Goal: Information Seeking & Learning: Learn about a topic

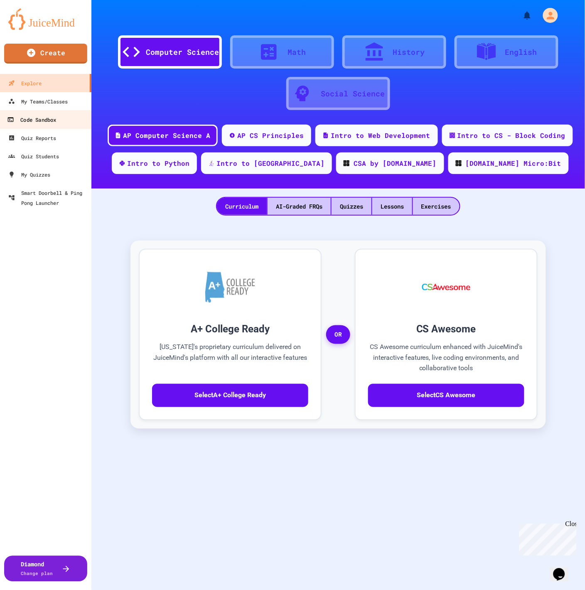
click at [53, 118] on div "Code Sandbox" at bounding box center [31, 120] width 49 height 10
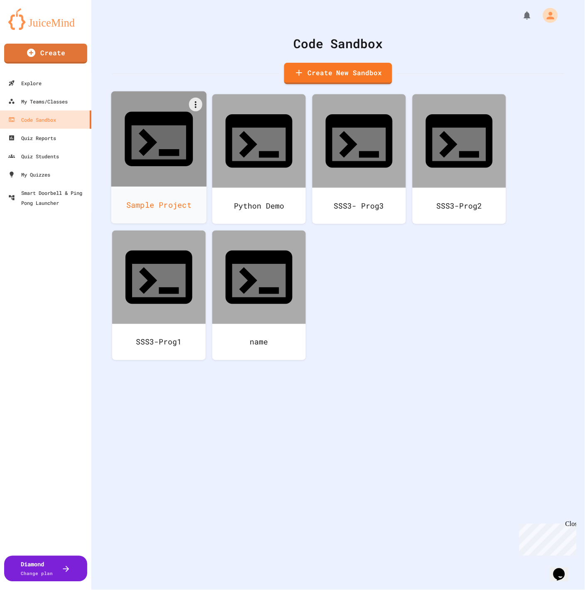
click at [176, 119] on icon at bounding box center [159, 139] width 82 height 82
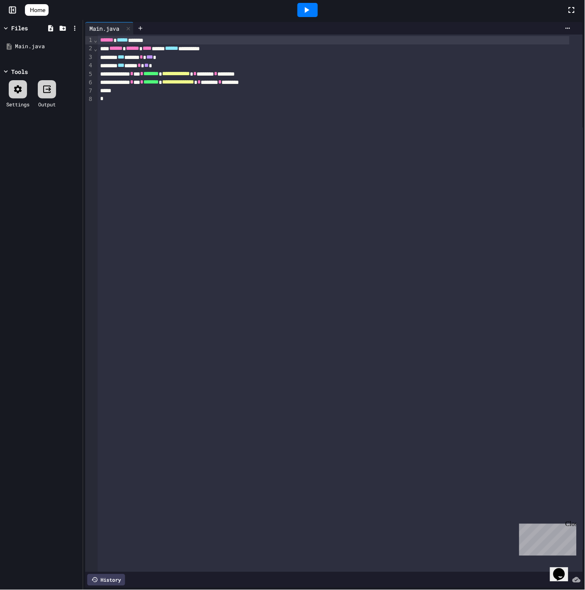
click at [320, 197] on div "**********" at bounding box center [340, 303] width 485 height 538
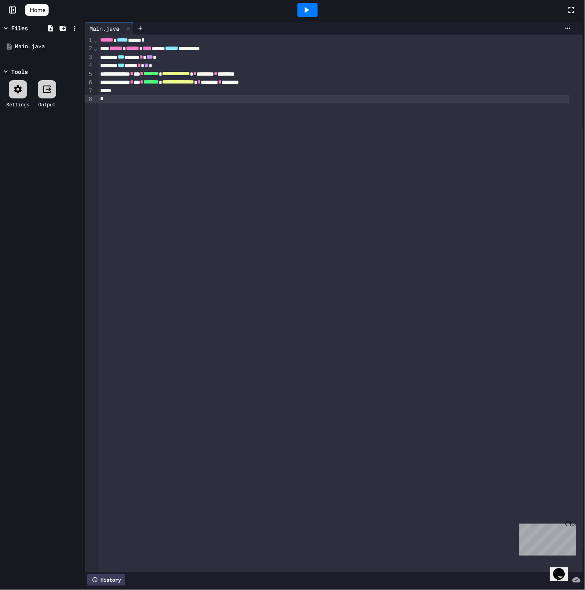
click at [20, 27] on div "Files" at bounding box center [19, 28] width 17 height 9
click at [128, 27] on icon at bounding box center [128, 28] width 3 height 3
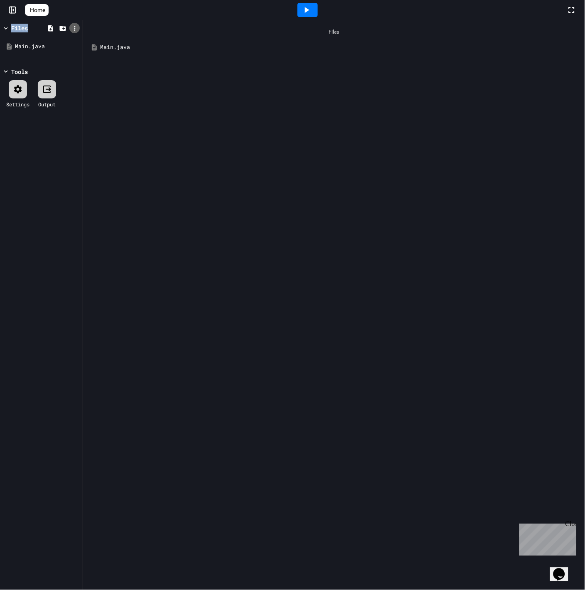
click at [71, 27] on icon at bounding box center [74, 28] width 7 height 7
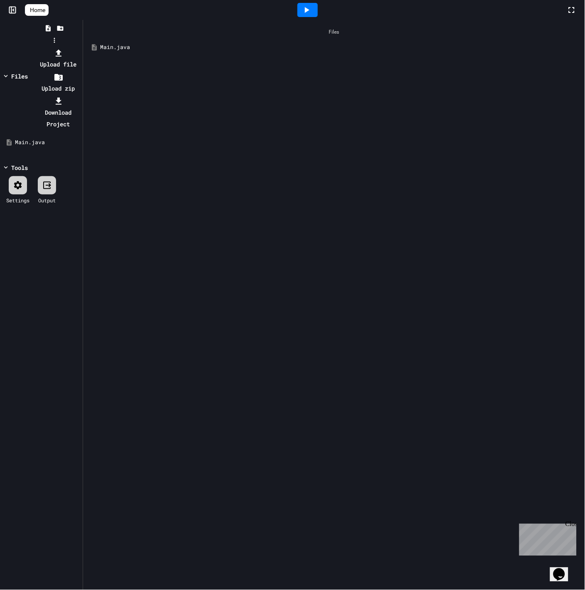
click at [79, 47] on div at bounding box center [54, 47] width 53 height 0
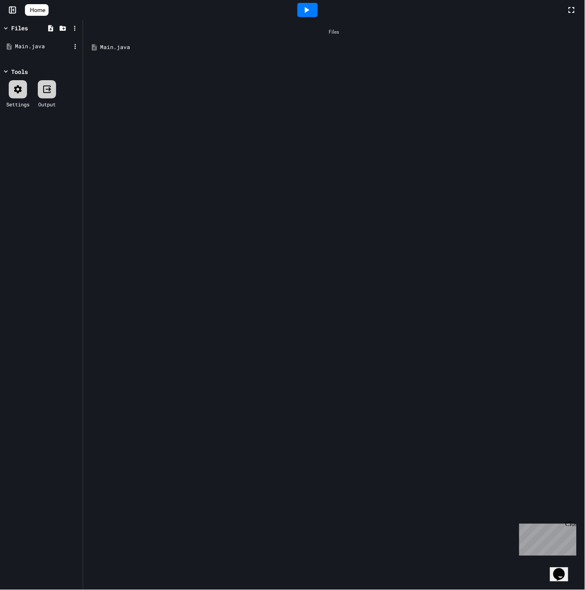
click at [33, 45] on div "Main.java" at bounding box center [43, 46] width 56 height 8
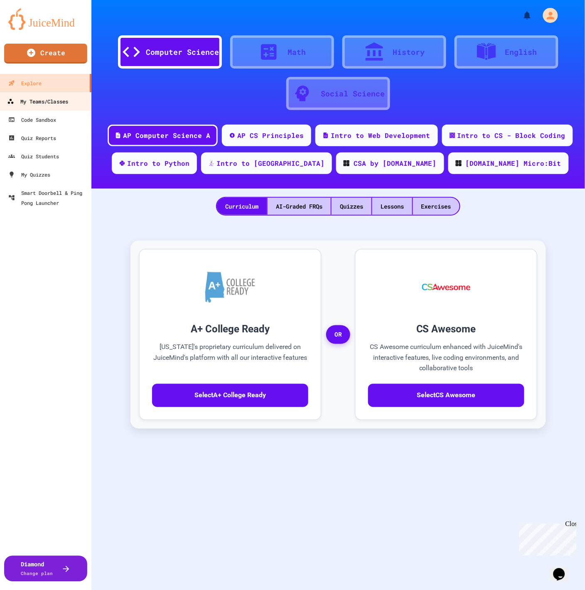
click at [59, 103] on div "My Teams/Classes" at bounding box center [37, 101] width 61 height 10
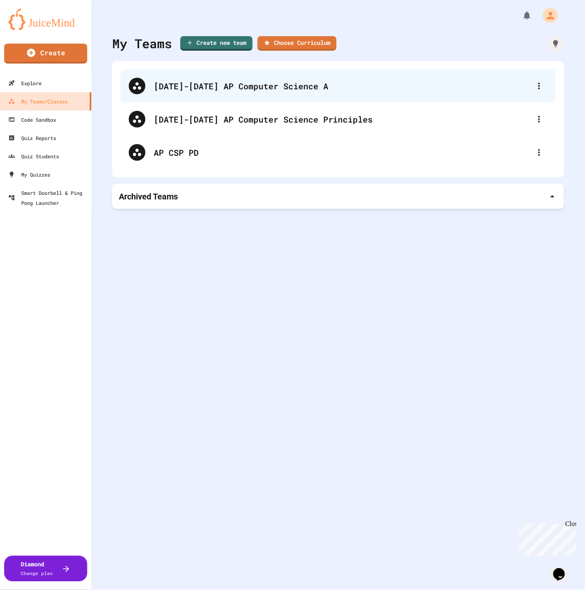
click at [218, 90] on div "[DATE]-[DATE] AP Computer Science A" at bounding box center [342, 86] width 377 height 12
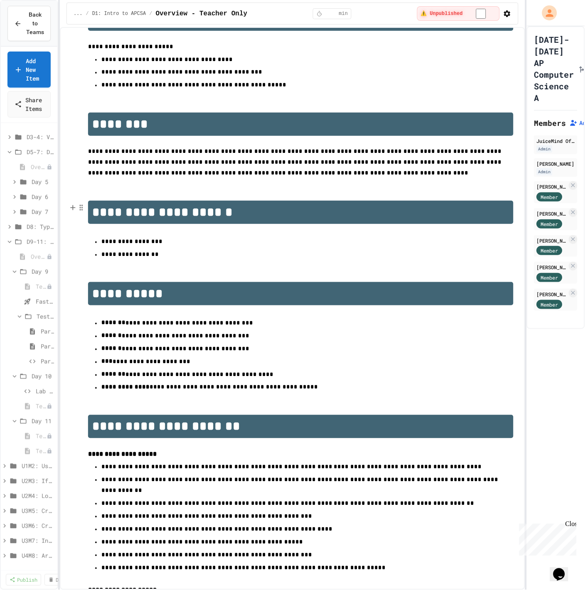
scroll to position [131, 0]
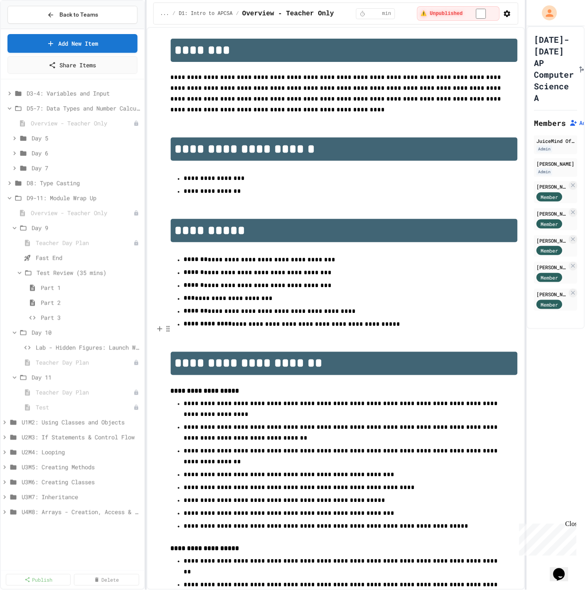
click at [145, 377] on div "**********" at bounding box center [292, 295] width 585 height 590
click at [74, 394] on span "Teacher Day Plan" at bounding box center [80, 392] width 89 height 9
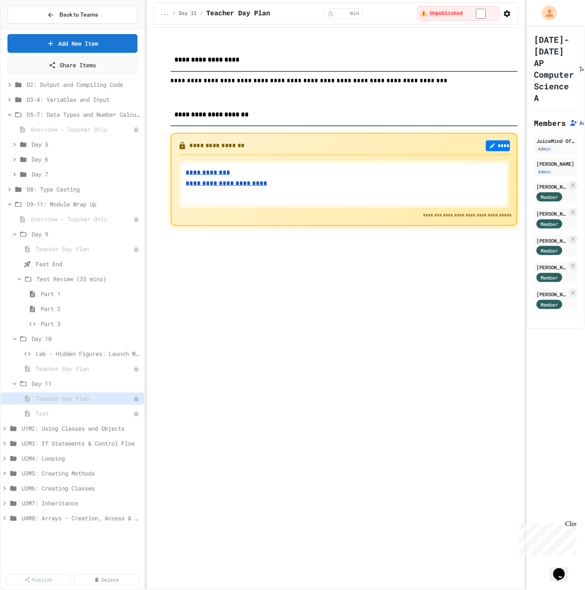
scroll to position [0, 0]
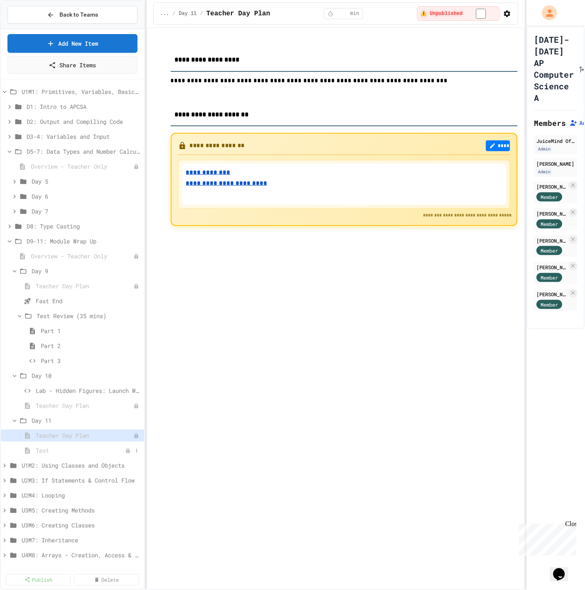
click at [37, 452] on span "Test" at bounding box center [80, 450] width 89 height 9
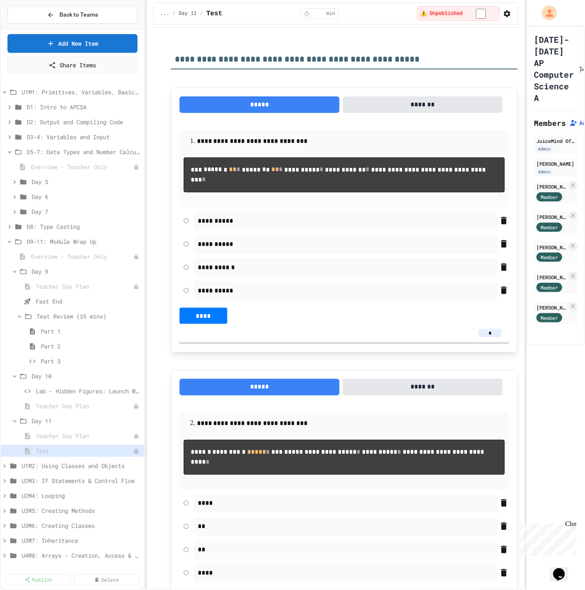
scroll to position [0, 0]
click at [4, 466] on icon at bounding box center [4, 466] width 2 height 4
click at [4, 466] on icon at bounding box center [5, 466] width 4 height 2
click at [16, 210] on icon at bounding box center [14, 211] width 7 height 7
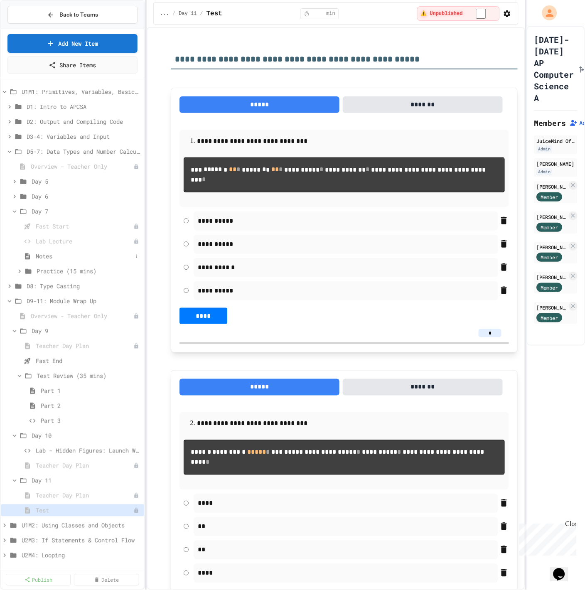
click at [69, 257] on span "Notes" at bounding box center [84, 256] width 97 height 9
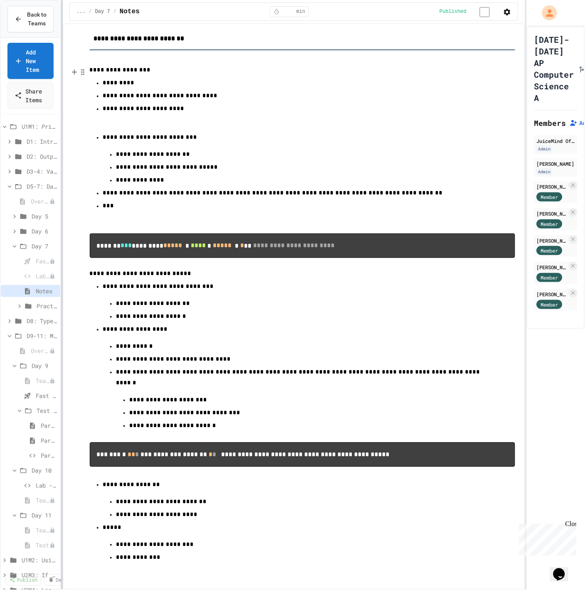
scroll to position [37, 0]
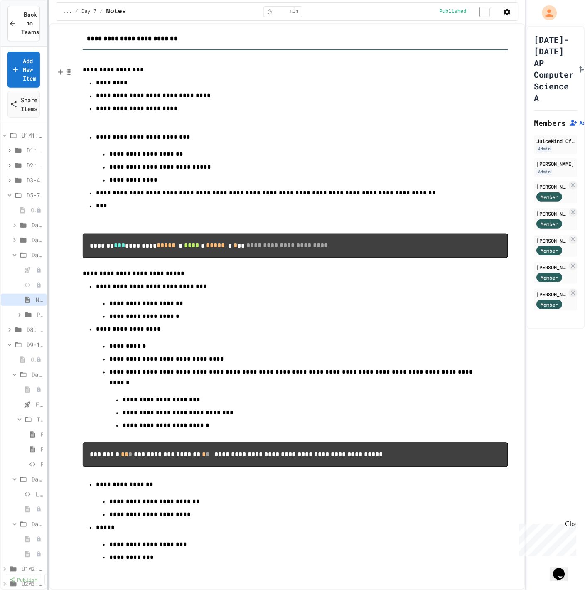
click at [48, 88] on div at bounding box center [48, 295] width 2 height 590
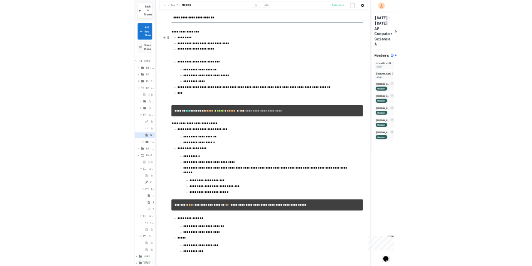
scroll to position [0, 0]
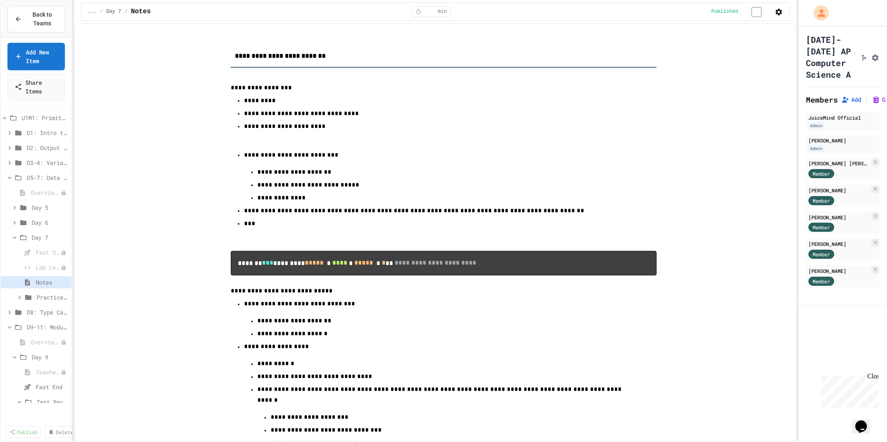
click at [585, 139] on div "**********" at bounding box center [443, 315] width 691 height 553
click at [585, 15] on icon "button" at bounding box center [779, 12] width 7 height 7
drag, startPoint x: 735, startPoint y: 141, endPoint x: 796, endPoint y: 48, distance: 111.3
click at [585, 443] on div at bounding box center [443, 443] width 887 height 0
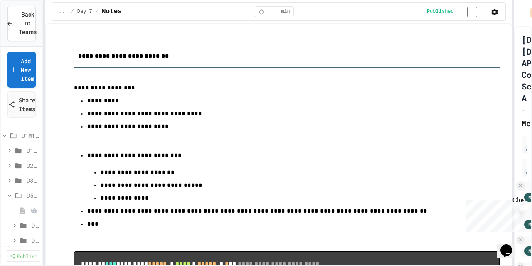
click at [512, 60] on div "**********" at bounding box center [266, 133] width 532 height 266
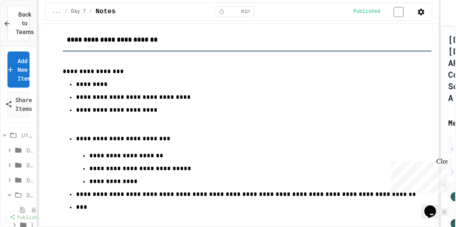
scroll to position [16, 0]
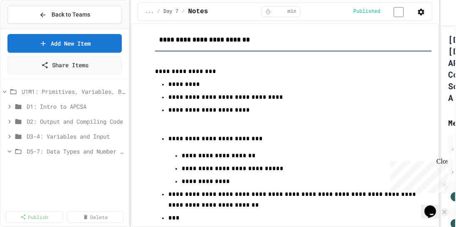
click at [133, 138] on div "**********" at bounding box center [228, 113] width 456 height 227
click at [9, 150] on icon at bounding box center [9, 151] width 7 height 7
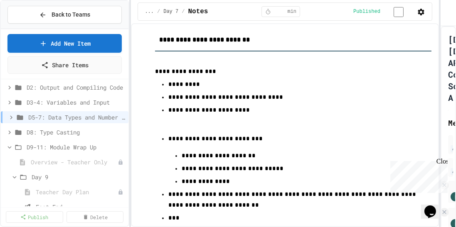
scroll to position [0, 0]
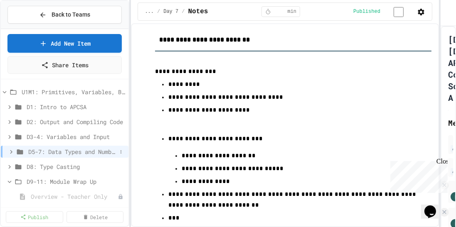
click at [10, 152] on icon at bounding box center [11, 152] width 2 height 4
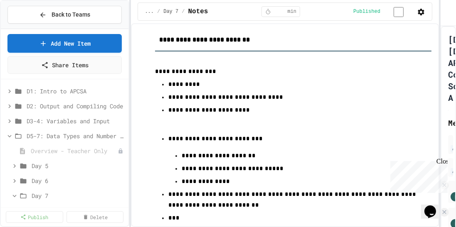
scroll to position [25, 0]
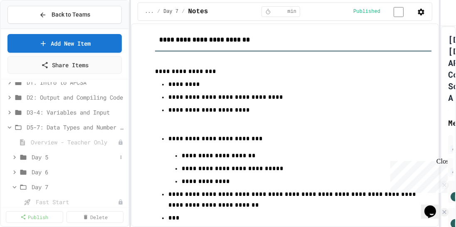
click at [17, 155] on icon at bounding box center [14, 157] width 7 height 7
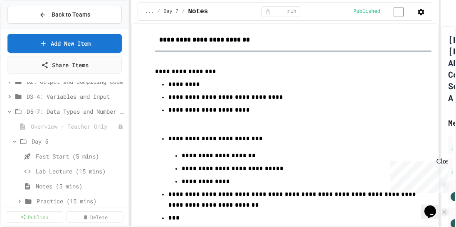
scroll to position [49, 0]
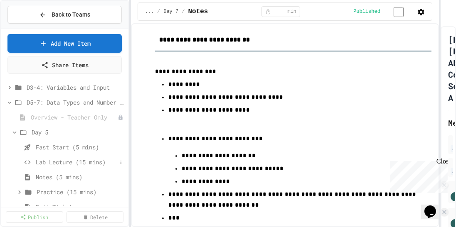
click at [52, 160] on span "Lab Lecture (15 mins)" at bounding box center [76, 162] width 81 height 9
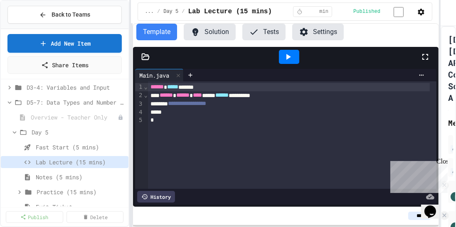
click at [121, 94] on div "**********" at bounding box center [228, 113] width 456 height 227
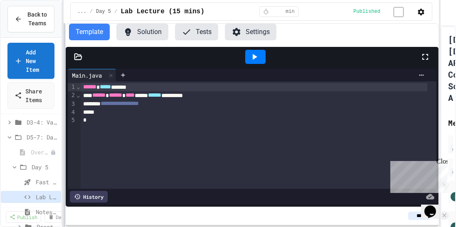
click at [57, 92] on div "**********" at bounding box center [228, 113] width 456 height 227
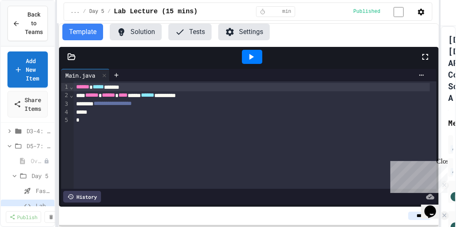
click at [420, 10] on icon "button" at bounding box center [421, 12] width 7 height 7
click at [341, 228] on div at bounding box center [228, 228] width 456 height 0
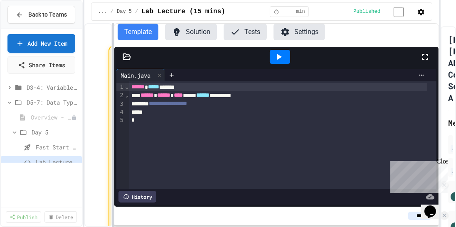
click at [81, 88] on div "**********" at bounding box center [228, 113] width 456 height 227
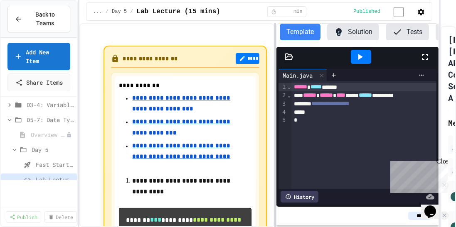
click at [276, 83] on div at bounding box center [275, 125] width 2 height 204
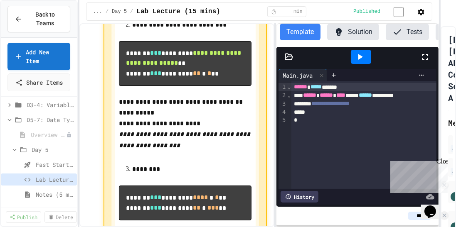
scroll to position [300, 0]
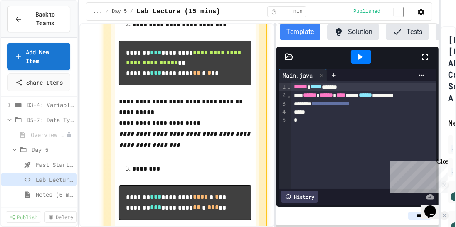
drag, startPoint x: 126, startPoint y: 67, endPoint x: 165, endPoint y: 71, distance: 38.8
click at [165, 71] on code "**********" at bounding box center [184, 63] width 117 height 27
click at [332, 106] on span "**********" at bounding box center [330, 104] width 38 height 6
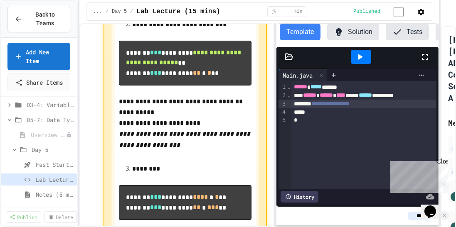
click at [385, 108] on div "**********" at bounding box center [370, 104] width 158 height 8
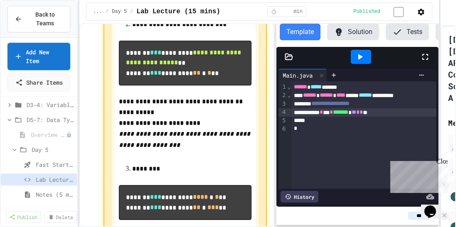
click at [358, 60] on icon at bounding box center [360, 57] width 5 height 6
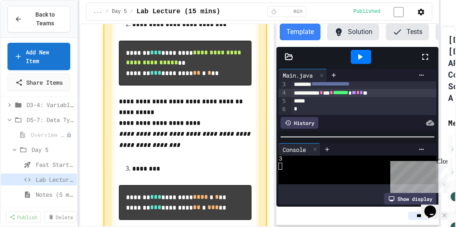
scroll to position [24, 0]
click at [360, 94] on span "*" at bounding box center [357, 93] width 3 height 6
click at [360, 60] on icon at bounding box center [360, 57] width 5 height 6
click at [441, 162] on div "Close" at bounding box center [441, 163] width 10 height 10
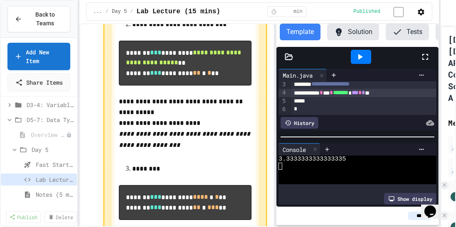
click at [214, 162] on p at bounding box center [185, 156] width 133 height 11
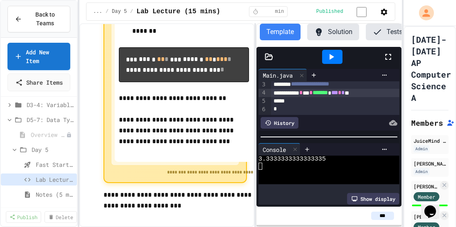
scroll to position [1608, 0]
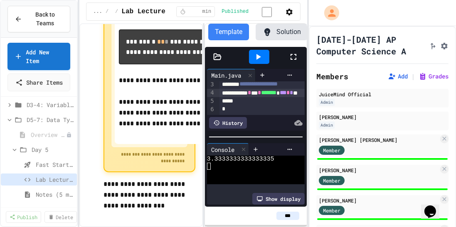
click at [306, 71] on div "**********" at bounding box center [228, 113] width 456 height 227
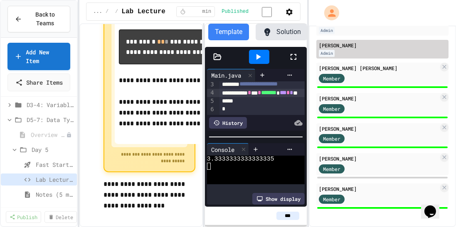
scroll to position [82, 0]
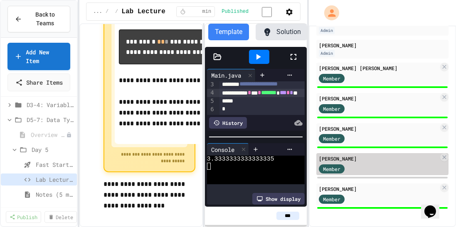
click at [364, 162] on div "[PERSON_NAME]" at bounding box center [379, 158] width 120 height 7
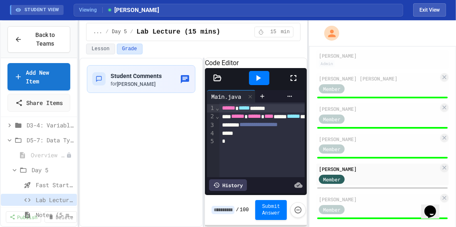
click at [220, 209] on input at bounding box center [223, 210] width 23 height 8
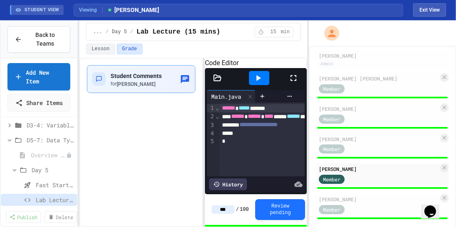
type input "***"
click at [130, 78] on div "Student Comments for Jerra Swopes" at bounding box center [136, 79] width 51 height 17
type textarea "**********"
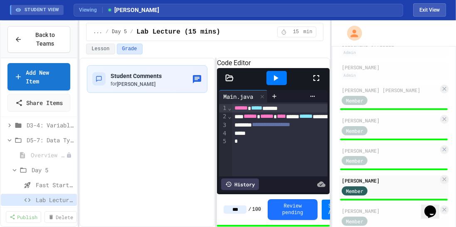
scroll to position [105, 0]
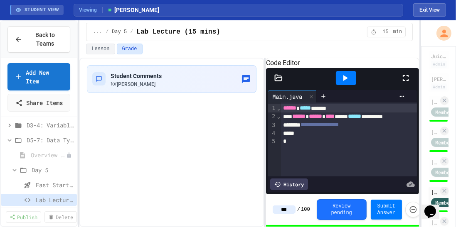
click at [422, 53] on div "**********" at bounding box center [228, 123] width 456 height 207
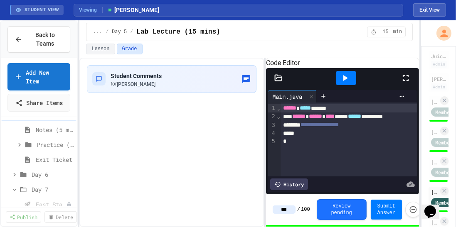
scroll to position [135, 0]
click at [43, 130] on span "Notes (5 mins)" at bounding box center [51, 129] width 30 height 9
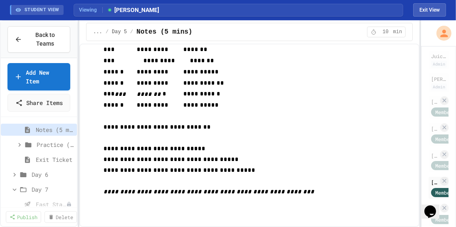
scroll to position [273, 0]
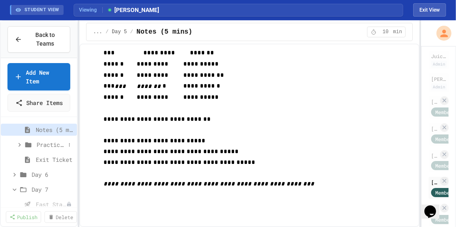
click at [42, 146] on span "Practice (15 mins)" at bounding box center [51, 144] width 29 height 9
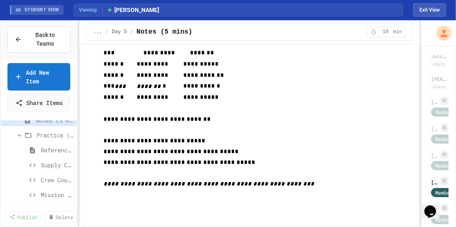
scroll to position [144, 0]
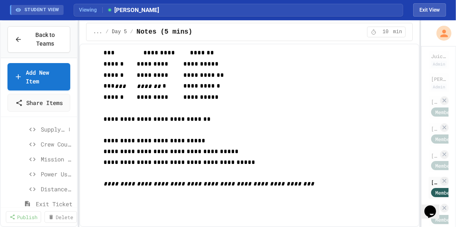
click at [48, 131] on span "Supply Counter" at bounding box center [53, 129] width 25 height 9
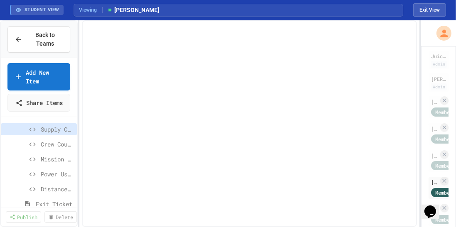
scroll to position [180, 0]
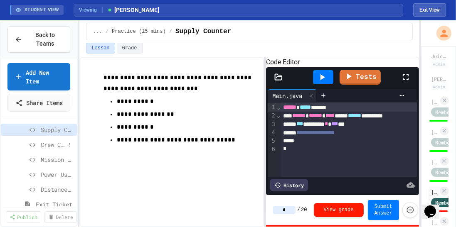
click at [49, 143] on span "Crew Counter" at bounding box center [53, 144] width 25 height 9
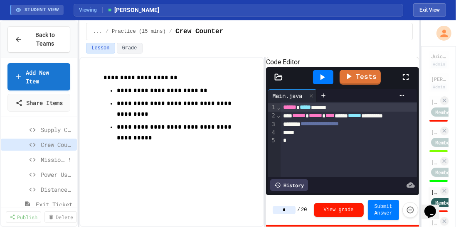
click at [37, 163] on div "Mission Timer" at bounding box center [39, 160] width 76 height 12
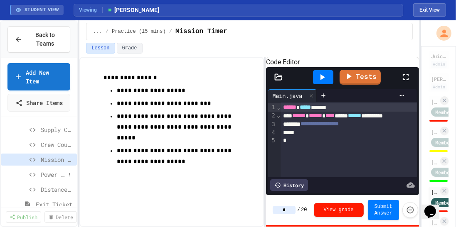
click at [47, 170] on span "Power Usage" at bounding box center [53, 174] width 25 height 9
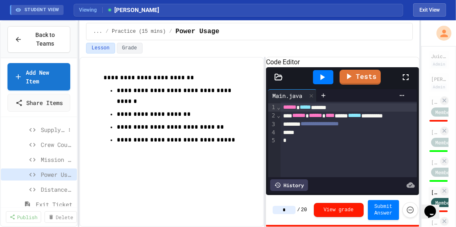
click at [47, 130] on span "Supply Counter" at bounding box center [53, 130] width 25 height 9
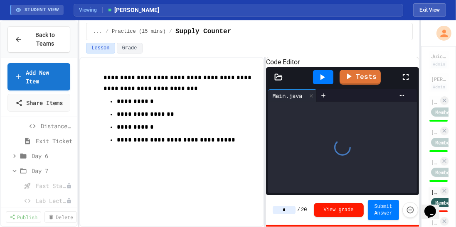
scroll to position [243, 0]
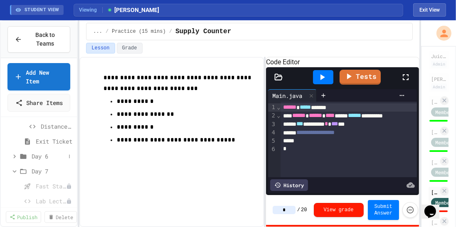
click at [16, 155] on icon at bounding box center [14, 156] width 7 height 7
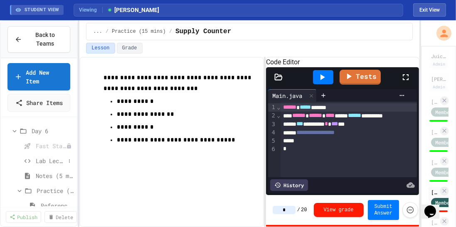
click at [39, 160] on span "Lab Lecture (15 mins)" at bounding box center [51, 161] width 30 height 9
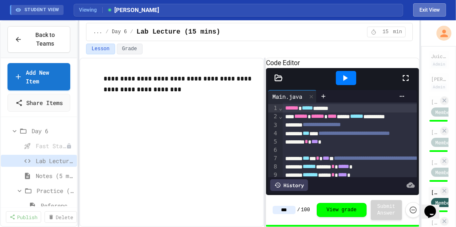
click at [422, 9] on button "Exit View" at bounding box center [429, 9] width 33 height 13
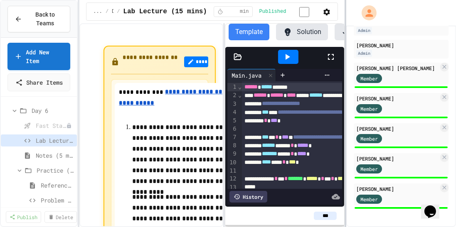
scroll to position [82, 0]
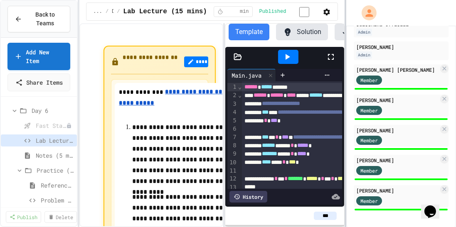
click at [345, 126] on div at bounding box center [346, 113] width 2 height 227
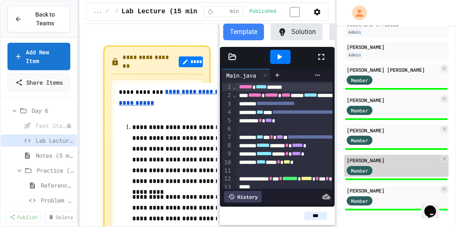
click at [390, 165] on div "Member" at bounding box center [393, 170] width 92 height 10
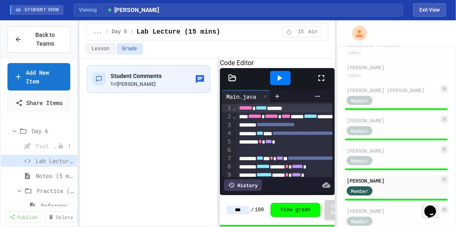
scroll to position [253, 0]
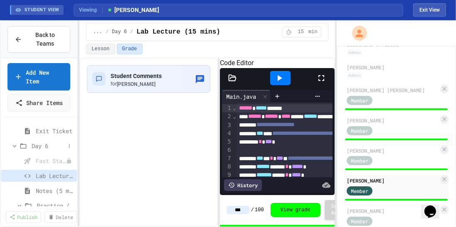
click at [13, 143] on icon at bounding box center [14, 146] width 7 height 7
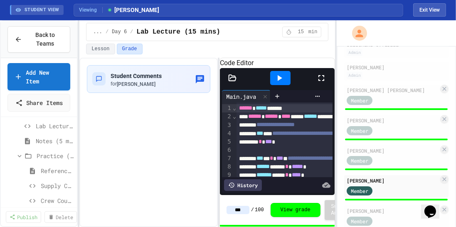
scroll to position [119, 0]
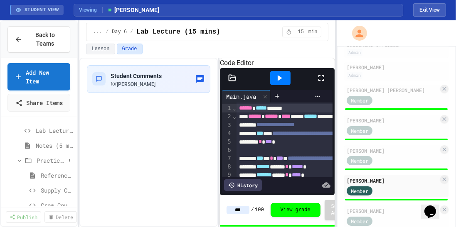
click at [18, 160] on icon at bounding box center [20, 161] width 4 height 2
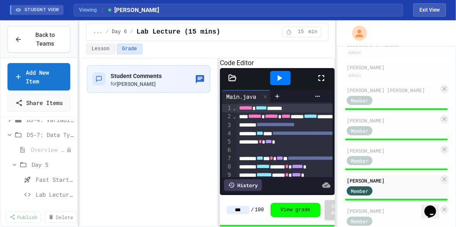
scroll to position [54, 0]
click at [12, 165] on icon at bounding box center [14, 166] width 7 height 7
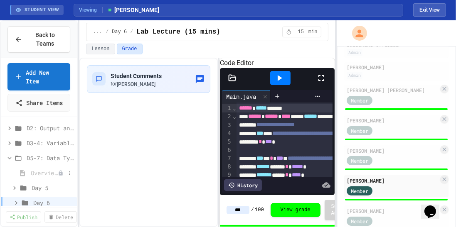
scroll to position [25, 0]
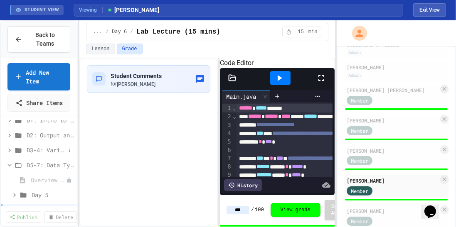
click at [10, 148] on icon at bounding box center [9, 150] width 2 height 4
click at [15, 180] on icon at bounding box center [14, 181] width 2 height 4
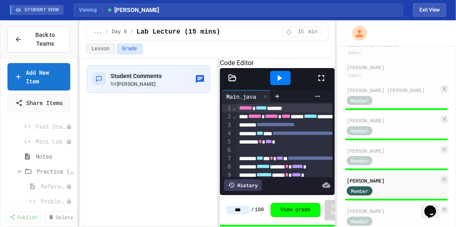
scroll to position [114, 0]
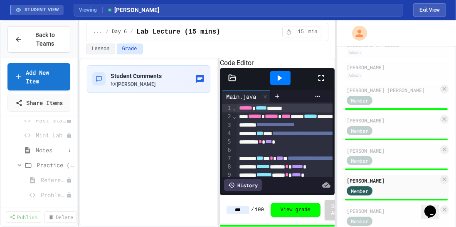
click at [47, 152] on span "Notes" at bounding box center [51, 150] width 30 height 9
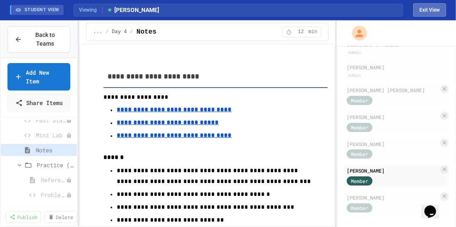
click at [415, 12] on button "Exit View" at bounding box center [429, 9] width 33 height 13
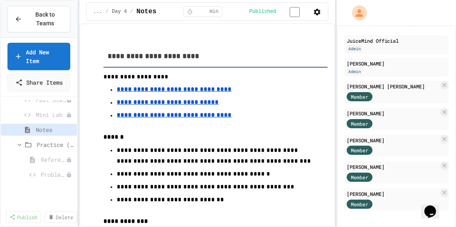
scroll to position [92, 0]
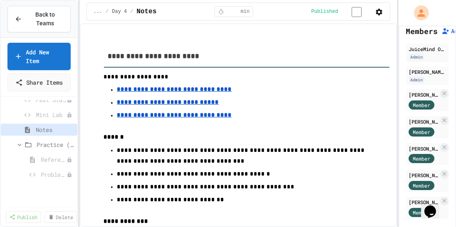
click at [399, 87] on div "**********" at bounding box center [228, 113] width 456 height 227
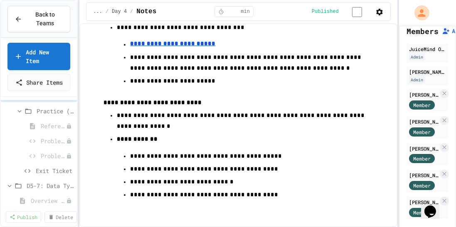
scroll to position [150, 0]
click at [40, 170] on span "Exit Ticket" at bounding box center [51, 168] width 30 height 9
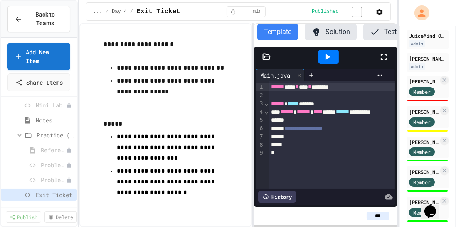
scroll to position [119, 0]
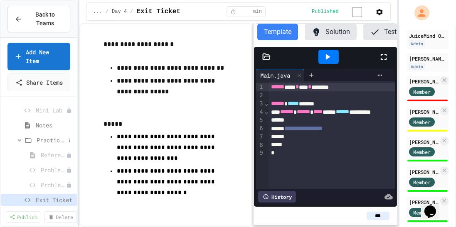
click at [19, 138] on icon at bounding box center [19, 140] width 7 height 7
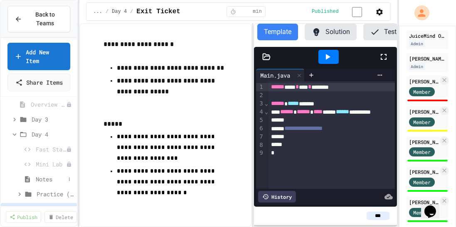
scroll to position [65, 0]
click at [15, 134] on icon at bounding box center [14, 134] width 7 height 7
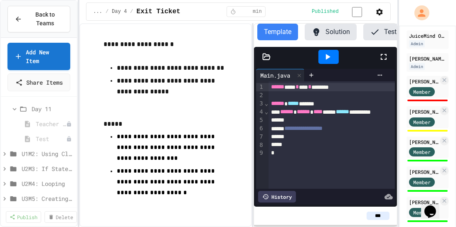
scroll to position [448, 0]
click at [4, 138] on icon at bounding box center [4, 139] width 7 height 7
click at [9, 153] on icon at bounding box center [9, 154] width 7 height 7
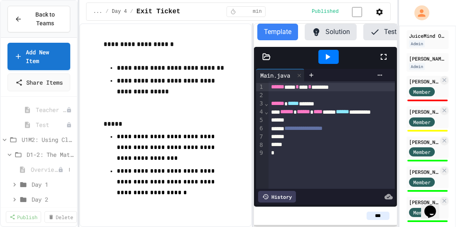
scroll to position [459, 0]
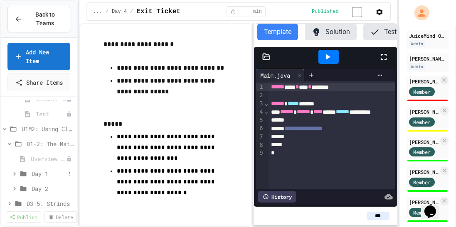
click at [14, 173] on icon at bounding box center [14, 173] width 7 height 7
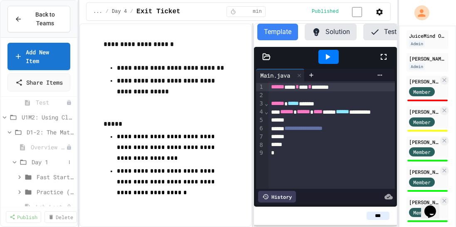
scroll to position [471, 0]
click at [22, 175] on icon at bounding box center [19, 176] width 7 height 7
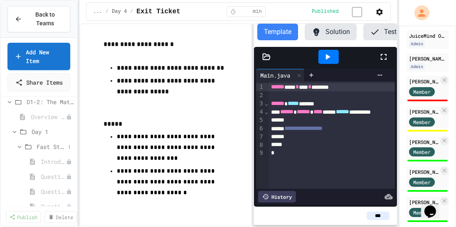
scroll to position [502, 0]
click at [44, 160] on span "Introduction" at bounding box center [49, 161] width 17 height 9
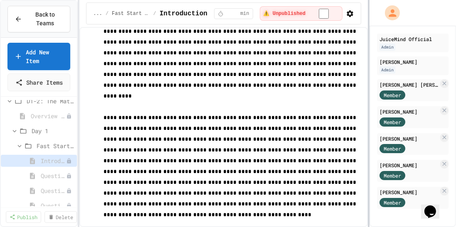
scroll to position [320, 0]
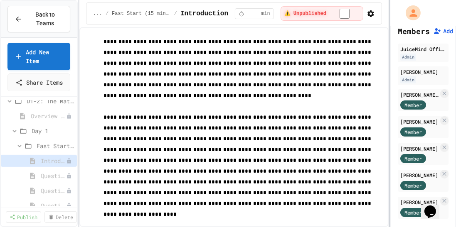
click at [389, 59] on div at bounding box center [390, 113] width 2 height 227
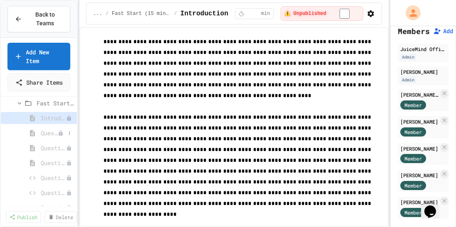
scroll to position [545, 0]
click at [46, 129] on span "Question #1" at bounding box center [49, 132] width 17 height 9
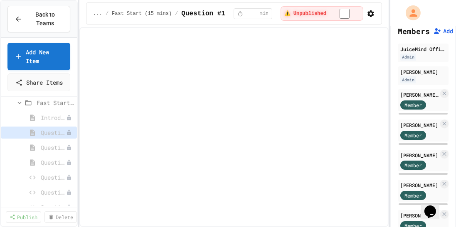
scroll to position [105, 0]
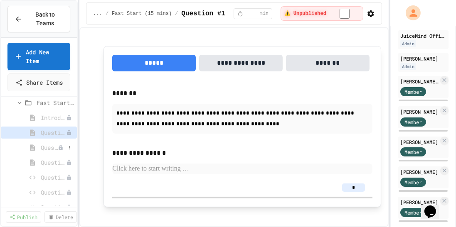
click at [39, 144] on div "Question #2" at bounding box center [39, 148] width 76 height 12
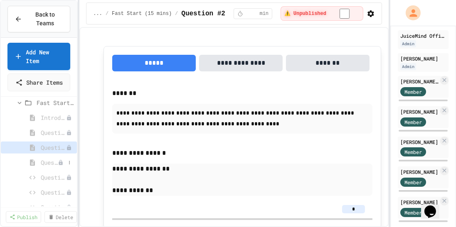
click at [41, 160] on span "Question #3" at bounding box center [49, 162] width 17 height 9
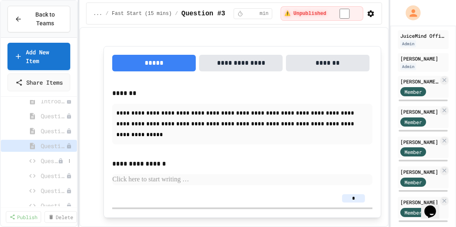
scroll to position [566, 0]
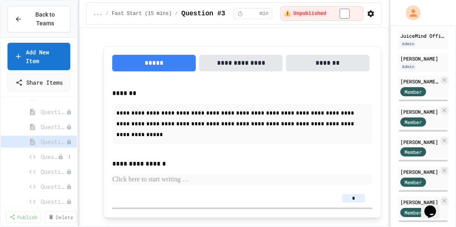
click at [43, 158] on span "Question #4" at bounding box center [49, 157] width 17 height 9
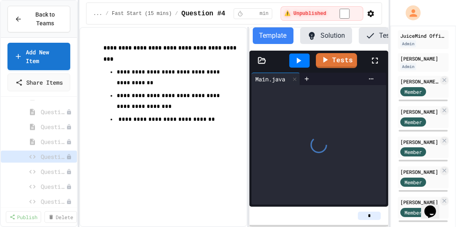
click at [42, 169] on span "Question #5" at bounding box center [53, 171] width 25 height 9
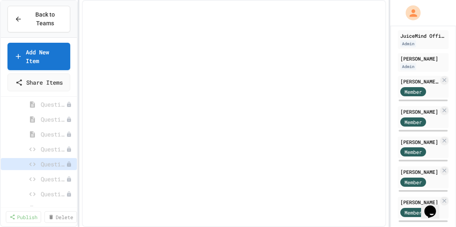
scroll to position [579, 0]
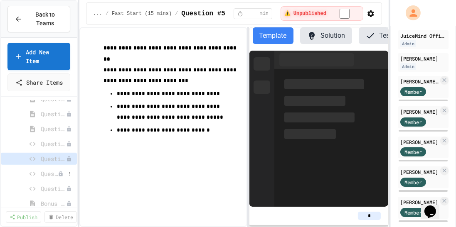
click at [41, 176] on span "Question #6" at bounding box center [49, 174] width 17 height 9
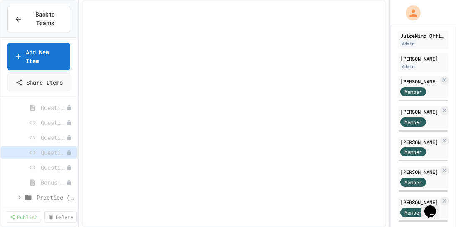
scroll to position [601, 0]
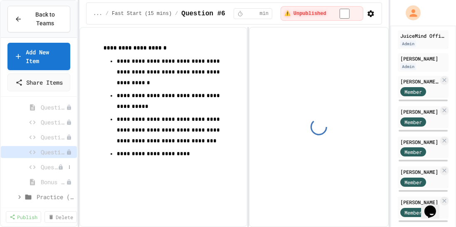
click at [41, 166] on span "Question #7" at bounding box center [49, 167] width 17 height 9
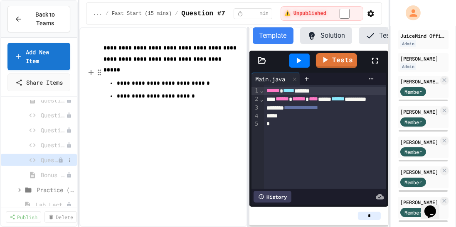
scroll to position [623, 0]
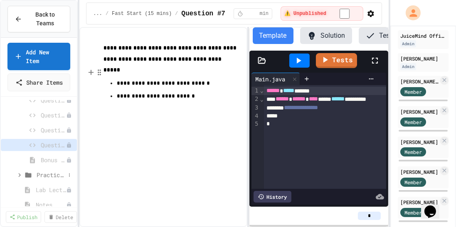
click at [16, 174] on icon at bounding box center [19, 175] width 7 height 7
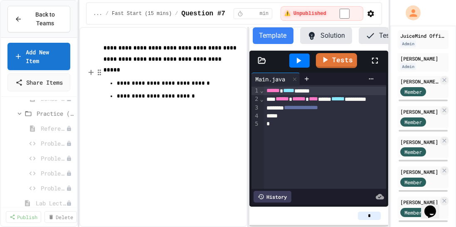
scroll to position [682, 0]
click at [48, 128] on span "Reference link" at bounding box center [49, 130] width 17 height 9
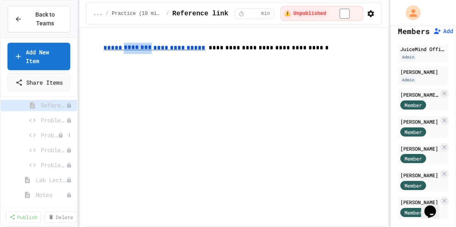
scroll to position [726, 0]
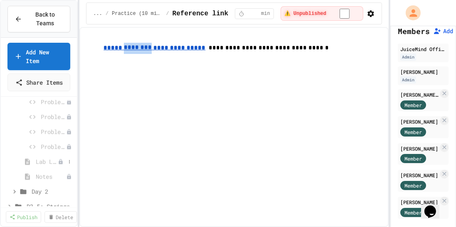
click at [39, 162] on span "Lab Lecture (15 mins)" at bounding box center [47, 162] width 22 height 9
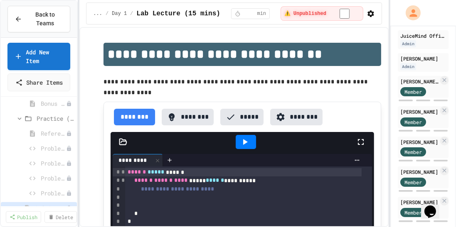
scroll to position [680, 0]
click at [19, 118] on icon at bounding box center [19, 117] width 7 height 7
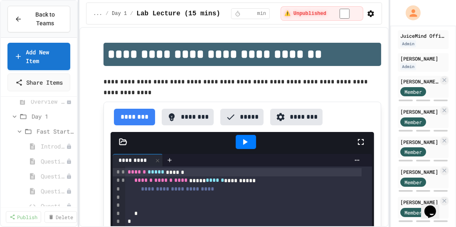
scroll to position [508, 0]
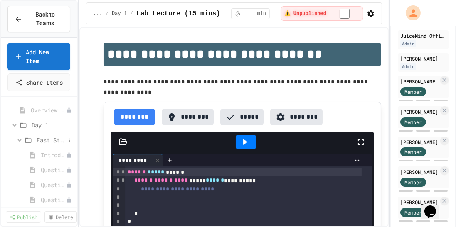
click at [18, 137] on icon at bounding box center [19, 140] width 7 height 7
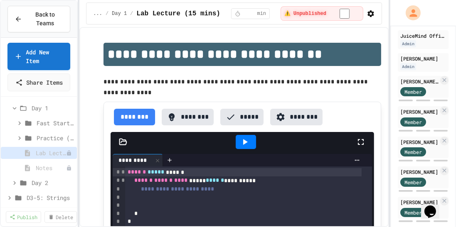
scroll to position [523, 0]
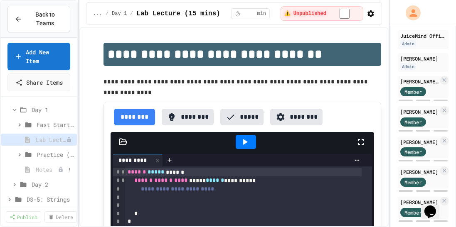
click at [38, 167] on span "Notes" at bounding box center [47, 169] width 22 height 9
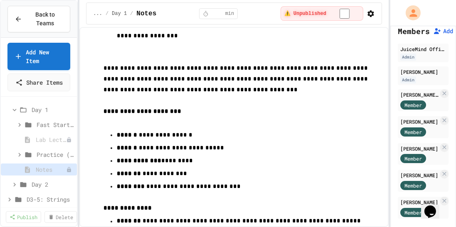
scroll to position [232, 0]
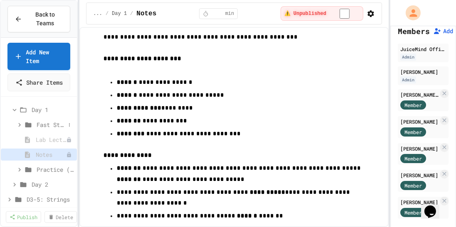
click at [39, 121] on span "Fast Start (15 mins)" at bounding box center [51, 125] width 29 height 9
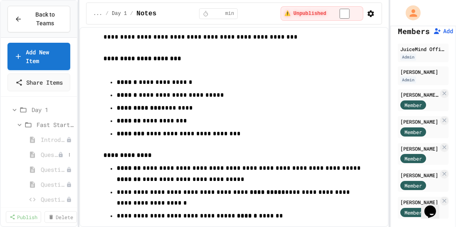
click at [43, 152] on span "Question #1" at bounding box center [49, 154] width 17 height 9
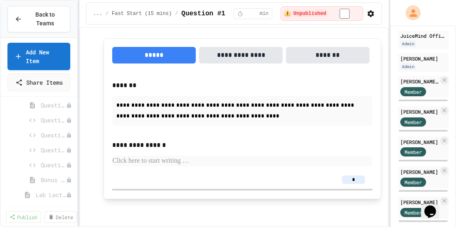
scroll to position [599, 0]
click at [44, 123] on span "Question #4" at bounding box center [49, 124] width 17 height 9
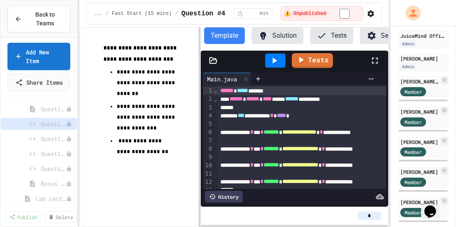
click at [199, 126] on div at bounding box center [200, 127] width 2 height 200
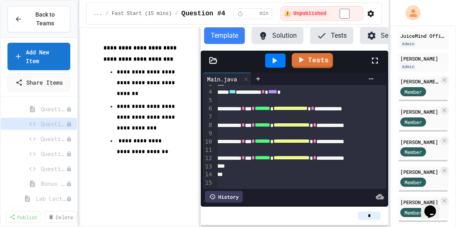
scroll to position [36, 9]
click at [287, 33] on button "Solution" at bounding box center [277, 35] width 52 height 17
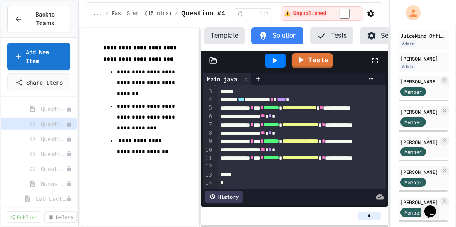
scroll to position [0, 0]
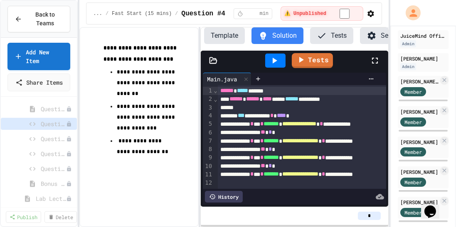
click at [233, 34] on button "Template" at bounding box center [224, 35] width 41 height 17
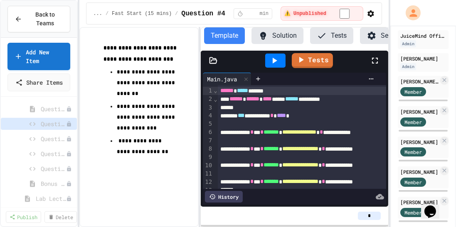
click at [278, 36] on button "Solution" at bounding box center [277, 35] width 52 height 17
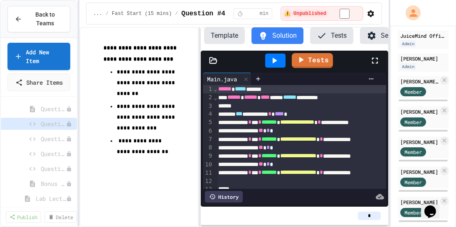
scroll to position [2, 2]
click at [225, 39] on button "Template" at bounding box center [224, 35] width 41 height 17
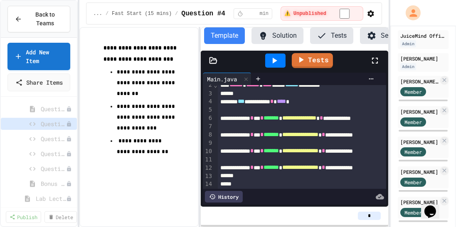
scroll to position [0, 0]
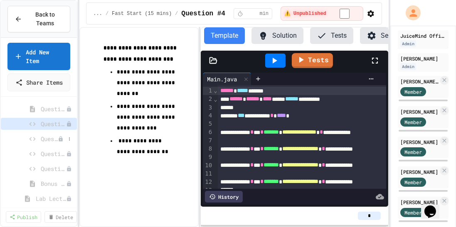
click at [41, 142] on div "Question #5" at bounding box center [39, 139] width 76 height 12
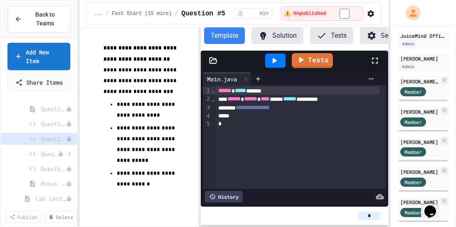
click at [43, 152] on span "Question #6" at bounding box center [49, 154] width 17 height 9
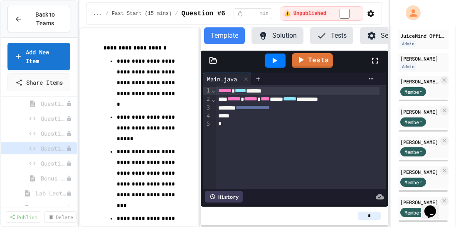
scroll to position [607, 0]
click at [38, 158] on div "Question #7" at bounding box center [39, 161] width 76 height 12
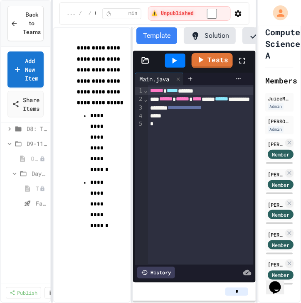
scroll to position [32, 0]
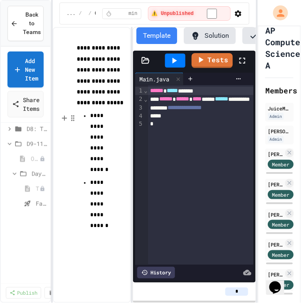
click at [102, 160] on span "**********" at bounding box center [99, 142] width 18 height 59
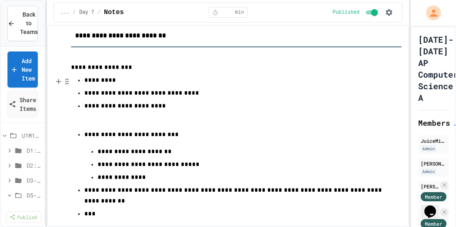
scroll to position [29, 0]
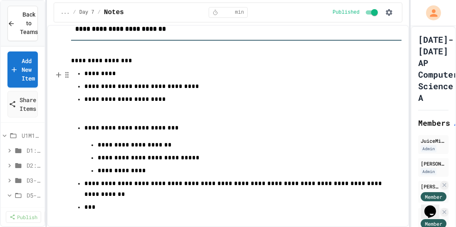
click at [109, 76] on span "*********" at bounding box center [100, 74] width 32 height 6
click at [150, 62] on p "**********" at bounding box center [236, 61] width 330 height 11
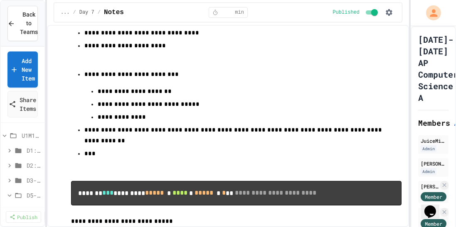
scroll to position [89, 0]
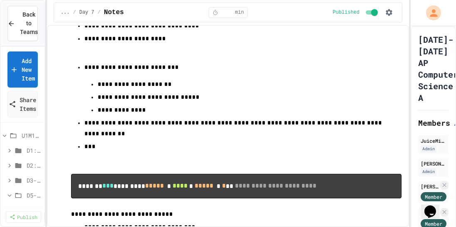
click at [156, 86] on span "**********" at bounding box center [135, 84] width 74 height 6
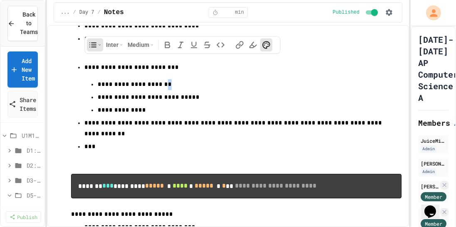
click at [164, 88] on p "**********" at bounding box center [236, 84] width 277 height 11
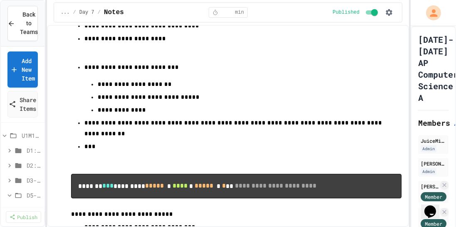
scroll to position [99, 0]
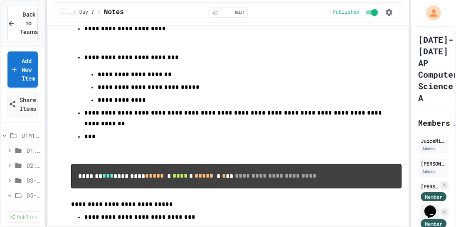
click at [111, 57] on span "**********" at bounding box center [131, 57] width 94 height 6
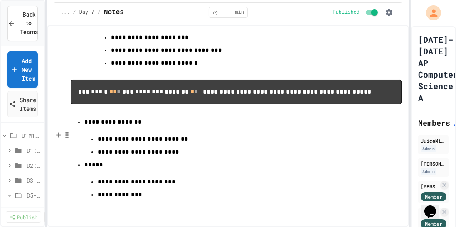
scroll to position [418, 0]
click at [5, 133] on icon at bounding box center [4, 135] width 7 height 7
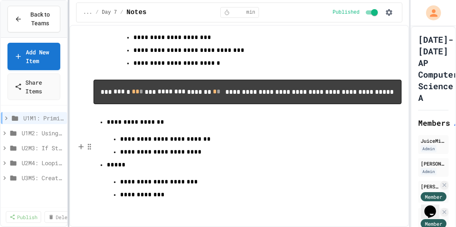
scroll to position [429, 0]
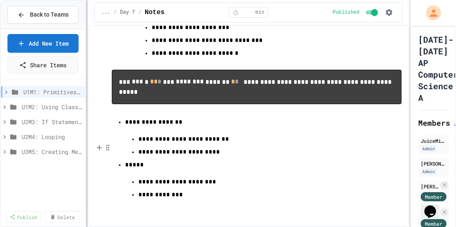
click at [86, 160] on div at bounding box center [87, 113] width 2 height 227
click at [4, 92] on icon at bounding box center [5, 92] width 7 height 7
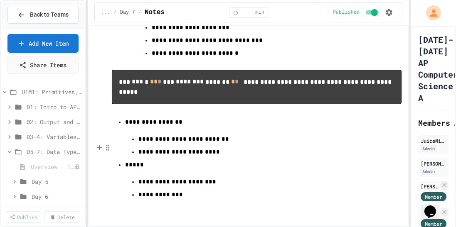
click at [8, 151] on icon at bounding box center [9, 151] width 7 height 7
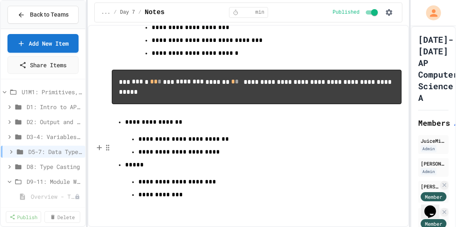
click at [8, 151] on icon at bounding box center [10, 151] width 7 height 7
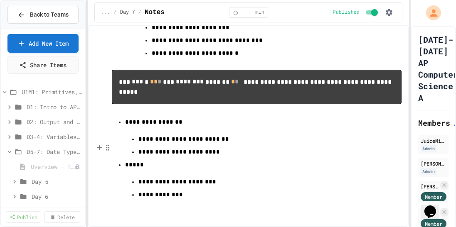
click at [8, 151] on icon at bounding box center [9, 151] width 7 height 7
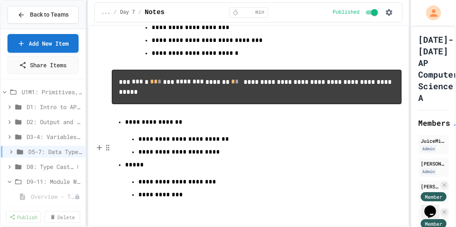
click at [9, 166] on icon at bounding box center [9, 167] width 2 height 4
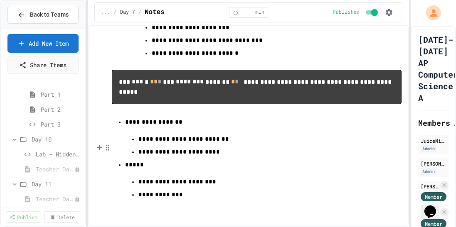
scroll to position [301, 0]
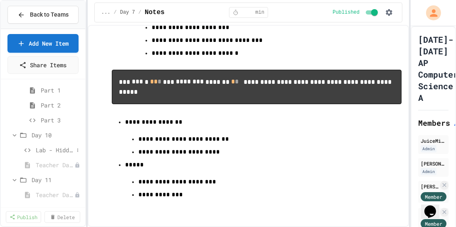
click at [57, 146] on span "Lab - Hidden Figures: Launch Weight Calculator" at bounding box center [55, 150] width 38 height 9
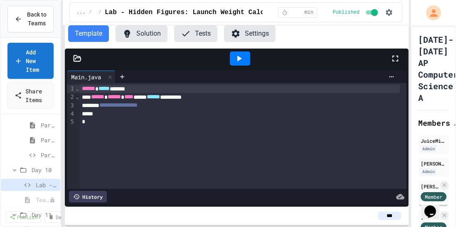
click at [64, 121] on div "**********" at bounding box center [228, 113] width 456 height 227
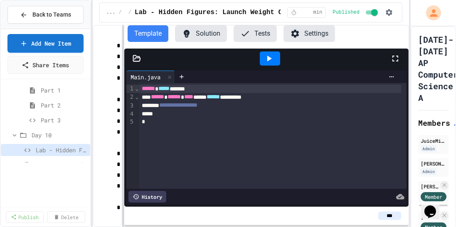
click at [94, 40] on div "**********" at bounding box center [228, 113] width 456 height 227
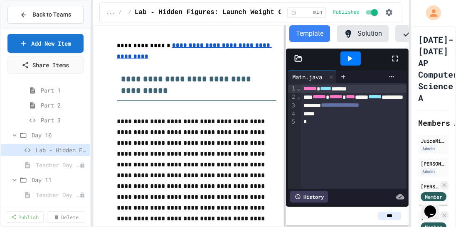
click at [285, 81] on div at bounding box center [285, 126] width 2 height 202
click at [211, 47] on u "**********" at bounding box center [194, 50] width 155 height 17
click at [209, 32] on link "https://docs.google.com/document/d/1bFJxtcH4rPwYcHMQ65_GEsKpfsb3fPfhMGw8mGQXYIM…" at bounding box center [222, 28] width 59 height 8
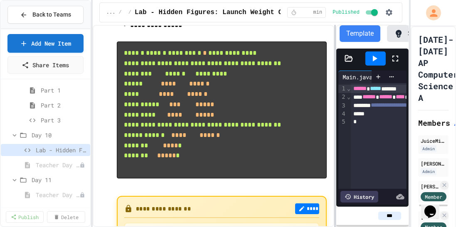
scroll to position [646, 0]
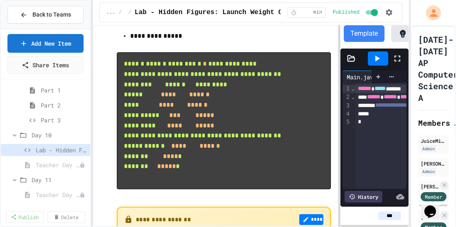
click at [300, 106] on div at bounding box center [339, 126] width 2 height 202
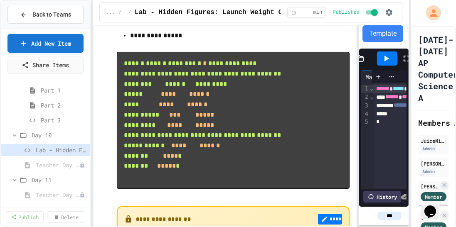
scroll to position [614, 0]
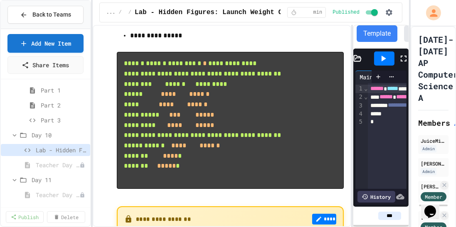
click at [300, 95] on div "**********" at bounding box center [251, 126] width 316 height 202
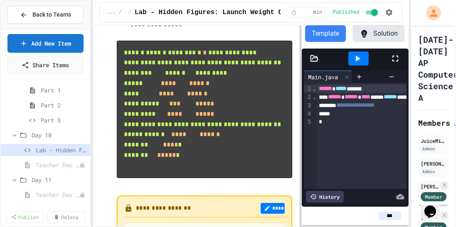
scroll to position [722, 0]
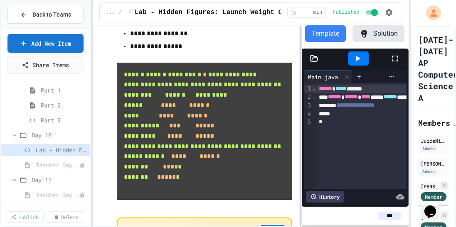
click at [300, 90] on div at bounding box center [301, 126] width 2 height 202
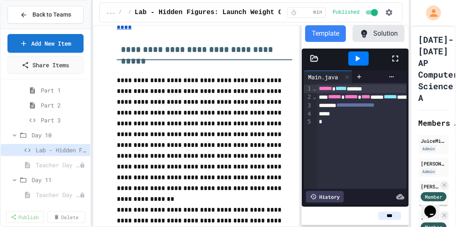
scroll to position [0, 0]
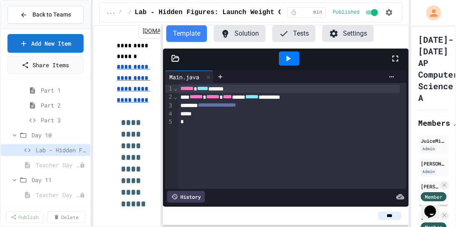
click at [163, 68] on div "**********" at bounding box center [251, 126] width 316 height 202
click at [232, 31] on button "Solution" at bounding box center [240, 33] width 52 height 17
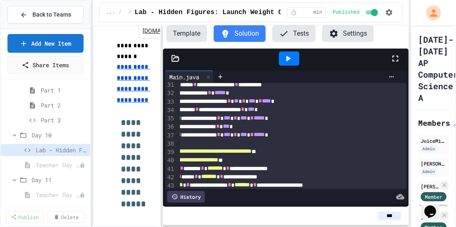
scroll to position [256, 89]
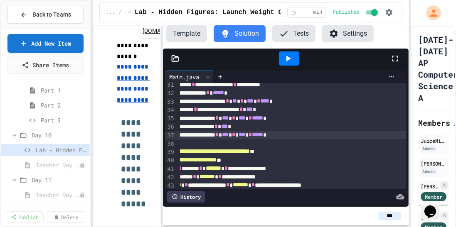
click at [266, 134] on div "**********" at bounding box center [262, 135] width 343 height 8
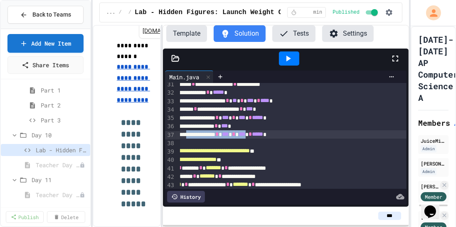
drag, startPoint x: 239, startPoint y: 135, endPoint x: 328, endPoint y: 136, distance: 88.9
click at [300, 136] on div "**********" at bounding box center [262, 135] width 343 height 8
click at [300, 135] on div "**********" at bounding box center [262, 135] width 343 height 8
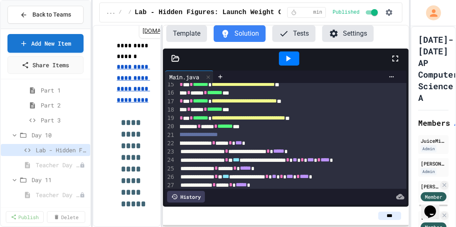
scroll to position [121, 24]
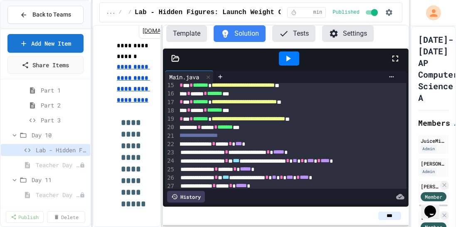
click at [242, 142] on span "***" at bounding box center [239, 144] width 7 height 6
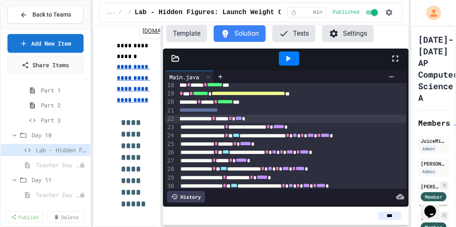
scroll to position [152, 24]
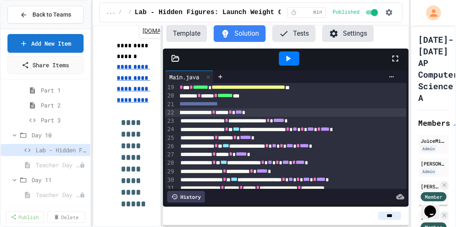
click at [287, 113] on div "**********" at bounding box center [327, 112] width 343 height 8
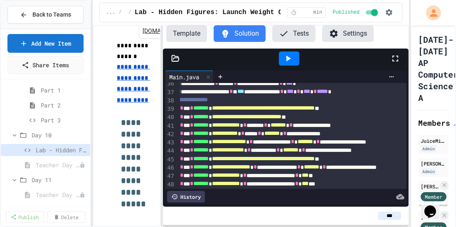
scroll to position [297, 24]
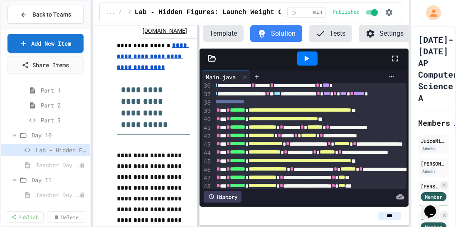
click at [198, 88] on div at bounding box center [198, 126] width 2 height 202
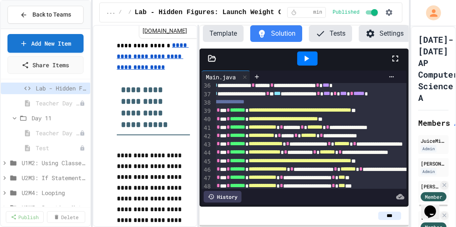
scroll to position [368, 0]
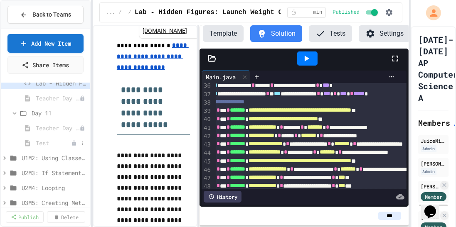
click at [44, 142] on span "Test" at bounding box center [53, 143] width 35 height 9
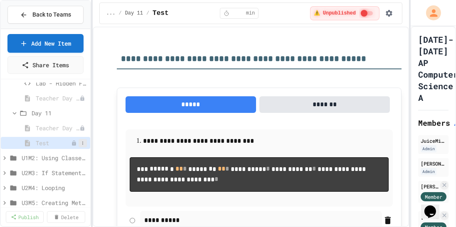
click at [80, 141] on icon at bounding box center [82, 143] width 5 height 5
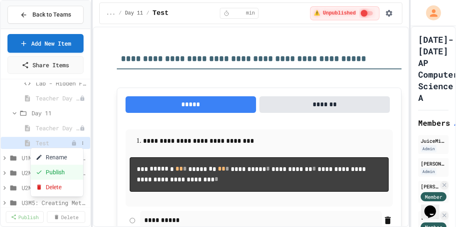
click at [63, 169] on button "Publish" at bounding box center [57, 172] width 52 height 15
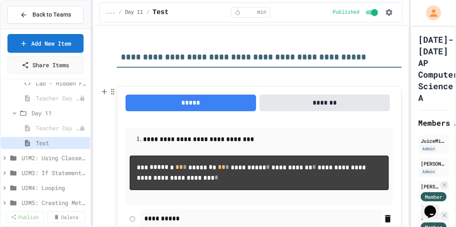
click at [300, 134] on ol "**********" at bounding box center [259, 139] width 259 height 12
click at [300, 8] on icon "button" at bounding box center [389, 12] width 8 height 8
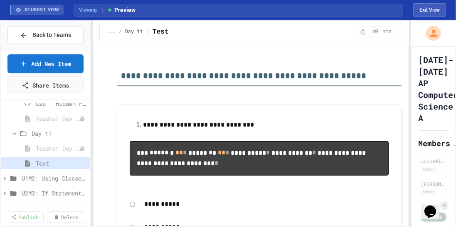
click at [266, 47] on div "**********" at bounding box center [251, 136] width 316 height 184
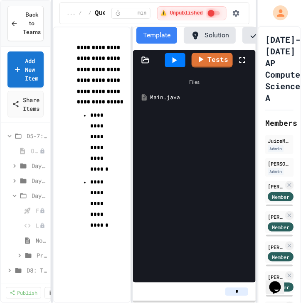
scroll to position [112, 0]
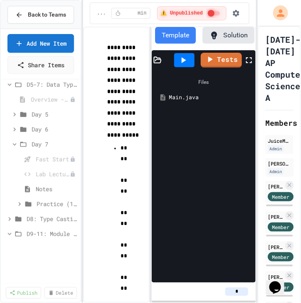
click at [84, 175] on div "**********" at bounding box center [150, 151] width 301 height 303
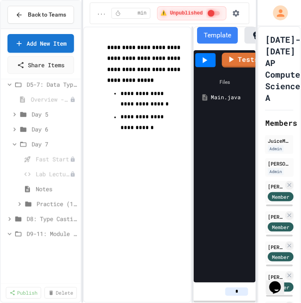
click at [194, 143] on div "**********" at bounding box center [169, 165] width 173 height 277
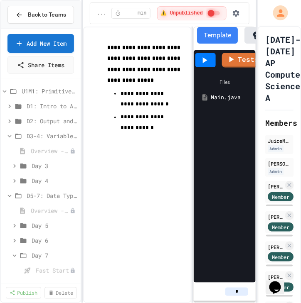
scroll to position [0, 0]
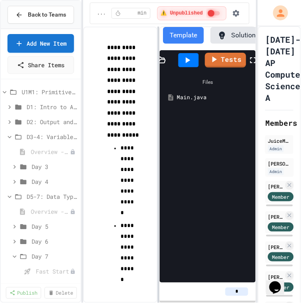
click at [158, 104] on div at bounding box center [159, 165] width 2 height 277
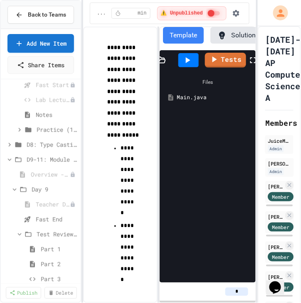
scroll to position [347, 0]
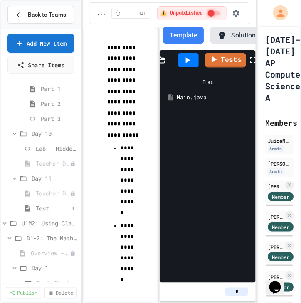
click at [43, 206] on span "Test" at bounding box center [52, 208] width 33 height 9
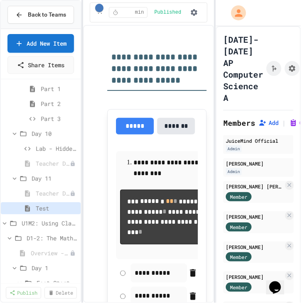
click at [213, 127] on div "**********" at bounding box center [150, 151] width 301 height 303
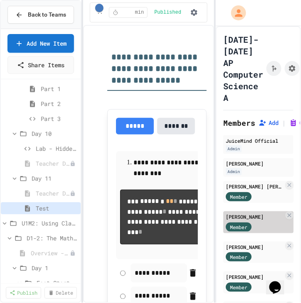
click at [257, 213] on div "[PERSON_NAME]" at bounding box center [255, 216] width 58 height 7
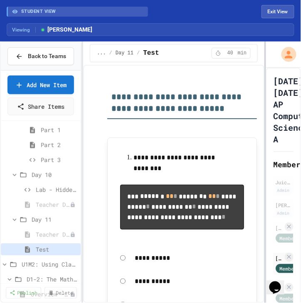
click at [266, 118] on div "**********" at bounding box center [150, 173] width 301 height 262
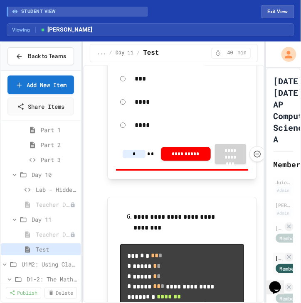
scroll to position [1351, 0]
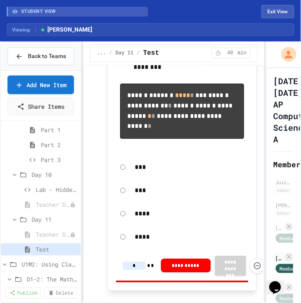
click at [237, 187] on div "**********" at bounding box center [150, 173] width 301 height 262
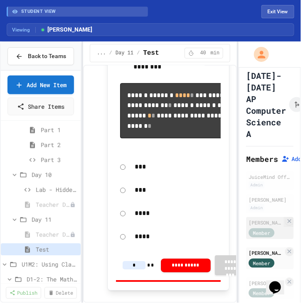
scroll to position [32, 0]
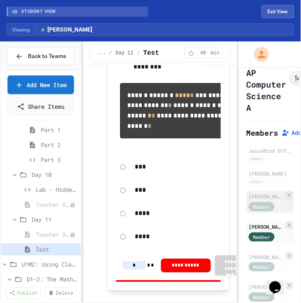
click at [259, 193] on div "[PERSON_NAME] [PERSON_NAME]" at bounding box center [266, 196] width 35 height 7
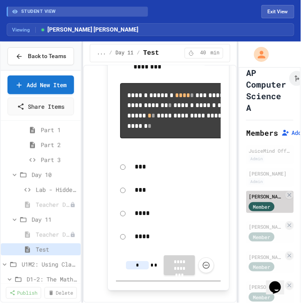
type input "*"
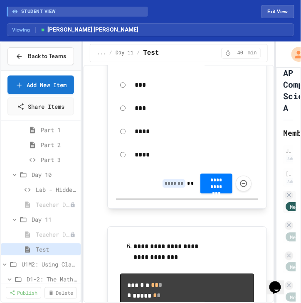
click at [274, 142] on div "**********" at bounding box center [150, 173] width 301 height 262
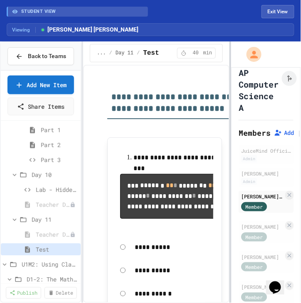
click at [231, 139] on div at bounding box center [230, 173] width 2 height 262
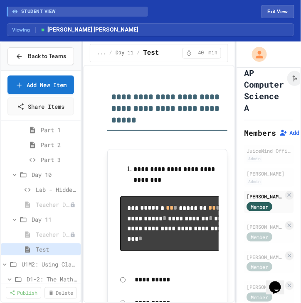
click at [249, 254] on div "[PERSON_NAME]" at bounding box center [264, 257] width 37 height 7
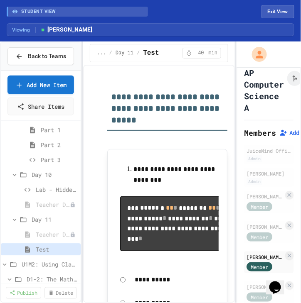
type input "*"
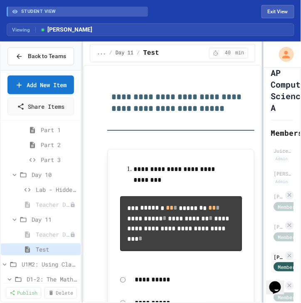
click at [263, 171] on div at bounding box center [263, 173] width 2 height 262
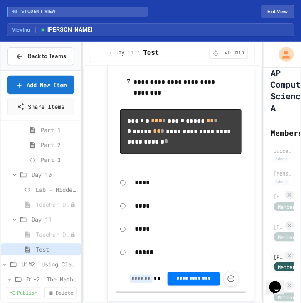
scroll to position [1954, 0]
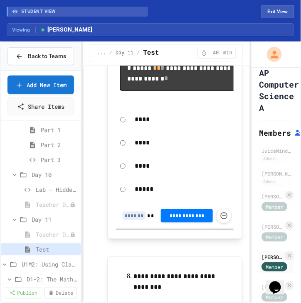
click at [235, 172] on div "**********" at bounding box center [150, 173] width 301 height 262
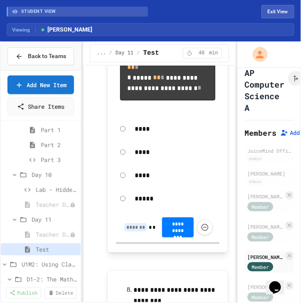
scroll to position [2231, 0]
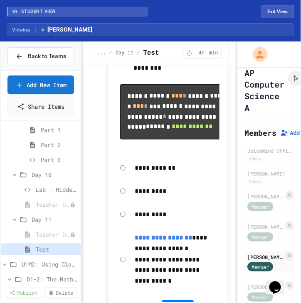
click at [254, 283] on div "[PERSON_NAME]" at bounding box center [265, 286] width 36 height 7
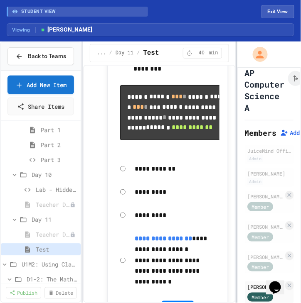
type input "*"
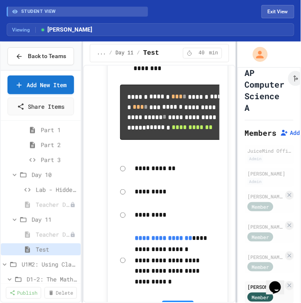
scroll to position [2233, 0]
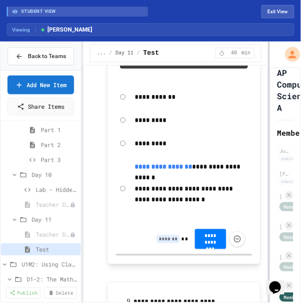
click at [270, 160] on div at bounding box center [269, 173] width 2 height 262
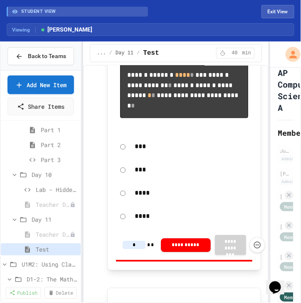
scroll to position [1424, 0]
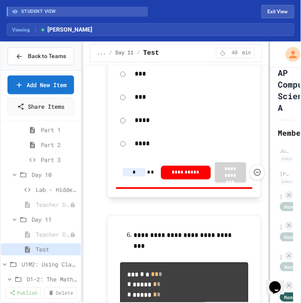
type input "*"
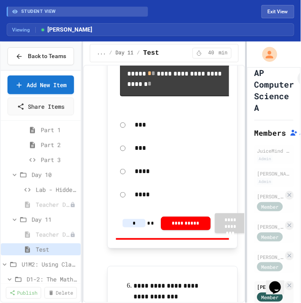
click at [245, 172] on div at bounding box center [246, 173] width 2 height 262
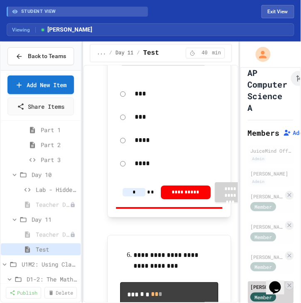
scroll to position [74, 0]
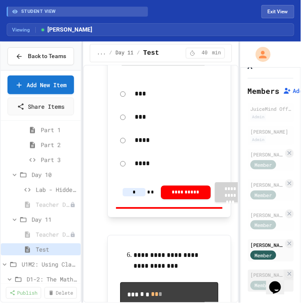
click at [257, 272] on div "[PERSON_NAME]" at bounding box center [266, 275] width 33 height 7
type input "*"
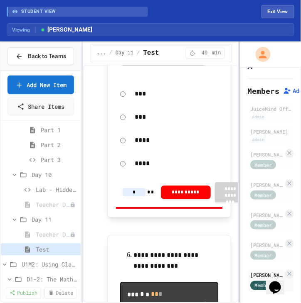
type input "*"
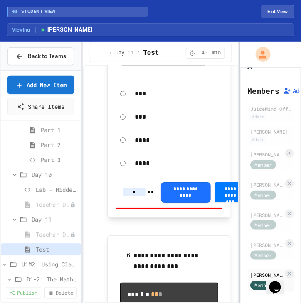
scroll to position [1479, 0]
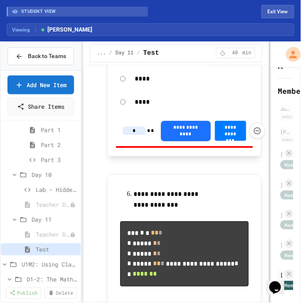
click at [271, 181] on div at bounding box center [270, 173] width 2 height 262
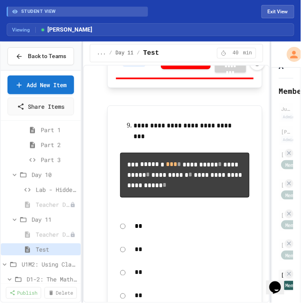
scroll to position [2367, 0]
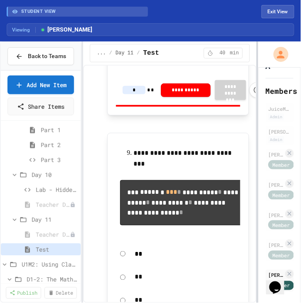
click at [249, 171] on div "**********" at bounding box center [150, 173] width 301 height 262
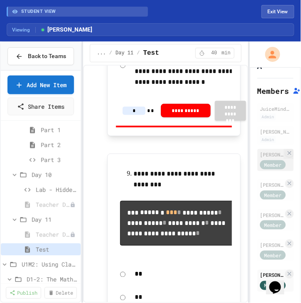
scroll to position [2420, 0]
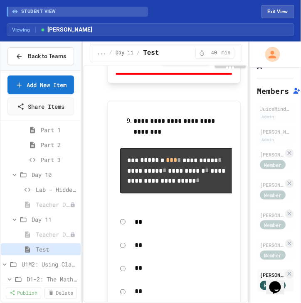
drag, startPoint x: 274, startPoint y: 11, endPoint x: 172, endPoint y: 147, distance: 170.0
click at [274, 11] on button "Exit View" at bounding box center [277, 11] width 33 height 13
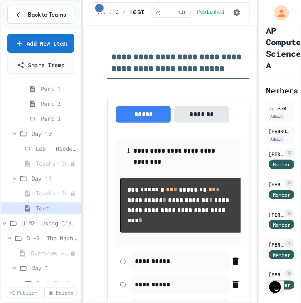
click at [258, 98] on div "**********" at bounding box center [150, 151] width 301 height 303
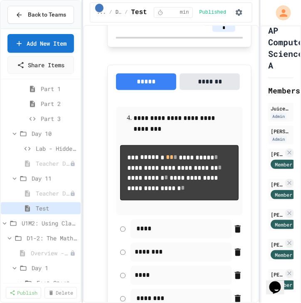
scroll to position [1146, 0]
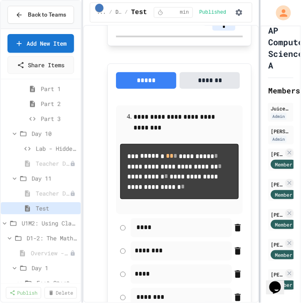
click at [290, 138] on div "**********" at bounding box center [150, 151] width 301 height 303
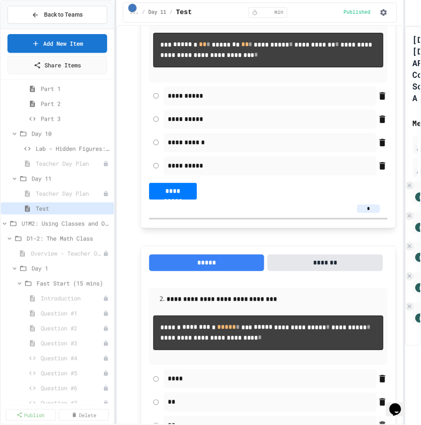
scroll to position [0, 0]
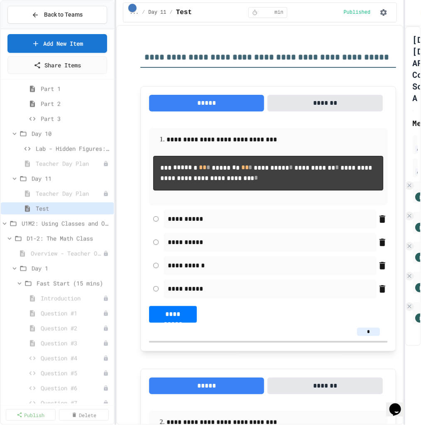
drag, startPoint x: 369, startPoint y: 365, endPoint x: 358, endPoint y: 363, distance: 11.4
click at [300, 303] on input "*" at bounding box center [368, 332] width 23 height 8
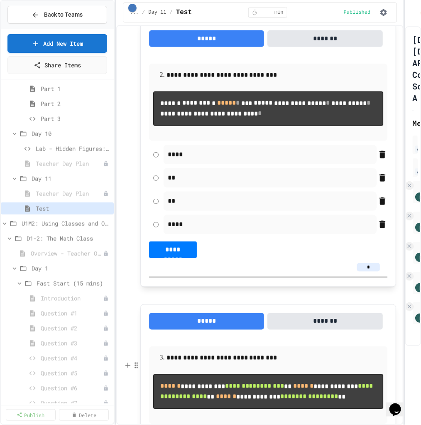
scroll to position [411, 0]
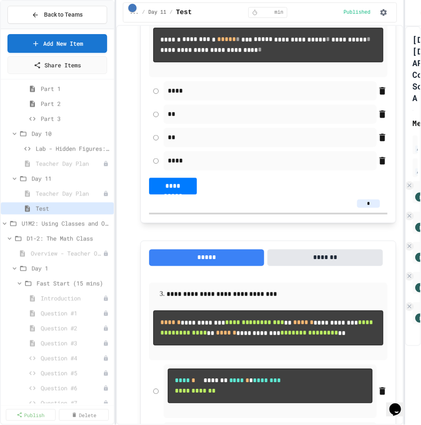
type input "*"
click at [300, 208] on input "*" at bounding box center [368, 204] width 23 height 8
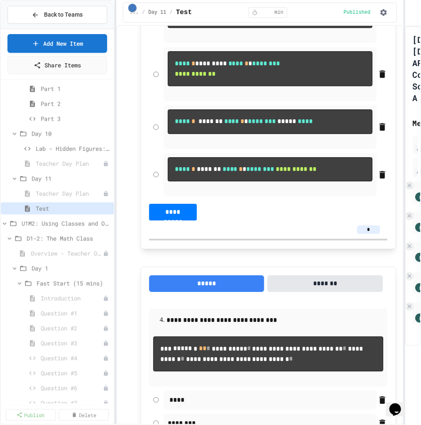
scroll to position [787, 0]
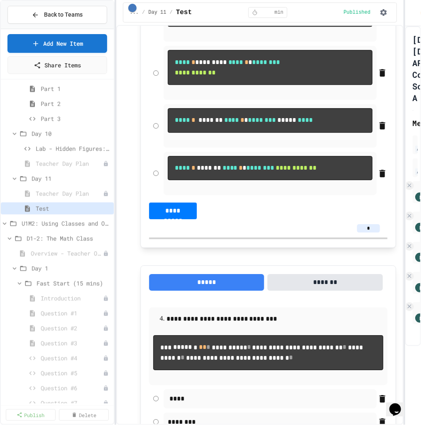
type input "*"
drag, startPoint x: 368, startPoint y: 338, endPoint x: 360, endPoint y: 340, distance: 8.4
click at [300, 232] on input "*" at bounding box center [368, 228] width 23 height 8
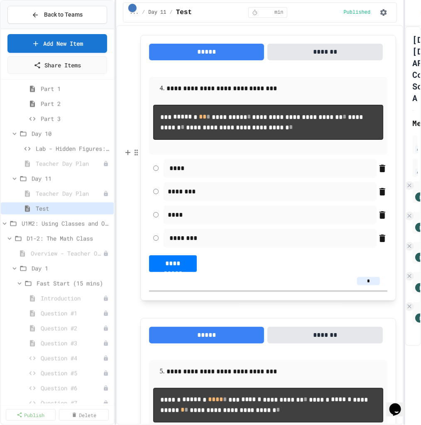
scroll to position [1066, 0]
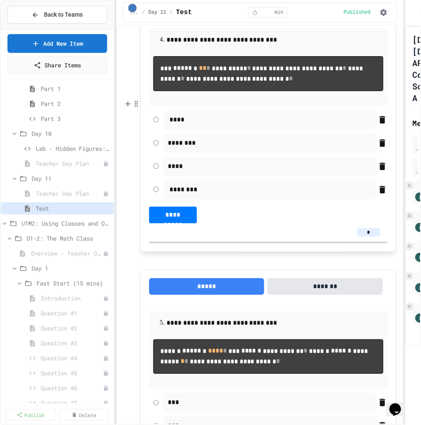
type input "*"
drag, startPoint x: 369, startPoint y: 375, endPoint x: 359, endPoint y: 375, distance: 10.4
click at [300, 236] on input "*" at bounding box center [368, 232] width 23 height 8
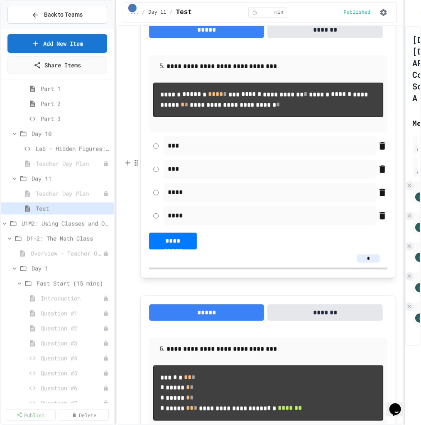
scroll to position [1387, 0]
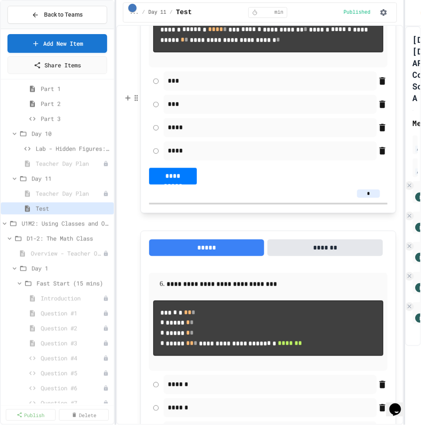
type input "*"
drag, startPoint x: 367, startPoint y: 360, endPoint x: 360, endPoint y: 361, distance: 7.5
click at [300, 198] on input "*" at bounding box center [368, 194] width 23 height 8
type input "*"
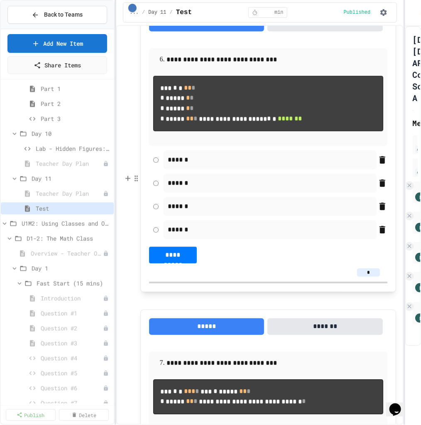
scroll to position [1727, 0]
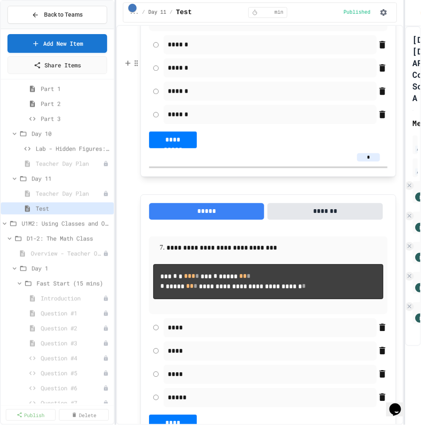
type input "*"
click at [300, 161] on input "*" at bounding box center [368, 157] width 23 height 8
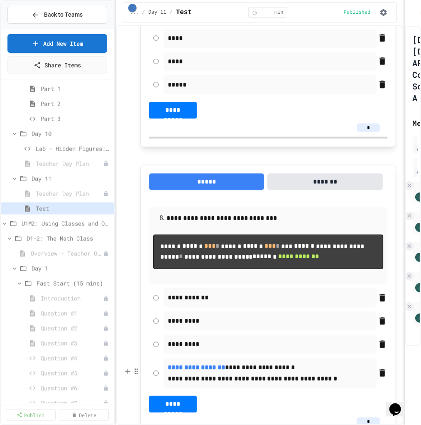
scroll to position [2073, 0]
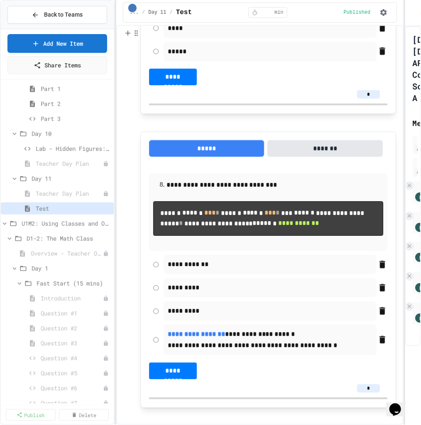
type input "*"
drag, startPoint x: 367, startPoint y: 296, endPoint x: 357, endPoint y: 296, distance: 10.4
click at [300, 99] on input "*" at bounding box center [368, 94] width 23 height 8
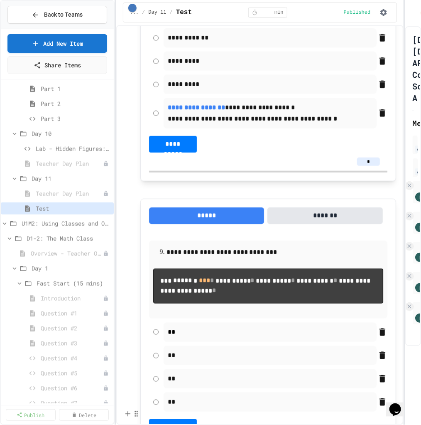
scroll to position [2358, 0]
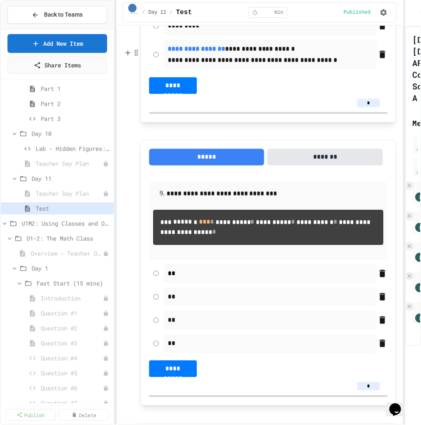
type input "*"
click at [300, 107] on input "*" at bounding box center [368, 103] width 23 height 8
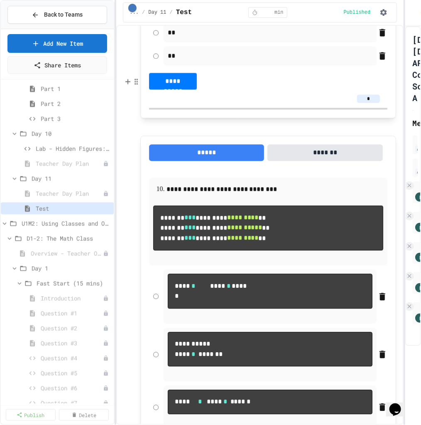
scroll to position [2785, 0]
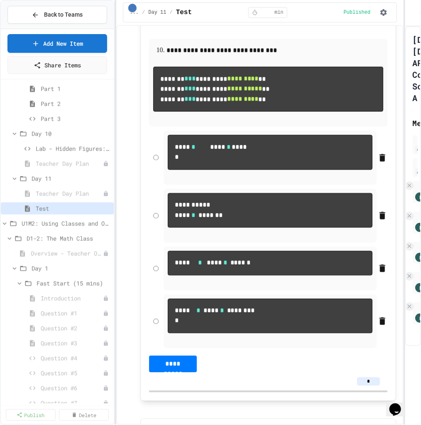
type input "*"
drag, startPoint x: 369, startPoint y: 215, endPoint x: 356, endPoint y: 214, distance: 13.3
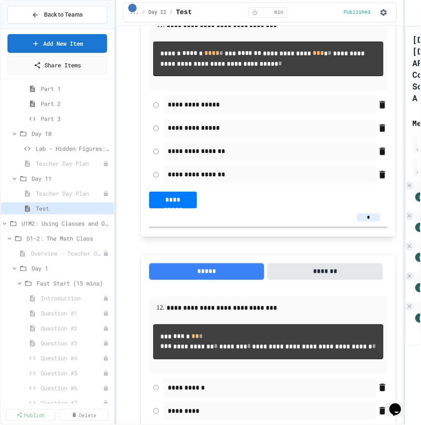
scroll to position [3265, 0]
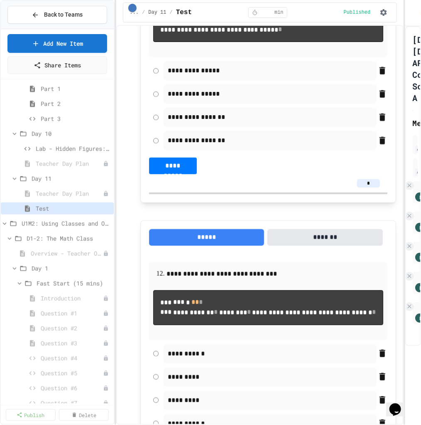
type input "*"
drag, startPoint x: 370, startPoint y: 244, endPoint x: 362, endPoint y: 243, distance: 7.9
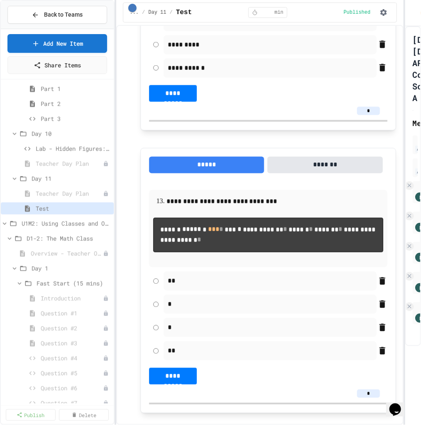
type input "*"
drag, startPoint x: 370, startPoint y: 185, endPoint x: 357, endPoint y: 185, distance: 13.3
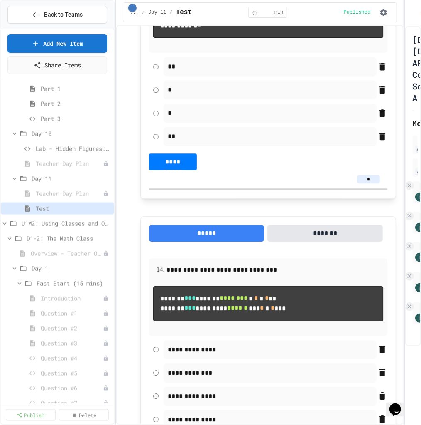
type input "*"
drag, startPoint x: 367, startPoint y: 274, endPoint x: 352, endPoint y: 276, distance: 15.5
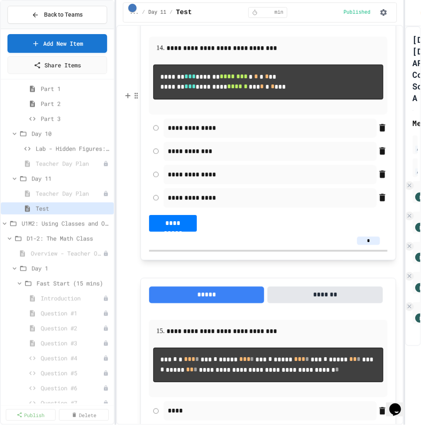
type input "*"
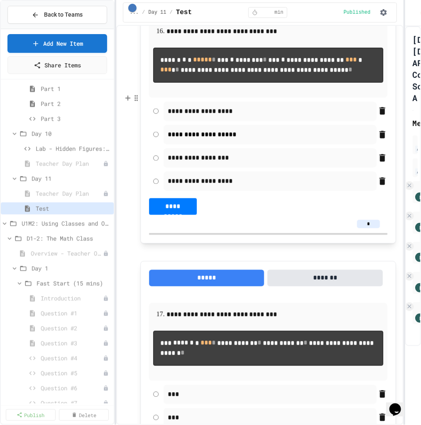
scroll to position [4640, 0]
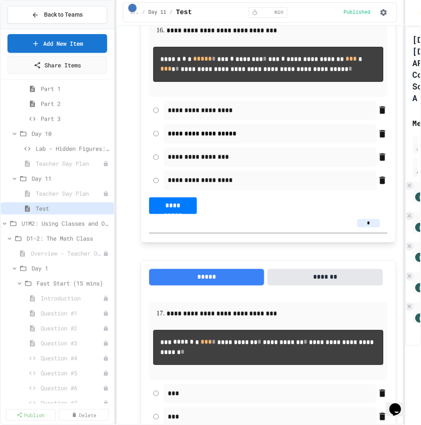
type input "*"
drag, startPoint x: 368, startPoint y: 69, endPoint x: 360, endPoint y: 69, distance: 7.9
drag, startPoint x: 368, startPoint y: 69, endPoint x: 359, endPoint y: 69, distance: 9.2
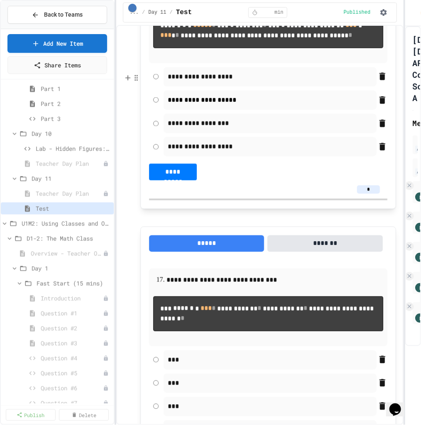
scroll to position [4827, 0]
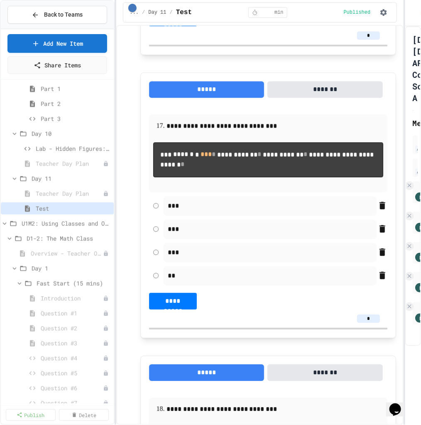
type input "*"
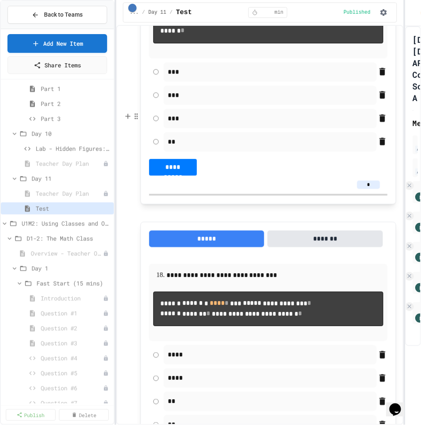
type input "*"
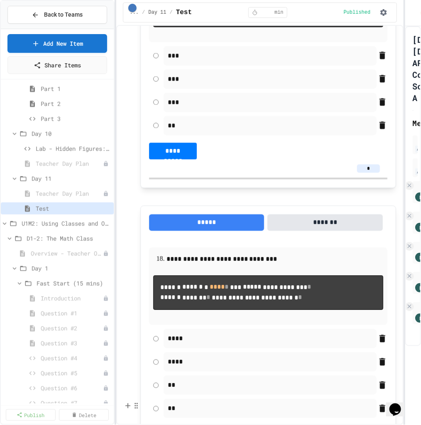
scroll to position [5376, 0]
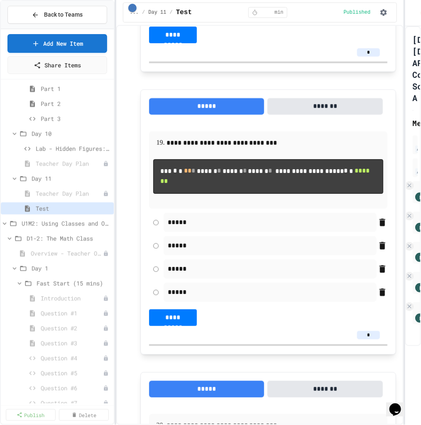
type input "*"
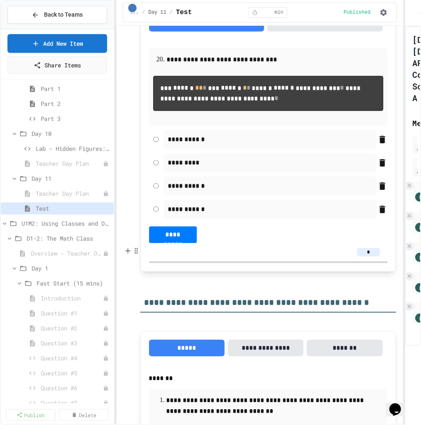
scroll to position [5743, 0]
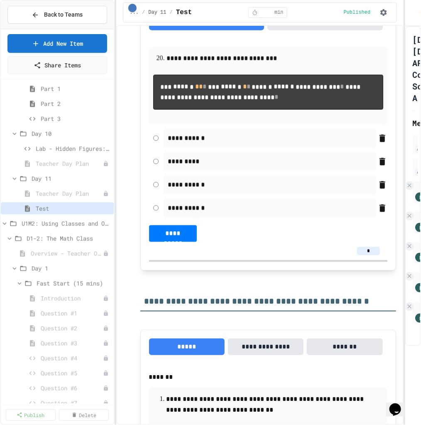
type input "*"
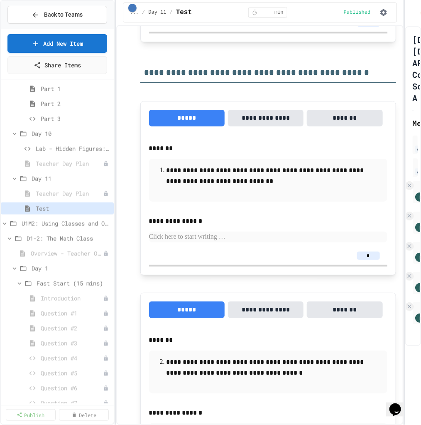
scroll to position [6024, 0]
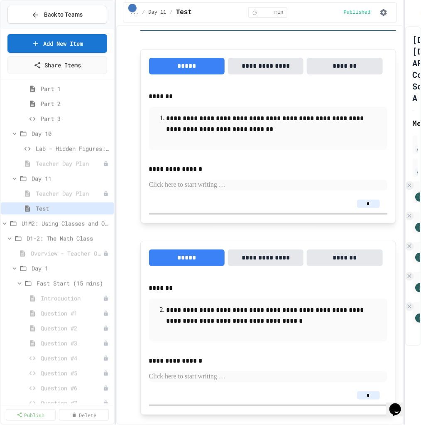
type input "*"
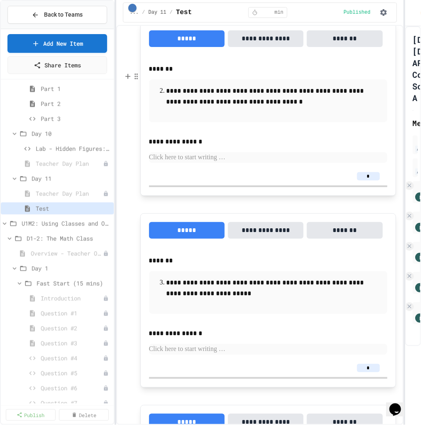
type input "*"
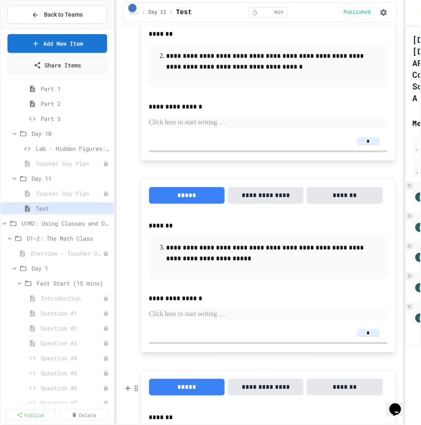
scroll to position [6485, 0]
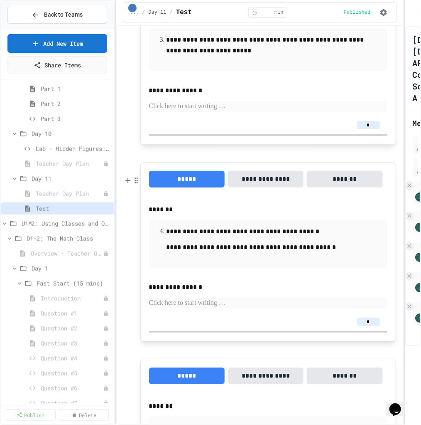
type input "*"
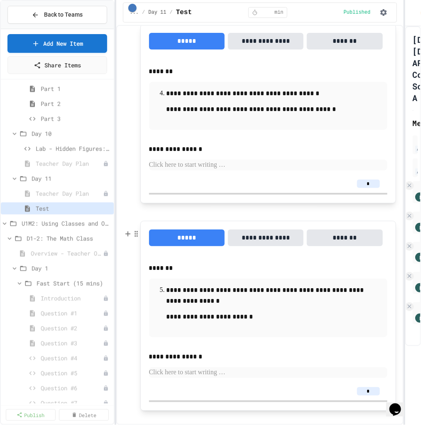
scroll to position [6673, 0]
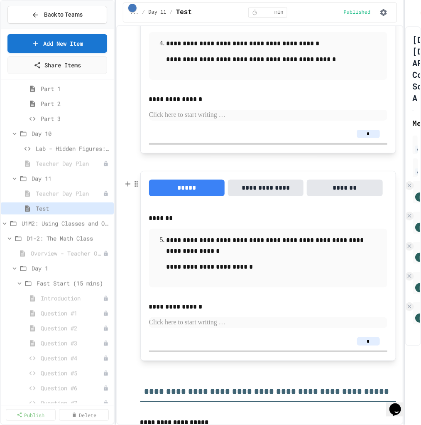
type input "*"
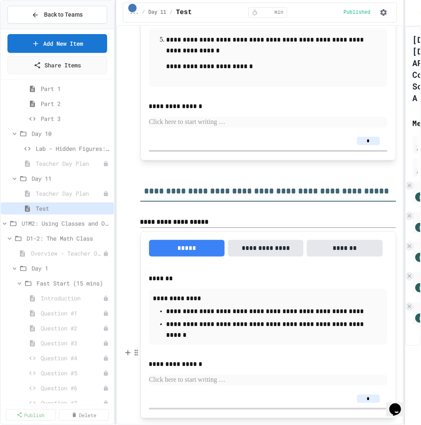
scroll to position [6965, 0]
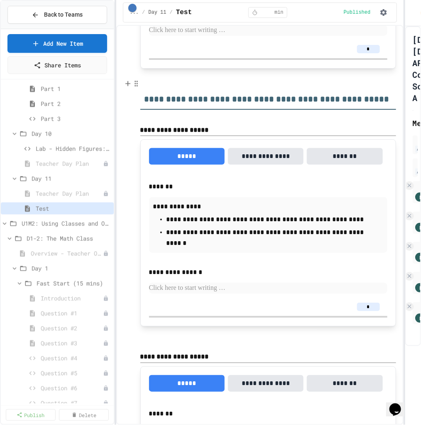
type input "*"
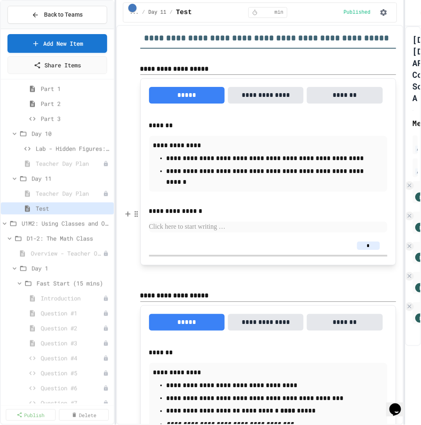
scroll to position [7172, 0]
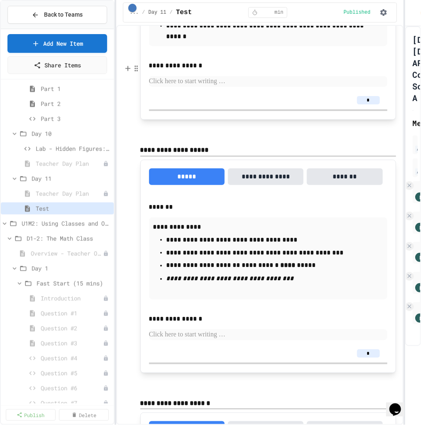
type input "*"
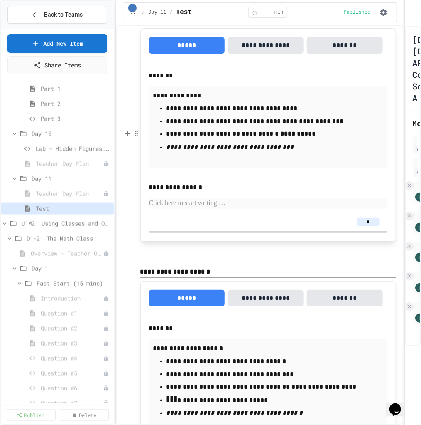
type input "*"
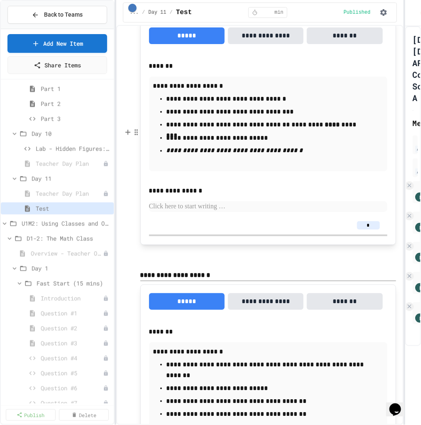
scroll to position [7567, 0]
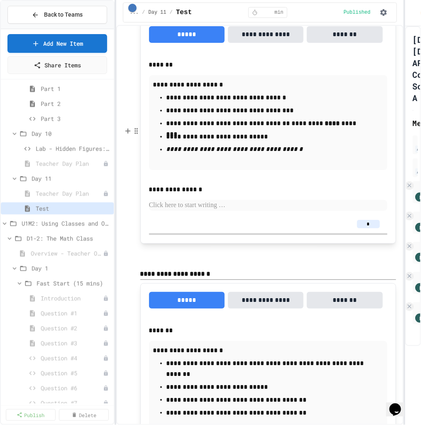
type input "*"
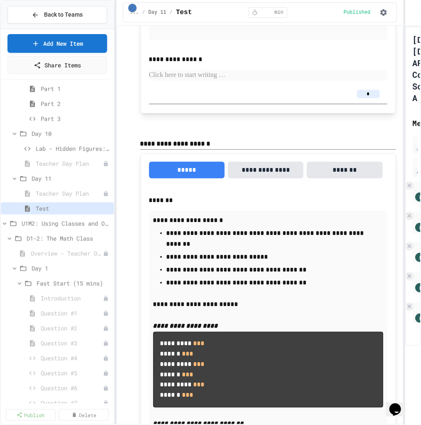
scroll to position [7832, 0]
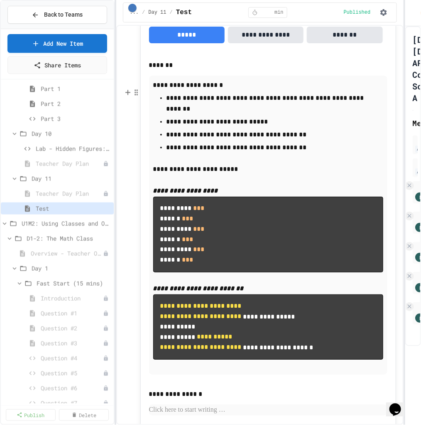
type input "*"
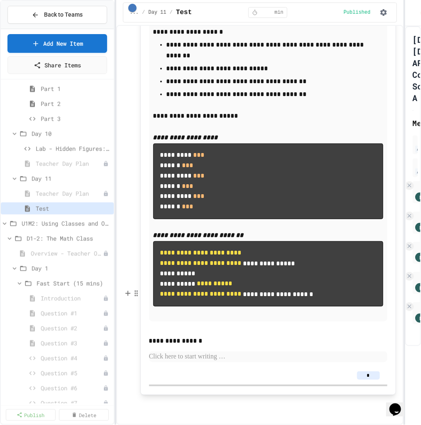
scroll to position [8032, 0]
type input "*"
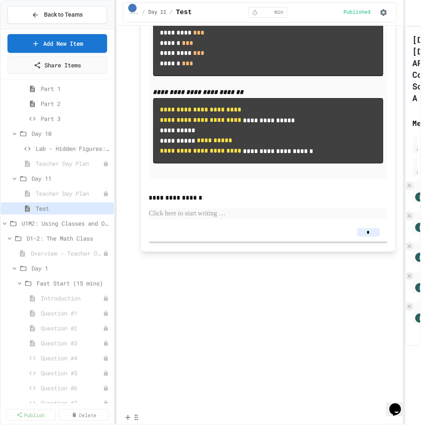
scroll to position [8511, 0]
type input "**"
click at [300, 236] on input "*" at bounding box center [368, 232] width 23 height 8
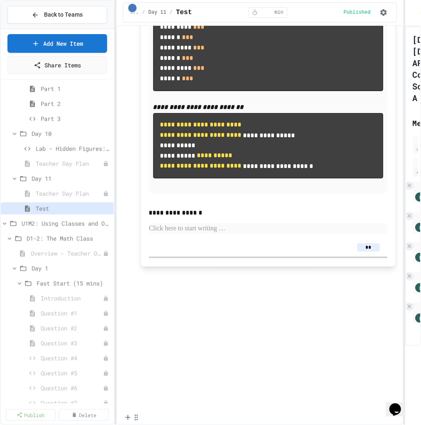
type input "**"
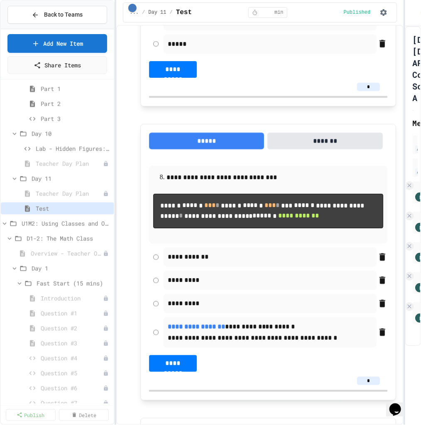
scroll to position [2096, 0]
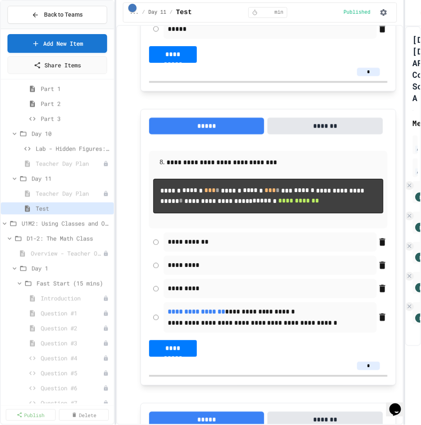
drag, startPoint x: 187, startPoint y: 160, endPoint x: 167, endPoint y: 160, distance: 20.0
copy p "****"
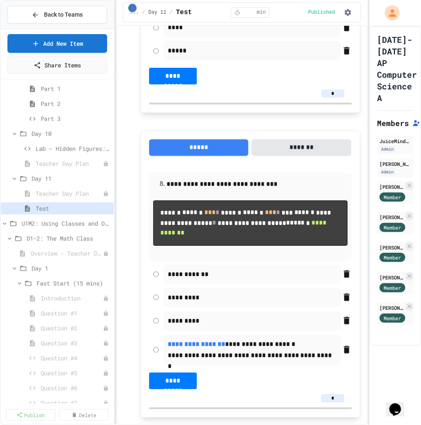
click at [300, 118] on div "**********" at bounding box center [210, 212] width 421 height 425
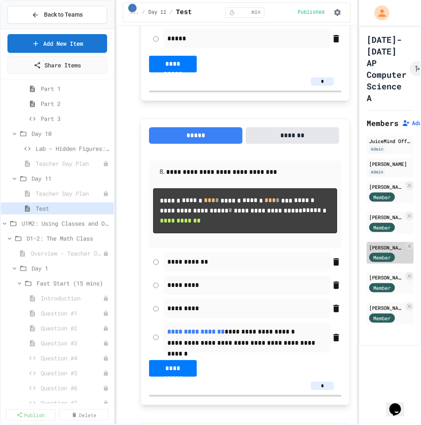
click at [300, 244] on div "[PERSON_NAME]" at bounding box center [386, 247] width 34 height 7
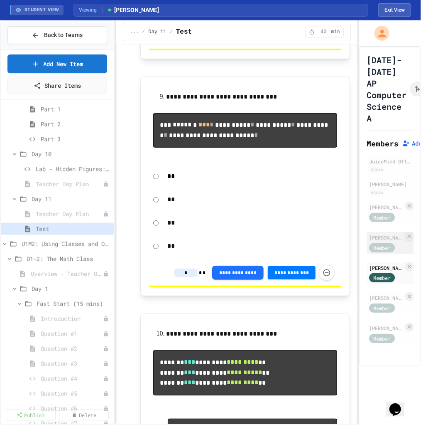
scroll to position [1809, 0]
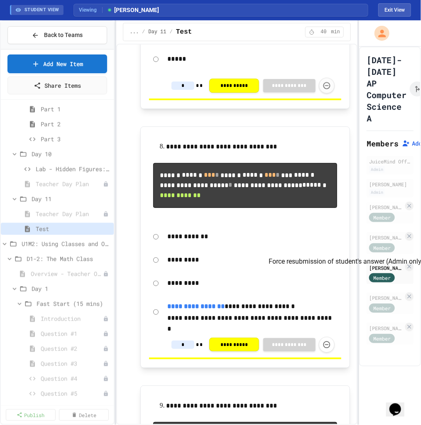
click at [300, 90] on icon "Force resubmission of student's answer (Admin only)" at bounding box center [327, 85] width 8 height 8
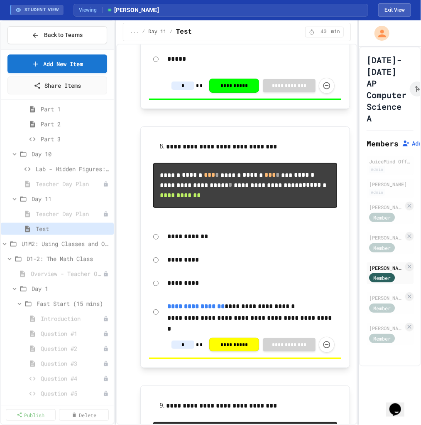
type input "*"
click at [300, 203] on div "[PERSON_NAME] [PERSON_NAME]" at bounding box center [386, 206] width 34 height 7
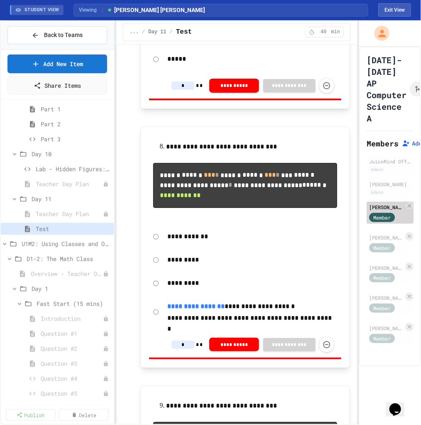
type input "*"
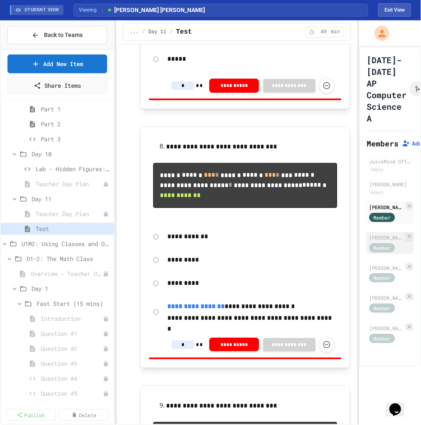
click at [300, 234] on div "[PERSON_NAME]" at bounding box center [386, 237] width 34 height 7
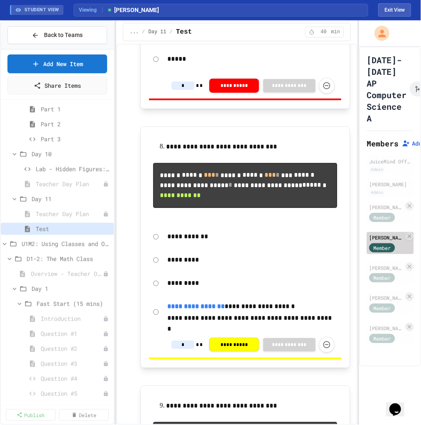
type input "*"
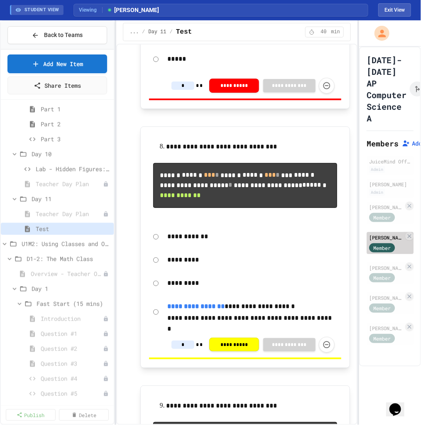
type input "*"
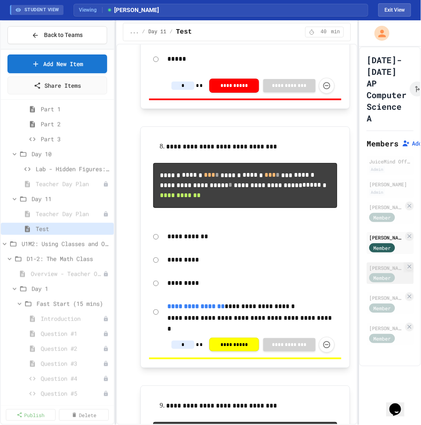
click at [300, 264] on div "[PERSON_NAME]" at bounding box center [386, 267] width 34 height 7
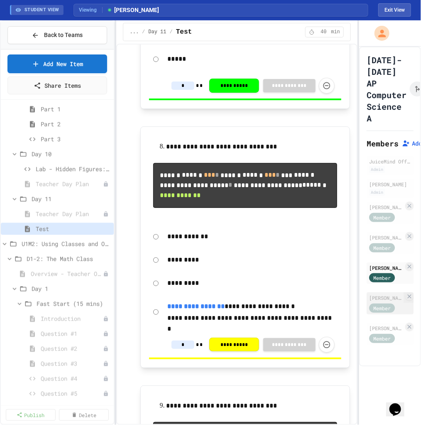
type input "*"
click at [300, 294] on div "[PERSON_NAME]" at bounding box center [386, 297] width 34 height 7
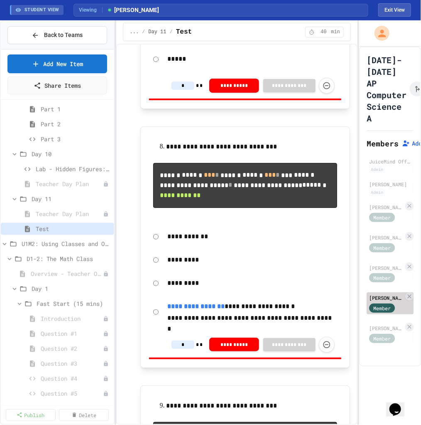
type input "*"
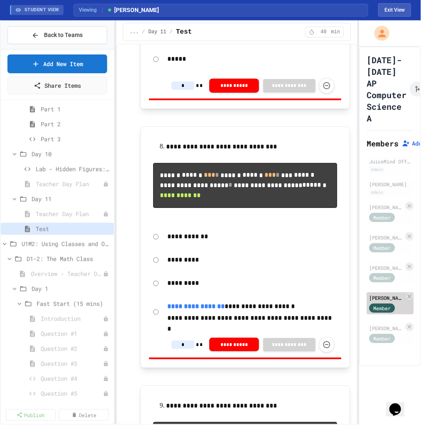
type input "*"
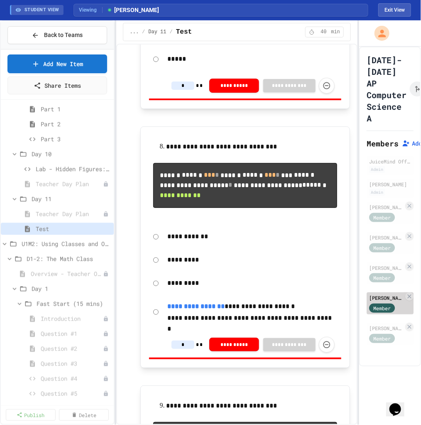
type input "*"
click at [300, 303] on div "[PERSON_NAME]" at bounding box center [386, 327] width 34 height 7
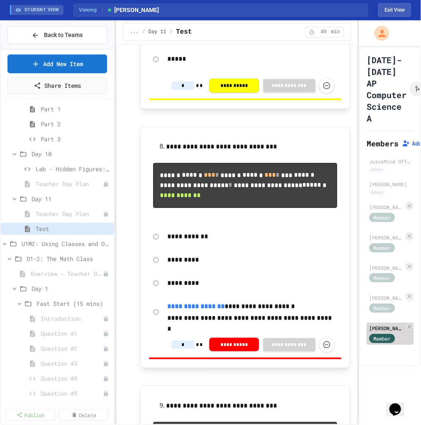
type input "*"
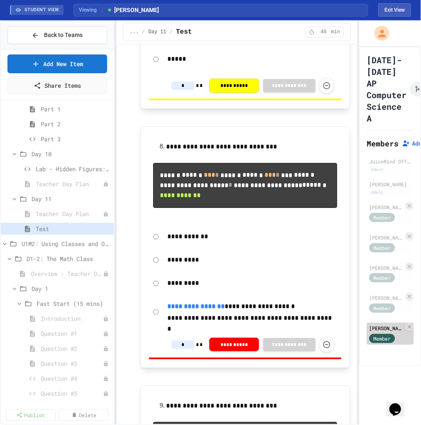
type input "*"
click at [300, 180] on div "[PERSON_NAME]" at bounding box center [390, 183] width 42 height 7
click at [300, 11] on button "Exit View" at bounding box center [395, 9] width 33 height 13
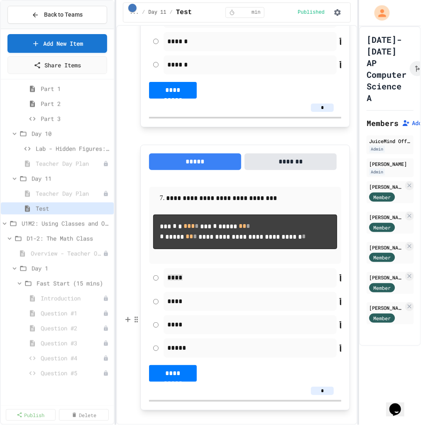
scroll to position [2085, 0]
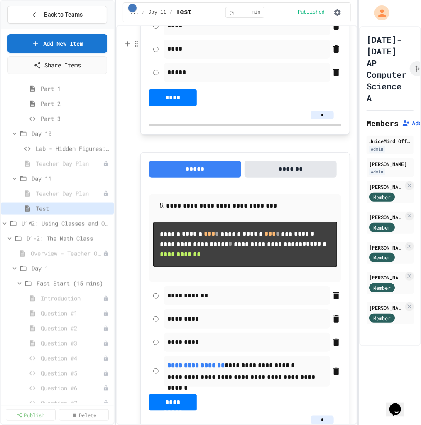
click at [172, 31] on p "****" at bounding box center [247, 25] width 159 height 11
click at [174, 31] on p "****" at bounding box center [247, 25] width 159 height 11
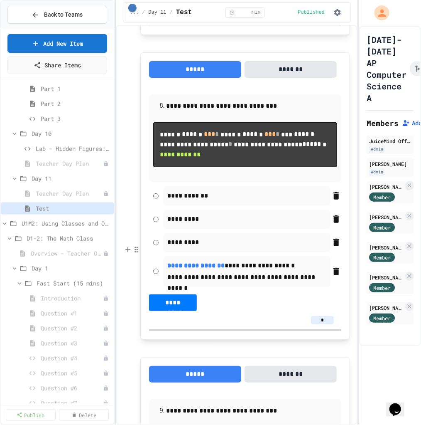
scroll to position [2315, 0]
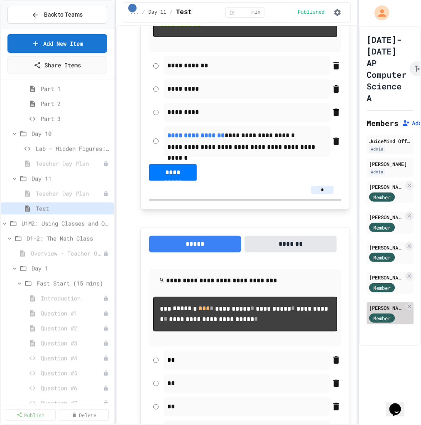
click at [300, 303] on div "[PERSON_NAME]" at bounding box center [386, 307] width 34 height 7
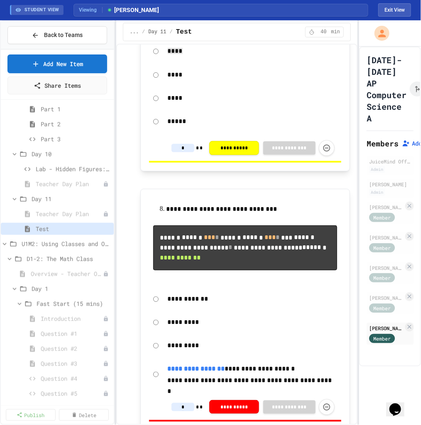
scroll to position [1799, 0]
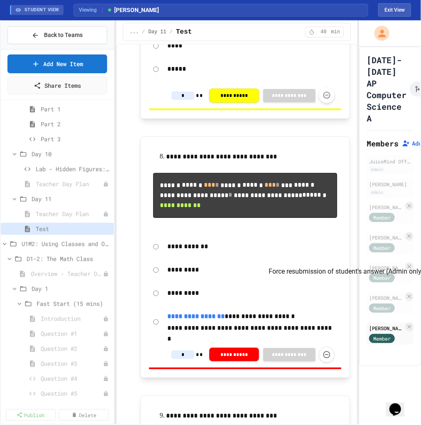
click at [300, 103] on button "Force resubmission of student's answer (Admin only)" at bounding box center [327, 95] width 16 height 16
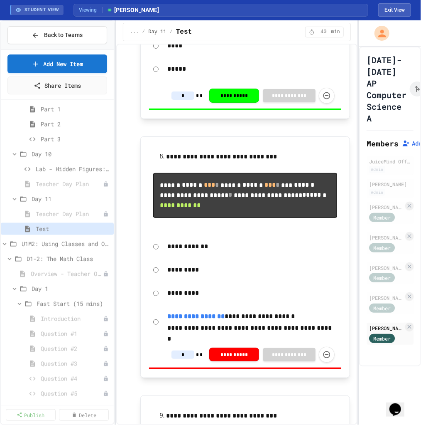
type input "*"
click at [300, 203] on div "[PERSON_NAME] [PERSON_NAME]" at bounding box center [386, 206] width 34 height 7
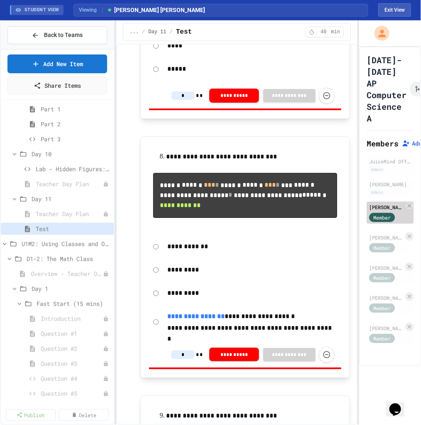
type input "*"
click at [233, 102] on button "**********" at bounding box center [234, 95] width 50 height 14
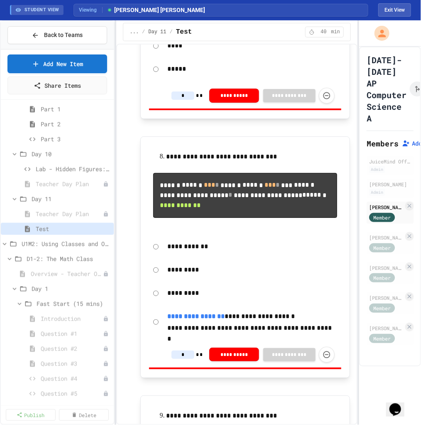
click at [300, 133] on p at bounding box center [245, 127] width 210 height 11
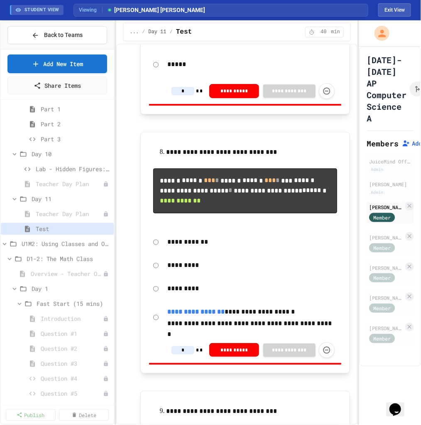
scroll to position [1810, 0]
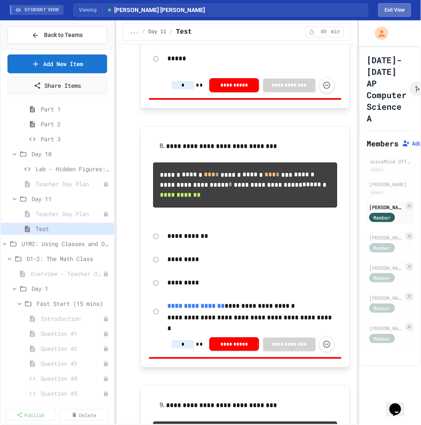
click at [300, 10] on button "Exit View" at bounding box center [395, 9] width 33 height 13
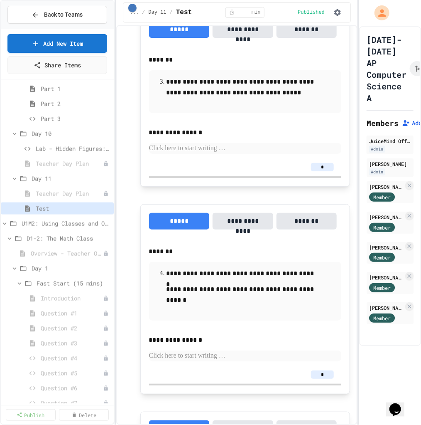
scroll to position [6540, 0]
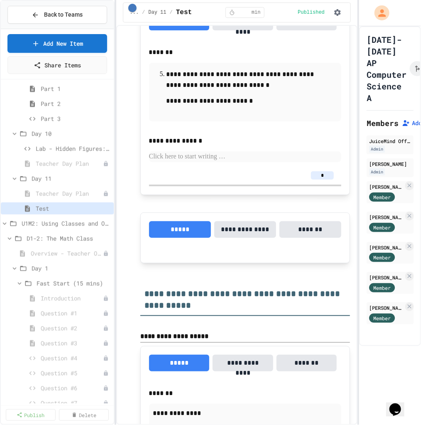
type input "*"
type input "**"
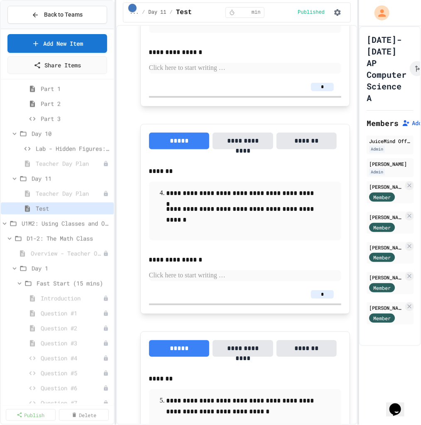
scroll to position [6547, 0]
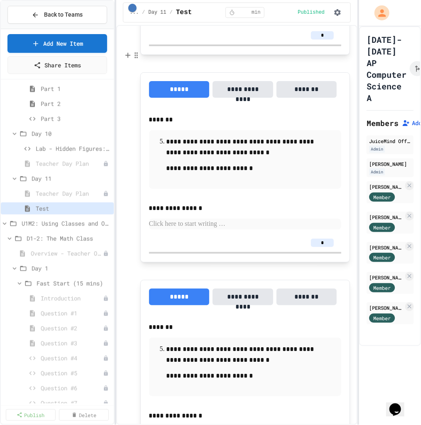
scroll to position [6665, 0]
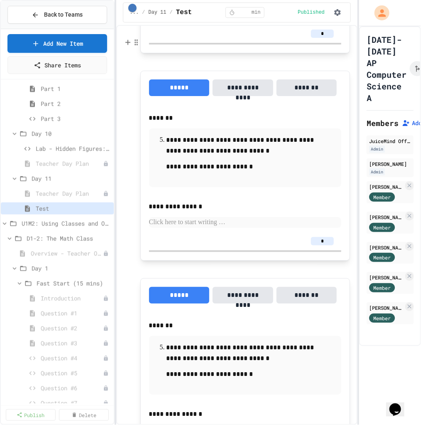
scroll to position [6690, 0]
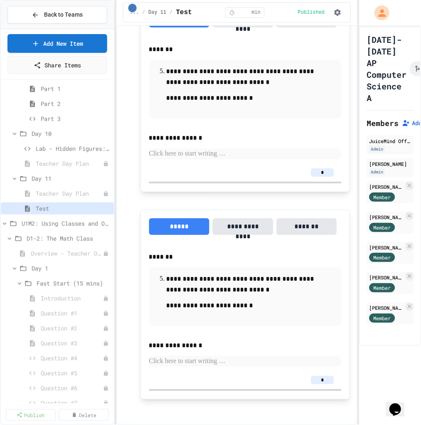
scroll to position [6822, 0]
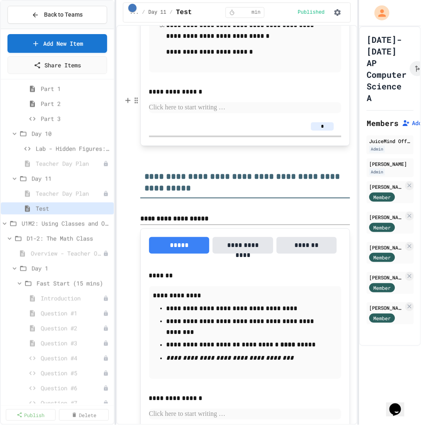
scroll to position [6990, 0]
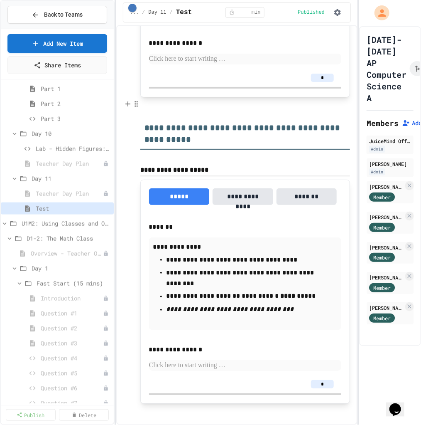
scroll to position [6978, 0]
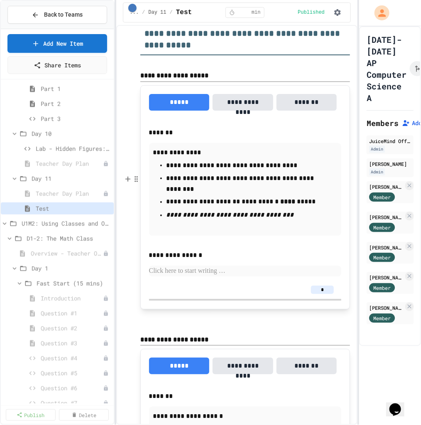
scroll to position [7117, 0]
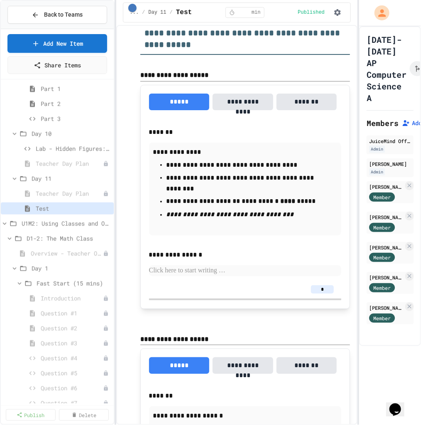
click at [123, 157] on div "**********" at bounding box center [236, 225] width 241 height 400
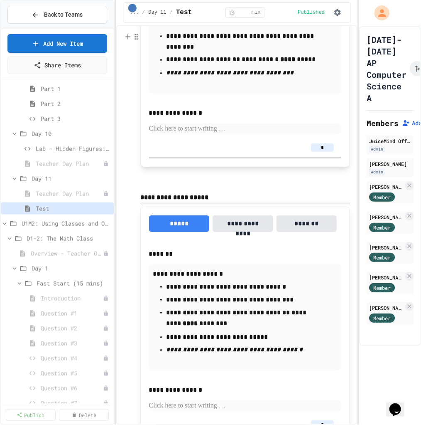
scroll to position [7221, 0]
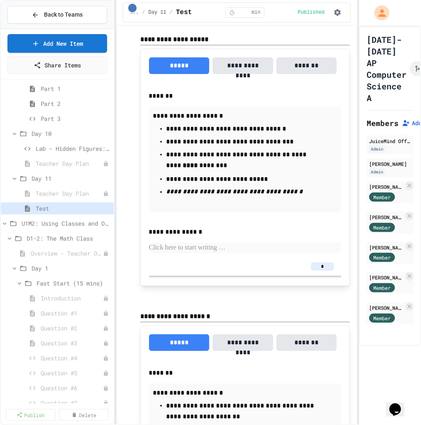
scroll to position [7390, 0]
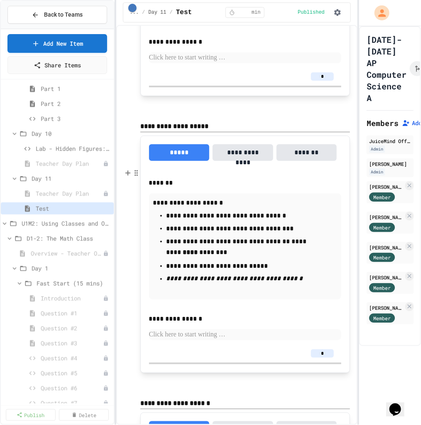
scroll to position [7163, 0]
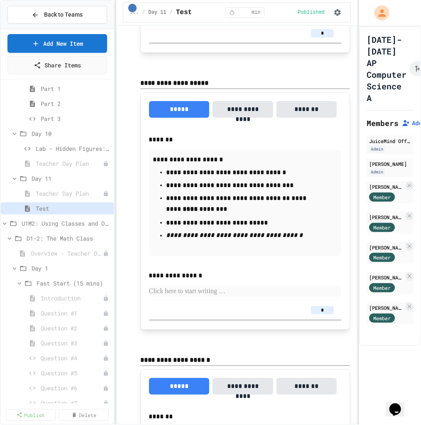
scroll to position [7435, 0]
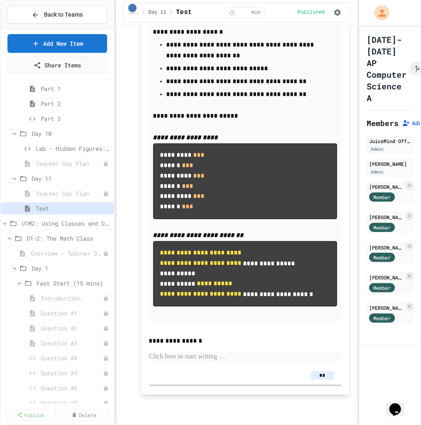
scroll to position [8258, 0]
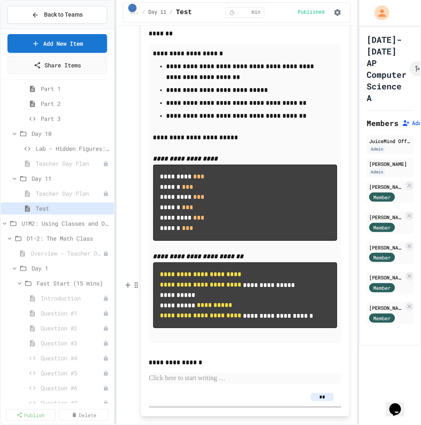
scroll to position [7943, 0]
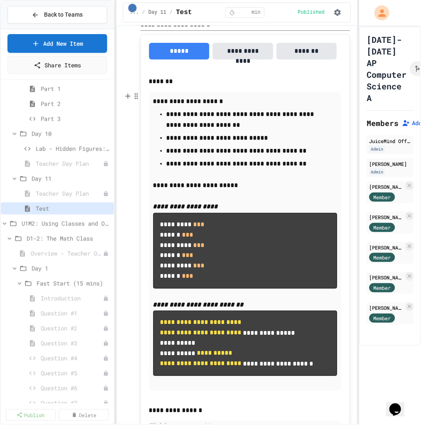
scroll to position [7889, 0]
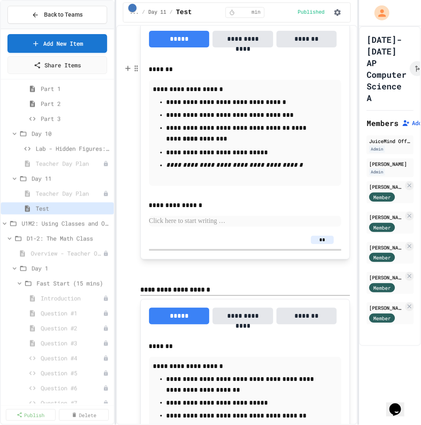
scroll to position [7626, 0]
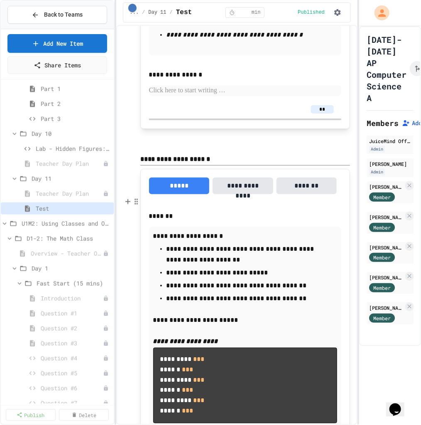
scroll to position [7832, 0]
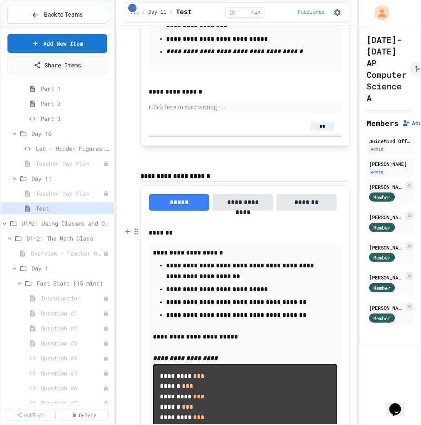
scroll to position [7650, 0]
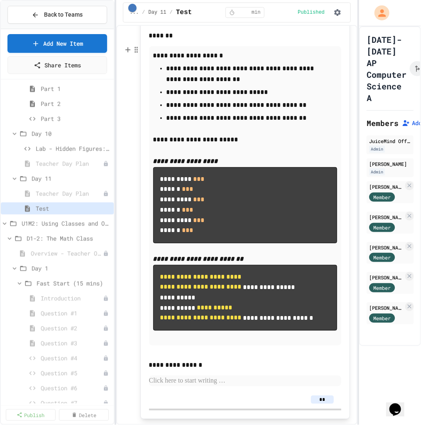
scroll to position [8044, 0]
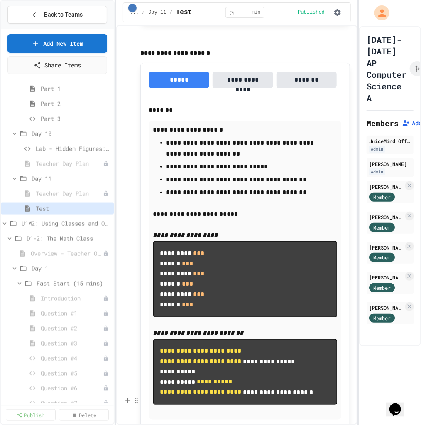
scroll to position [7792, 0]
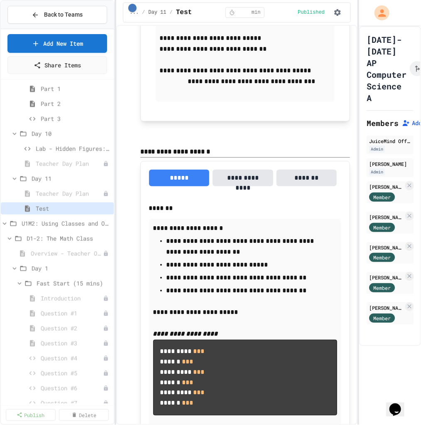
scroll to position [7717, 0]
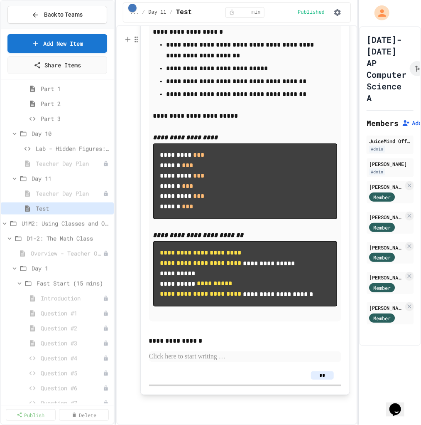
scroll to position [8135, 0]
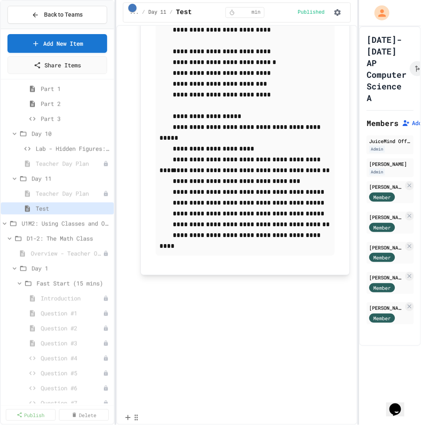
scroll to position [8598, 0]
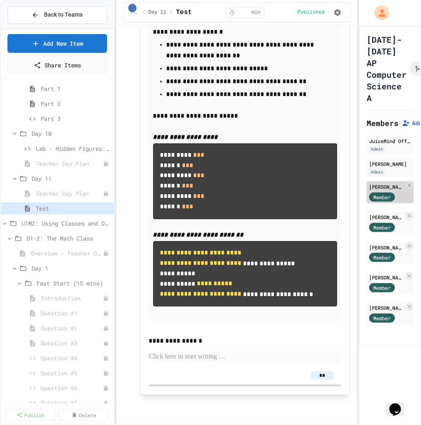
click at [300, 183] on div "[PERSON_NAME] [PERSON_NAME]" at bounding box center [386, 186] width 34 height 7
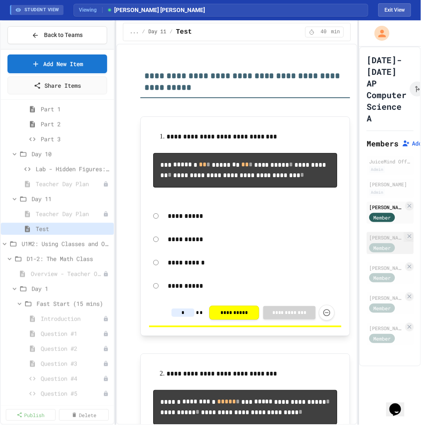
click at [300, 234] on div "[PERSON_NAME]" at bounding box center [386, 237] width 34 height 7
type input "*"
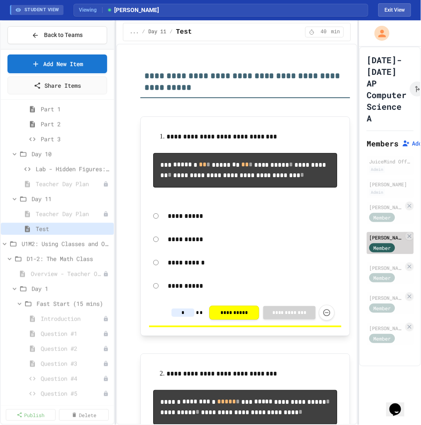
type input "*"
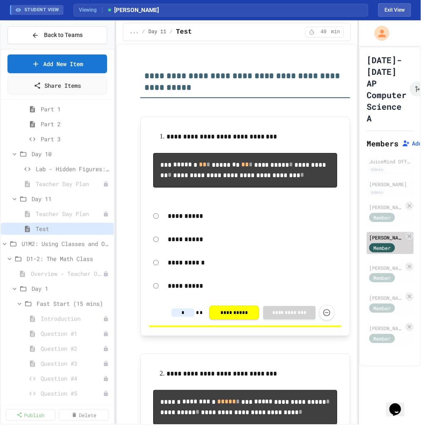
type input "*"
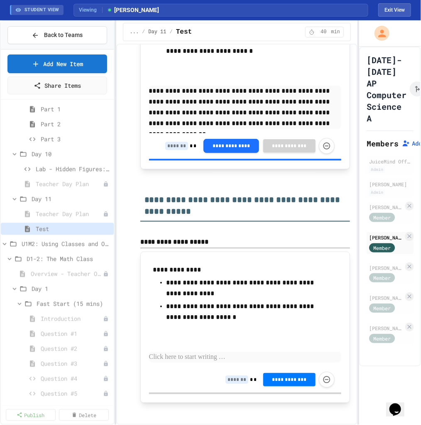
scroll to position [5910, 0]
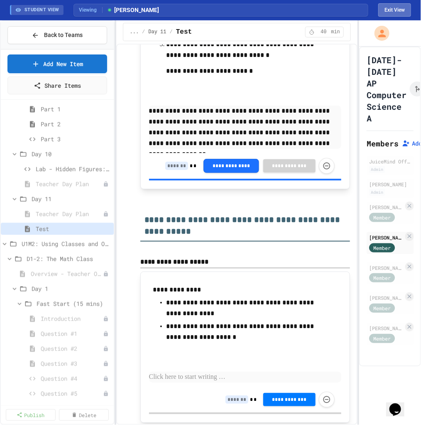
click at [300, 11] on button "Exit View" at bounding box center [395, 9] width 33 height 13
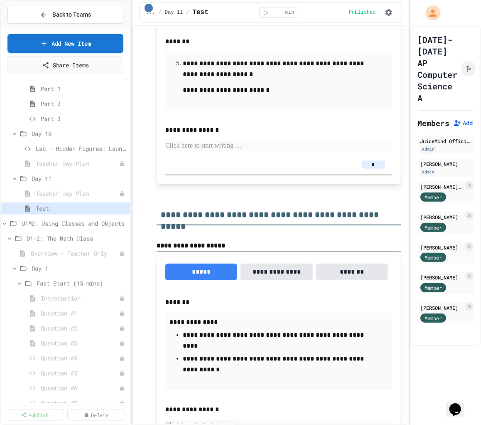
scroll to position [6816, 0]
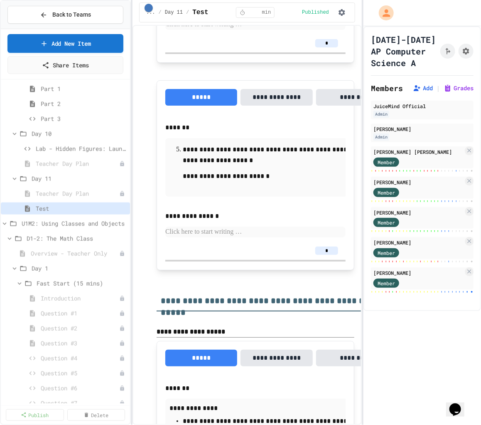
click at [300, 37] on div "**********" at bounding box center [240, 212] width 481 height 425
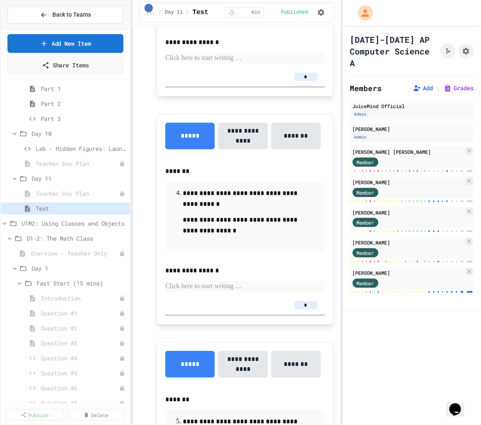
scroll to position [7009, 0]
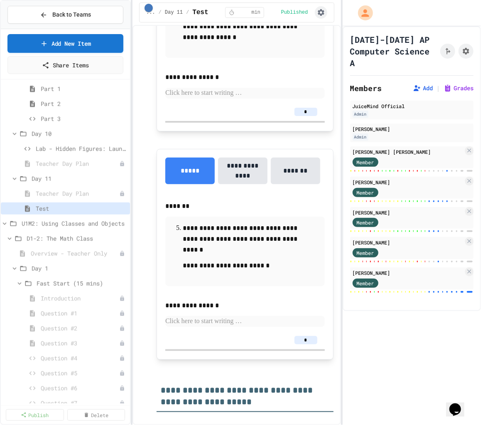
click at [300, 13] on icon "button" at bounding box center [321, 12] width 8 height 8
click at [300, 303] on div at bounding box center [240, 426] width 481 height 0
click at [300, 52] on icon "Assignment Settings" at bounding box center [466, 51] width 7 height 7
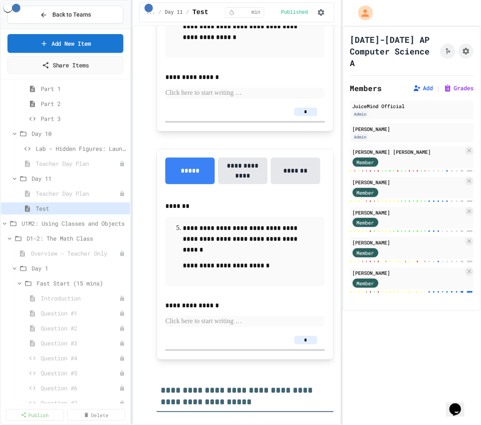
type input "**********"
click at [300, 49] on icon "Assignment Settings" at bounding box center [466, 51] width 8 height 8
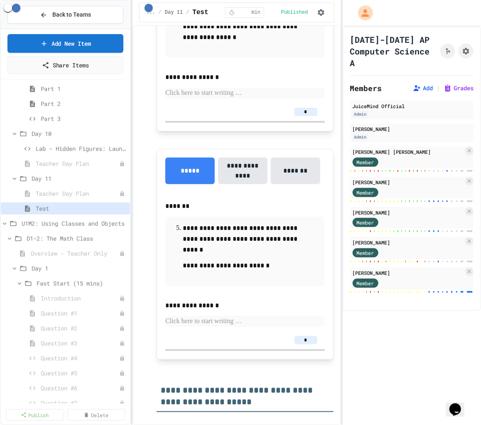
scroll to position [268, 0]
click at [300, 52] on icon "Assignment Settings" at bounding box center [466, 51] width 7 height 7
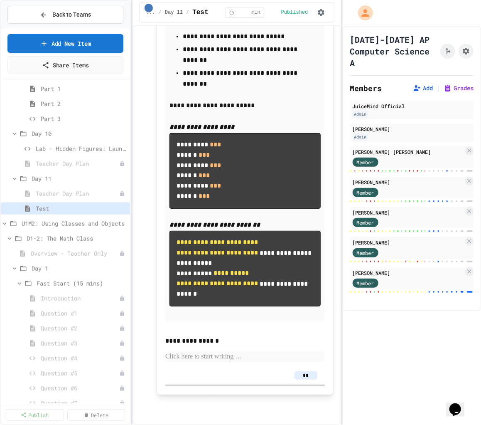
scroll to position [8803, 0]
click at [300, 49] on icon "Assignment Settings" at bounding box center [466, 51] width 7 height 7
drag, startPoint x: 311, startPoint y: 199, endPoint x: 295, endPoint y: 200, distance: 16.6
type input "*"
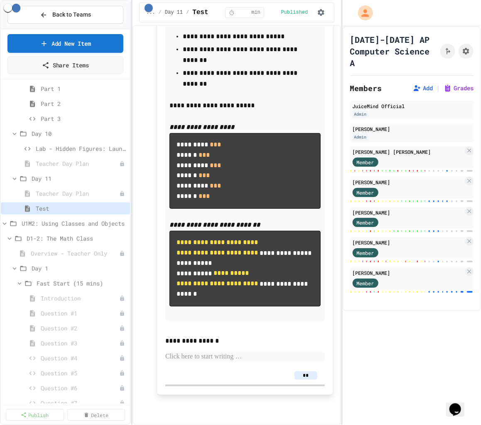
click at [300, 303] on div "[DATE]-[DATE] AP Computer Science A Members Add | Grades JuiceMind Official Adm…" at bounding box center [412, 225] width 139 height 399
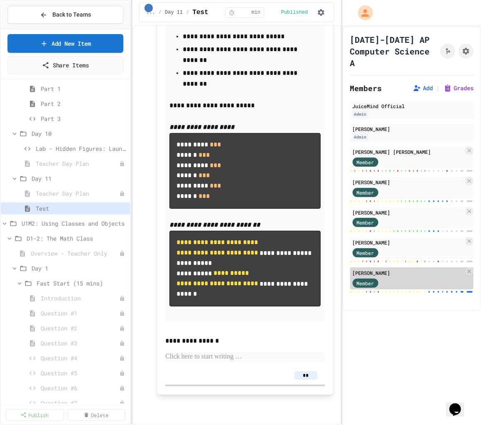
click at [300, 276] on div "[PERSON_NAME]" at bounding box center [408, 272] width 111 height 7
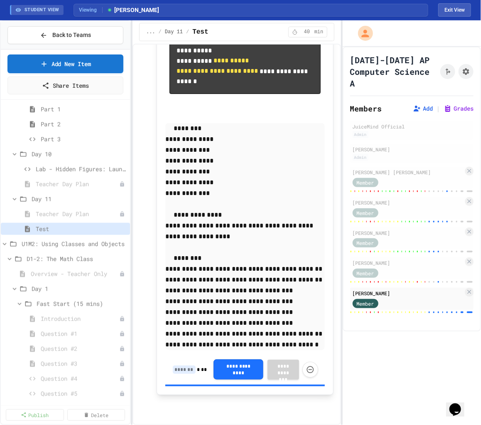
scroll to position [8146, 0]
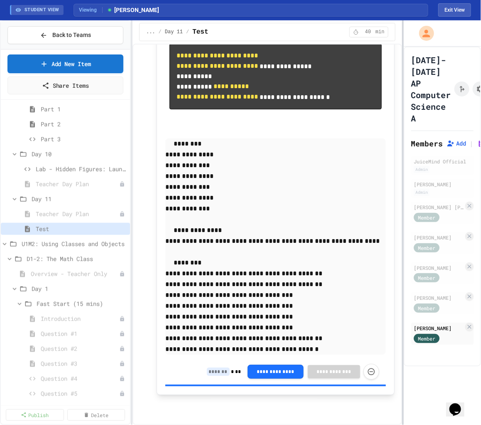
click at [300, 303] on div at bounding box center [403, 222] width 2 height 404
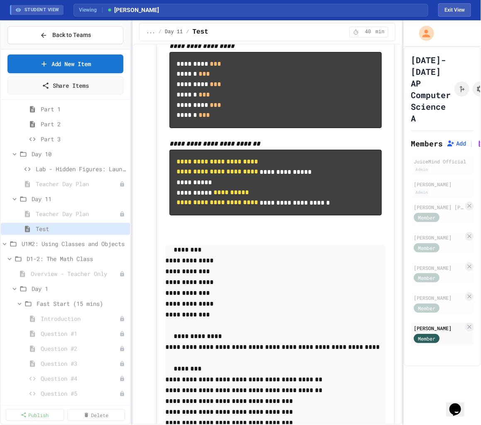
scroll to position [6698, 0]
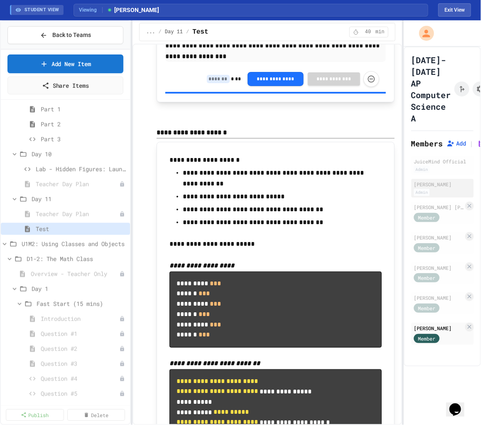
click at [300, 180] on div "[PERSON_NAME]" at bounding box center [442, 183] width 57 height 7
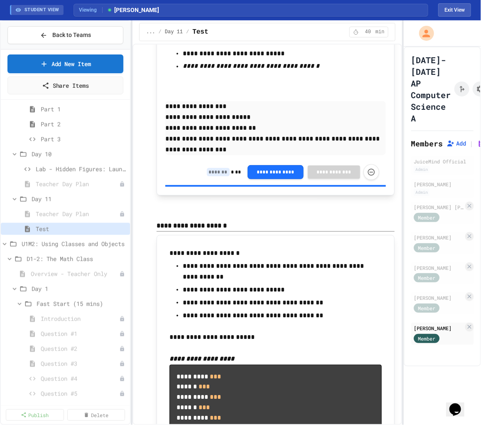
scroll to position [6478, 0]
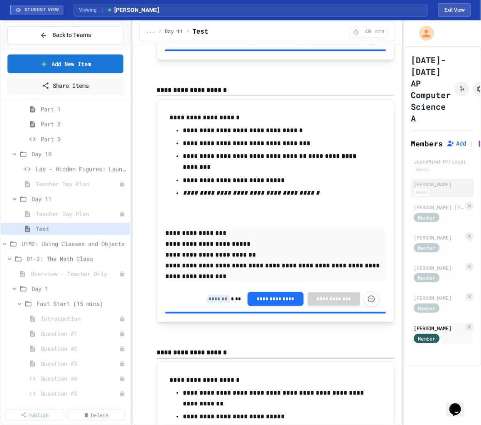
click at [300, 180] on div "[PERSON_NAME]" at bounding box center [442, 183] width 57 height 7
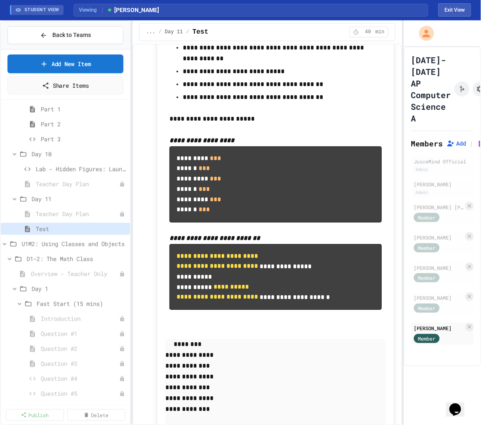
scroll to position [6865, 0]
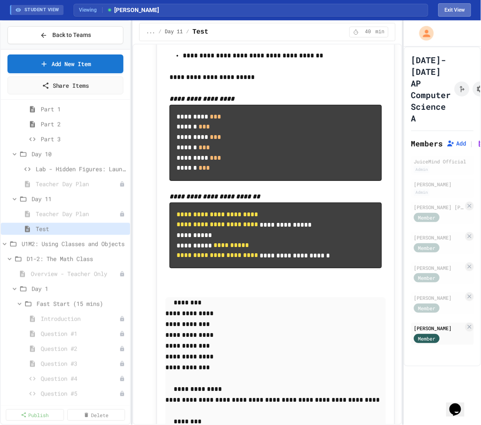
click at [300, 10] on button "Exit View" at bounding box center [454, 9] width 33 height 13
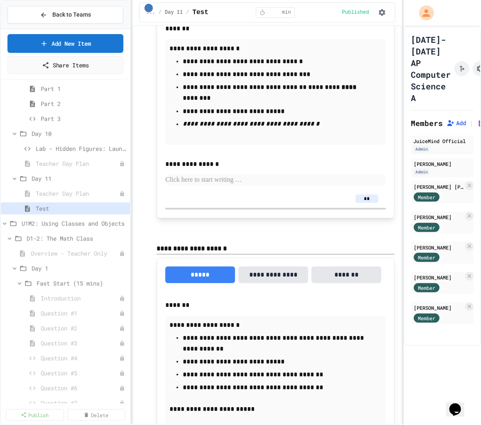
scroll to position [7655, 0]
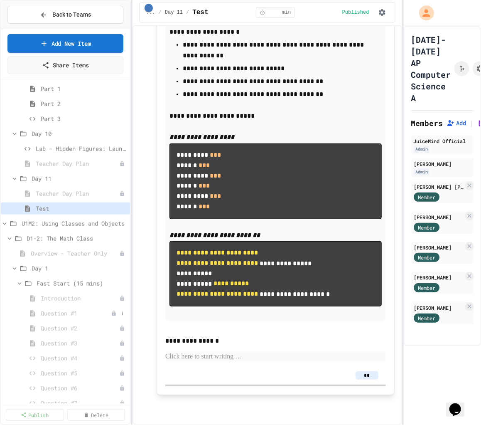
scroll to position [8091, 0]
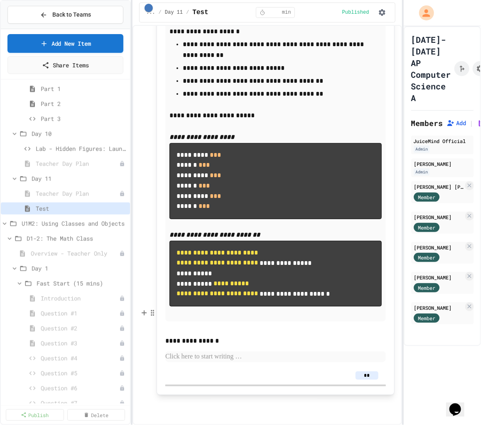
scroll to position [8101, 0]
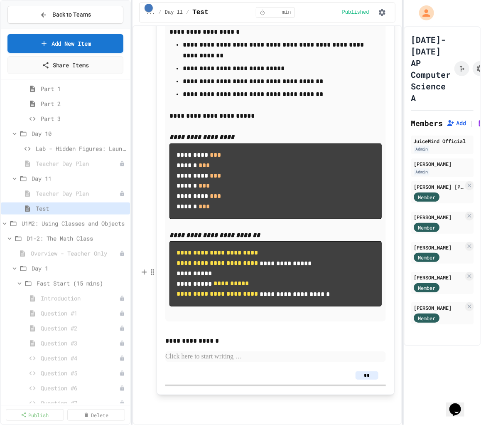
scroll to position [8334, 0]
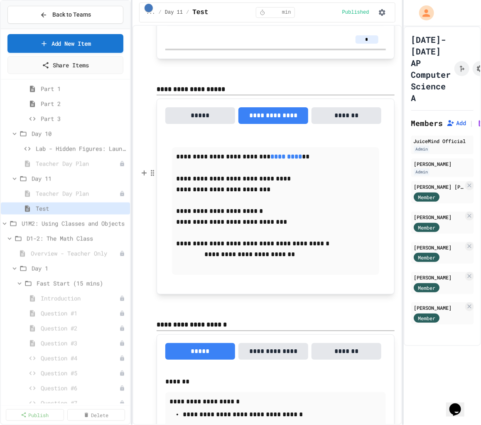
scroll to position [7426, 0]
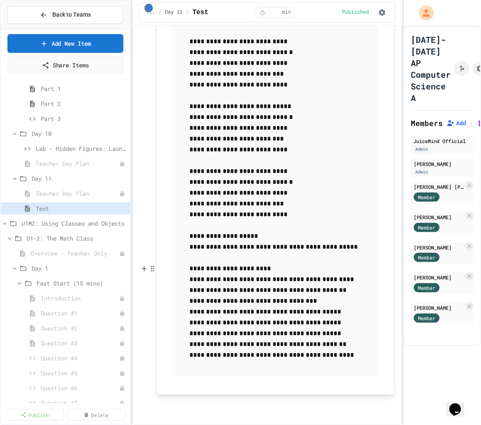
scroll to position [8088, 0]
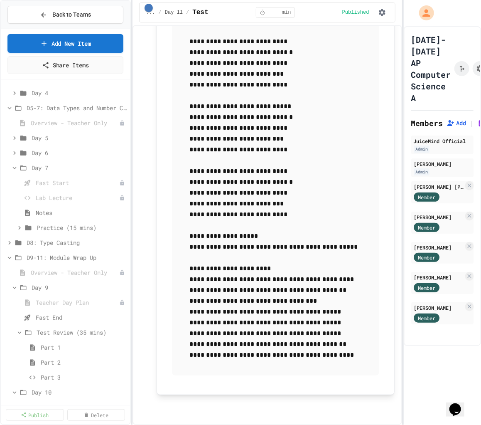
scroll to position [92, 0]
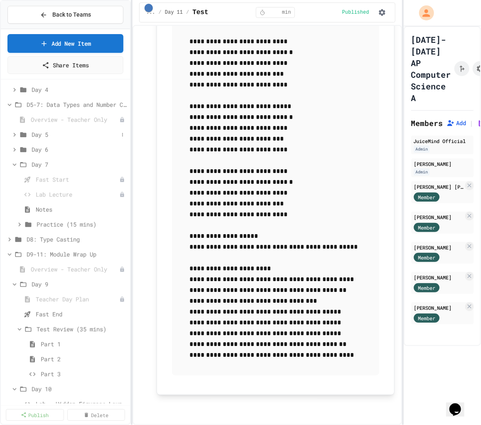
click at [15, 135] on icon at bounding box center [14, 134] width 7 height 7
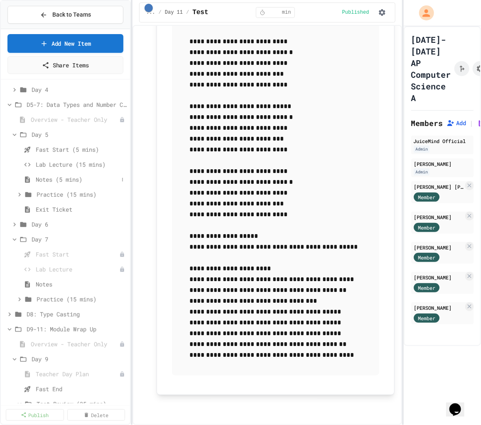
click at [61, 177] on span "Notes (5 mins)" at bounding box center [77, 179] width 83 height 9
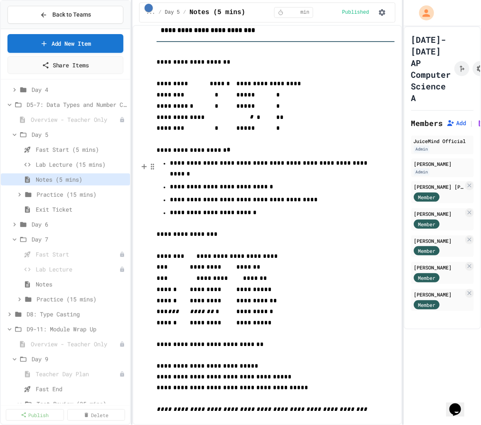
scroll to position [52, 0]
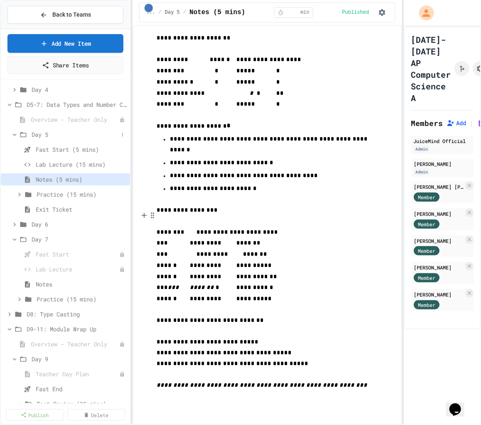
click at [16, 133] on icon at bounding box center [14, 134] width 7 height 7
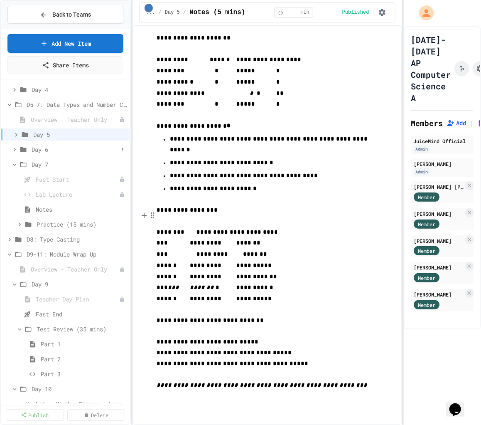
click at [15, 148] on icon at bounding box center [14, 149] width 7 height 7
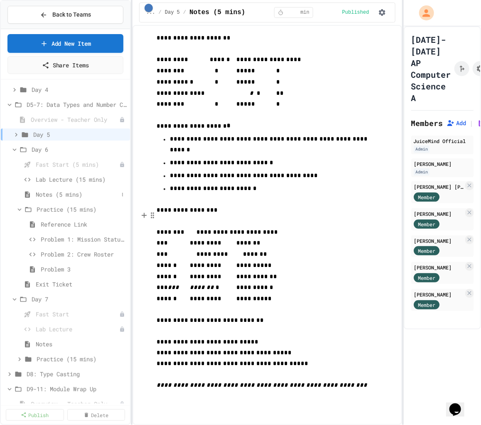
click at [68, 193] on span "Notes (5 mins)" at bounding box center [77, 194] width 83 height 9
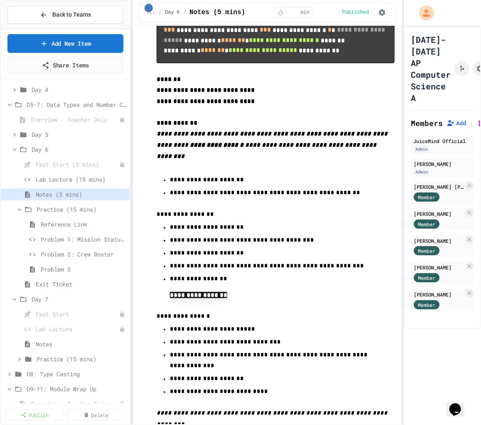
scroll to position [546, 0]
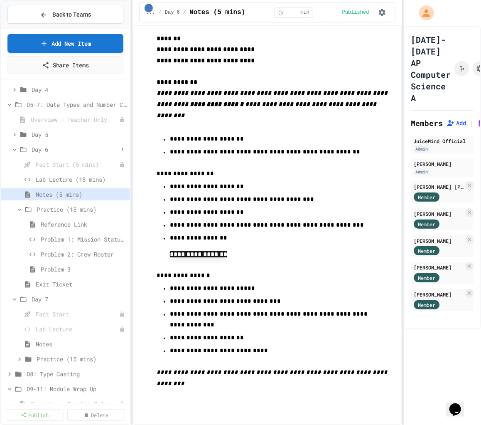
click at [12, 150] on icon at bounding box center [14, 149] width 7 height 7
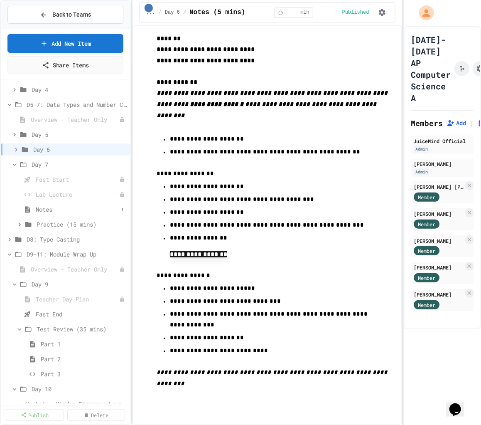
click at [53, 205] on span "Notes" at bounding box center [77, 209] width 83 height 9
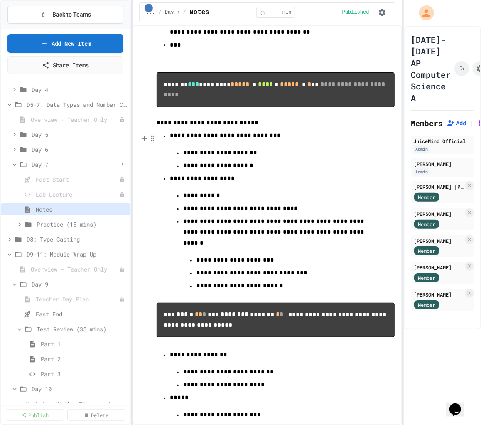
scroll to position [192, 0]
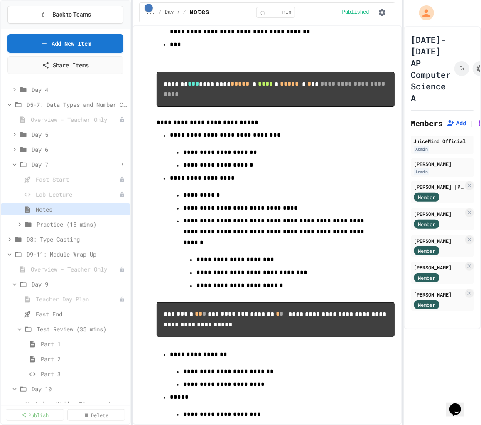
click at [15, 165] on icon at bounding box center [14, 164] width 7 height 7
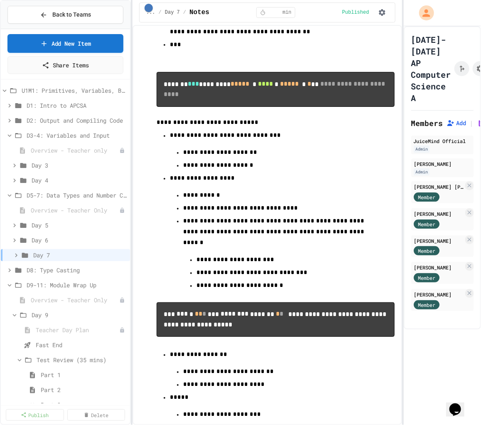
scroll to position [0, 0]
click at [14, 168] on icon at bounding box center [14, 166] width 7 height 7
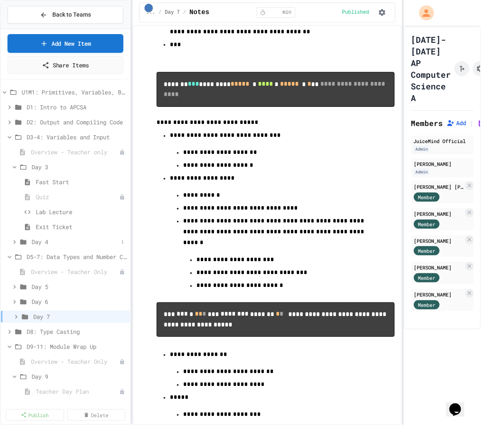
click at [16, 241] on icon at bounding box center [14, 241] width 7 height 7
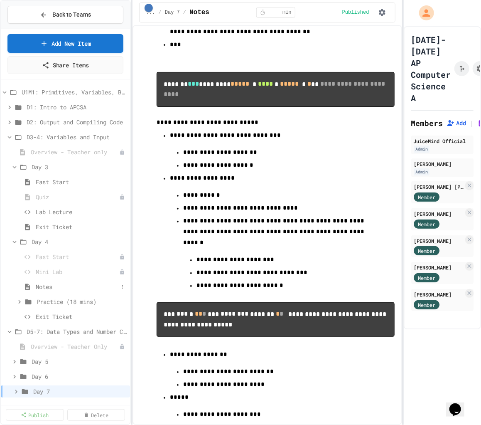
click at [59, 283] on span "Notes" at bounding box center [77, 286] width 83 height 9
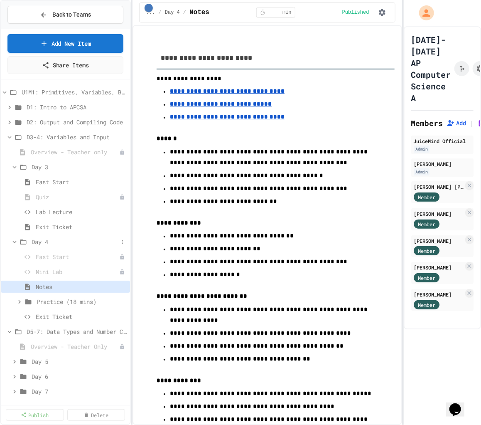
click at [15, 239] on icon at bounding box center [14, 241] width 7 height 7
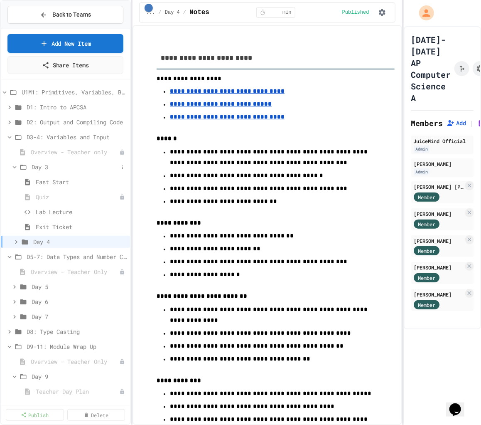
click at [14, 165] on icon at bounding box center [14, 166] width 7 height 7
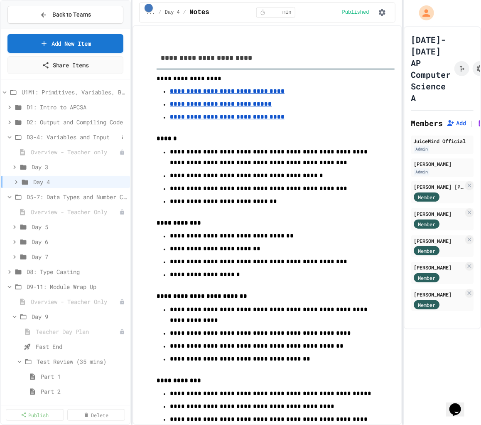
click at [8, 136] on icon at bounding box center [10, 137] width 4 height 2
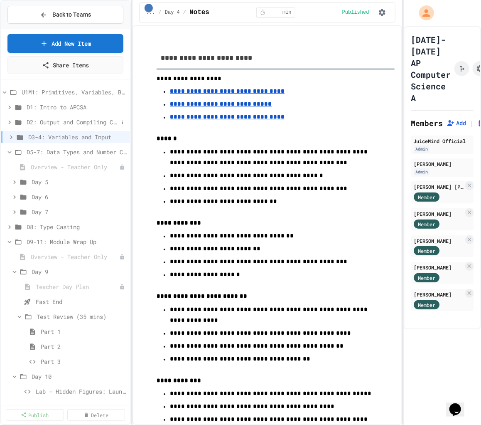
click at [10, 122] on icon at bounding box center [9, 121] width 7 height 7
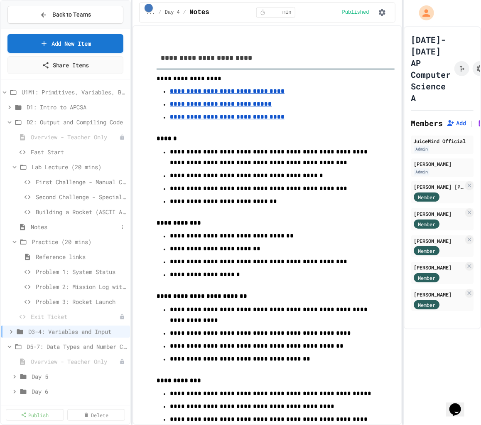
click at [48, 224] on span "Notes" at bounding box center [75, 226] width 88 height 9
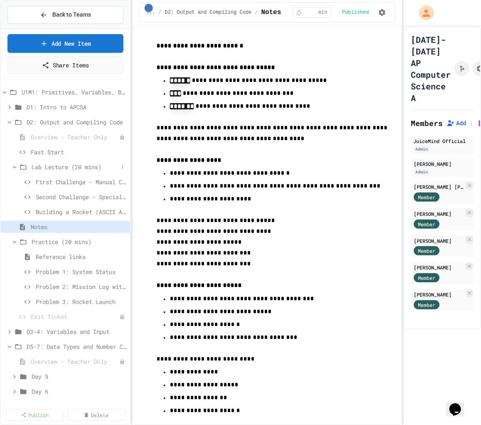
click at [15, 165] on icon at bounding box center [14, 166] width 7 height 7
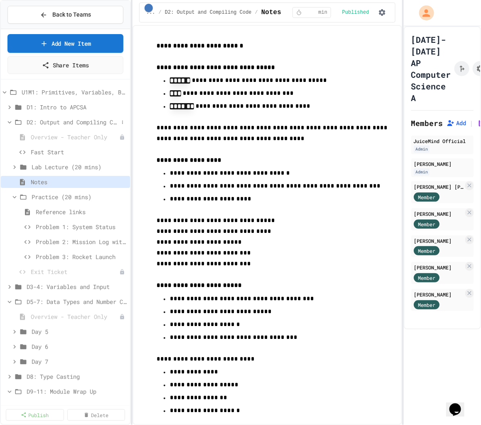
click at [11, 122] on icon at bounding box center [9, 121] width 7 height 7
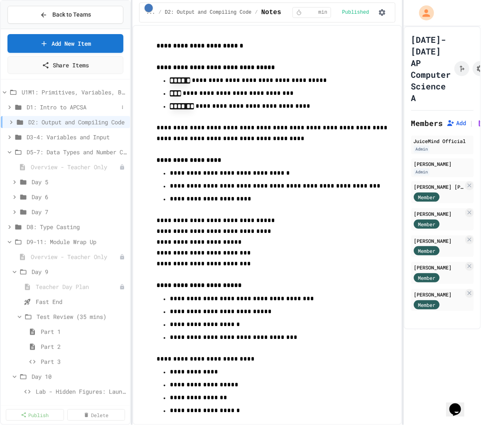
click at [7, 106] on icon at bounding box center [9, 106] width 7 height 7
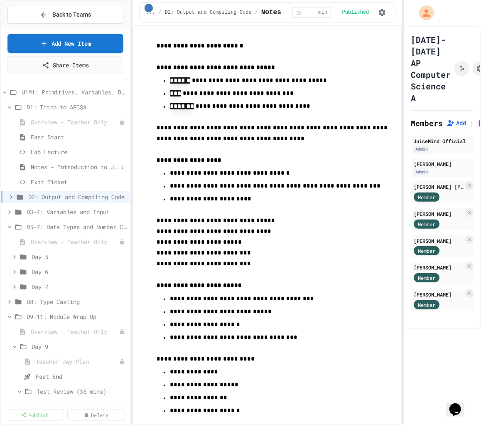
click at [54, 167] on span "Notes - Introduction to Java Programming" at bounding box center [75, 167] width 88 height 9
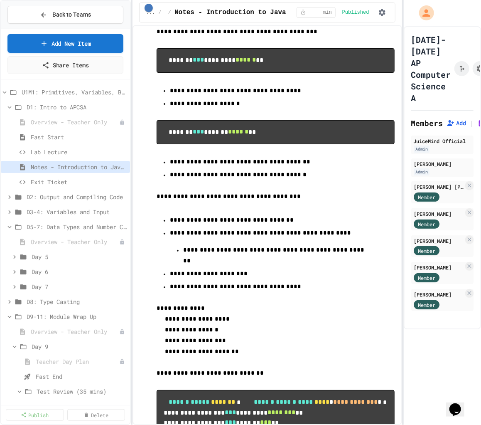
scroll to position [601, 0]
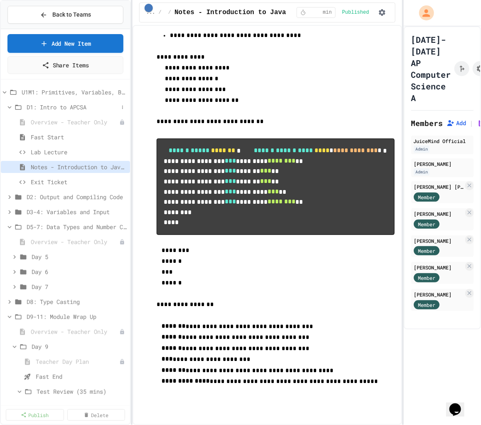
click at [9, 105] on icon at bounding box center [9, 106] width 7 height 7
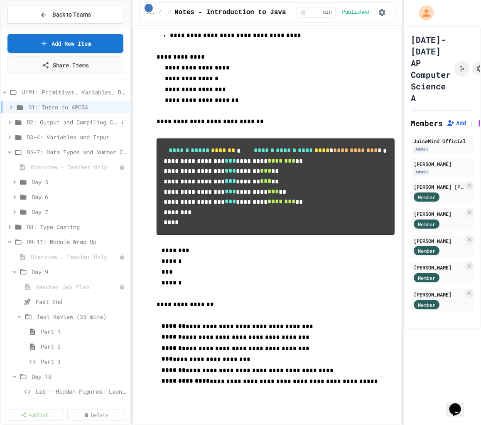
click at [9, 123] on icon at bounding box center [9, 122] width 2 height 4
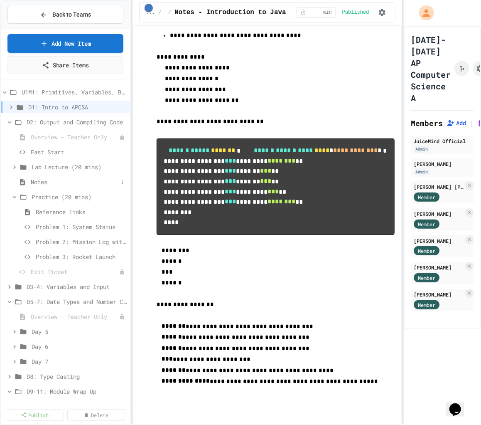
click at [54, 185] on span "Notes" at bounding box center [75, 181] width 88 height 9
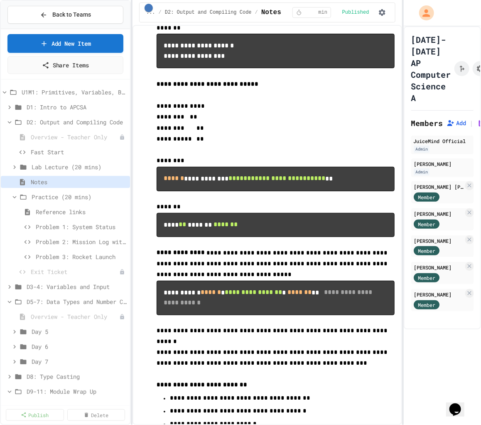
scroll to position [623, 0]
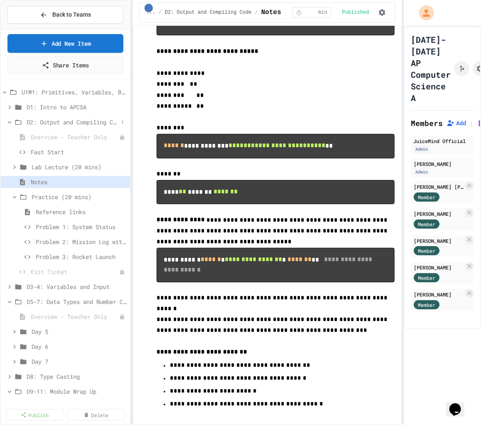
click at [9, 122] on icon at bounding box center [10, 122] width 4 height 2
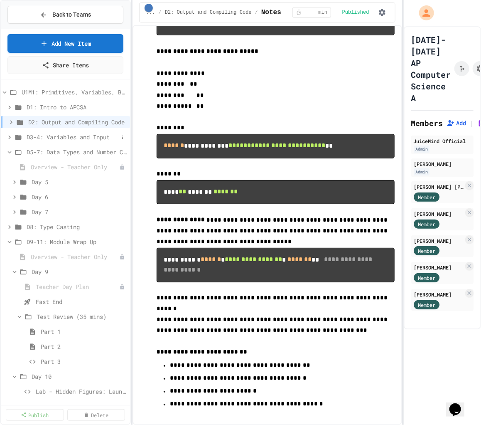
click at [10, 138] on icon at bounding box center [9, 136] width 7 height 7
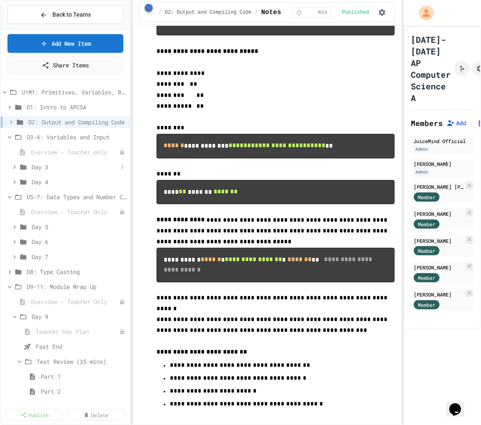
click at [15, 166] on icon at bounding box center [14, 167] width 2 height 4
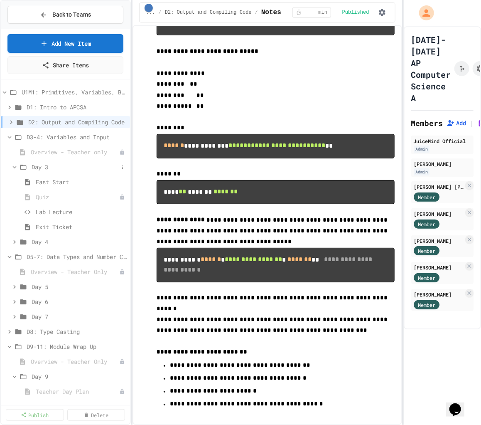
click at [13, 165] on icon at bounding box center [14, 166] width 7 height 7
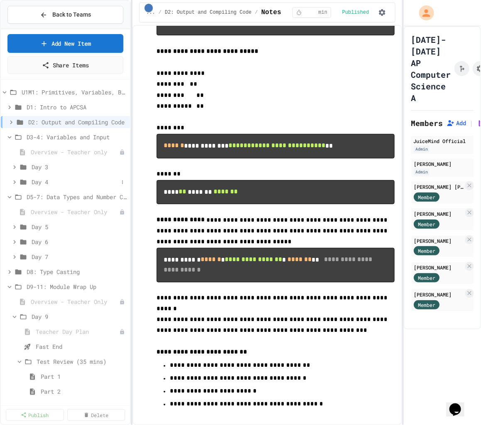
click at [15, 182] on icon at bounding box center [14, 182] width 2 height 4
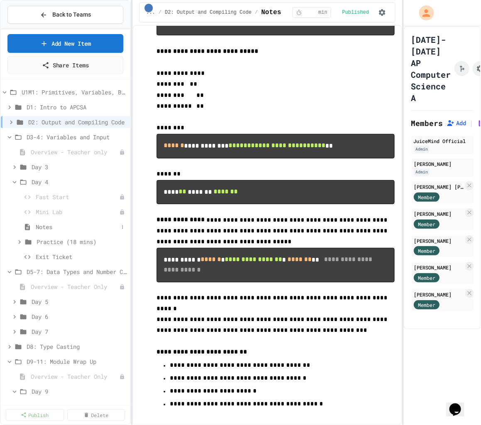
click at [53, 227] on span "Notes" at bounding box center [77, 226] width 83 height 9
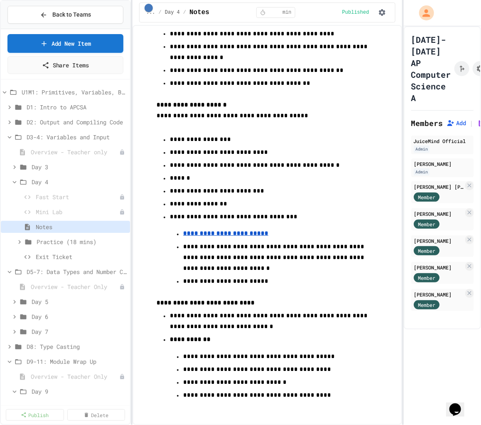
scroll to position [385, 0]
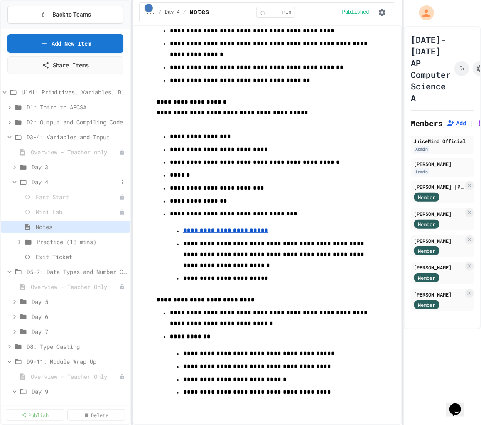
click at [15, 181] on icon at bounding box center [15, 182] width 4 height 2
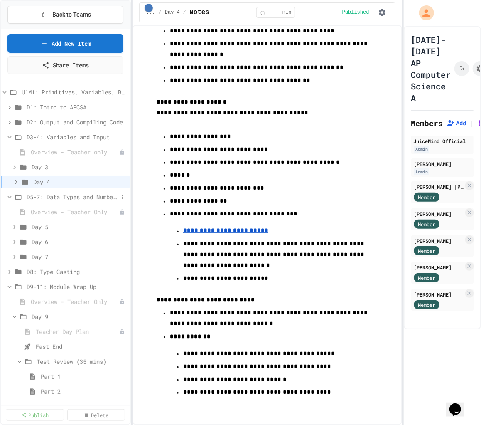
click at [14, 197] on icon at bounding box center [18, 196] width 10 height 7
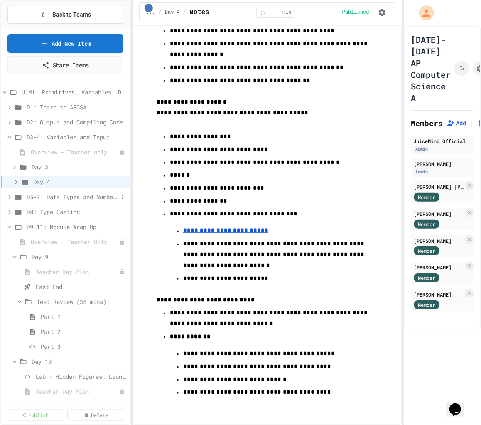
click at [6, 196] on icon at bounding box center [9, 196] width 7 height 7
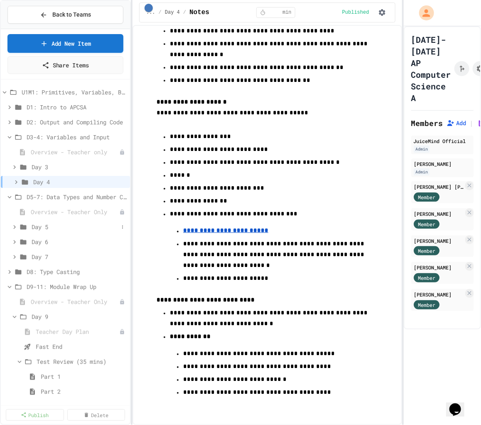
click at [17, 226] on icon at bounding box center [14, 226] width 7 height 7
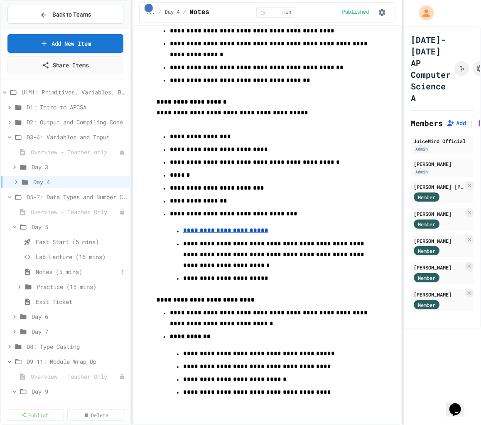
click at [50, 270] on span "Notes (5 mins)" at bounding box center [77, 271] width 83 height 9
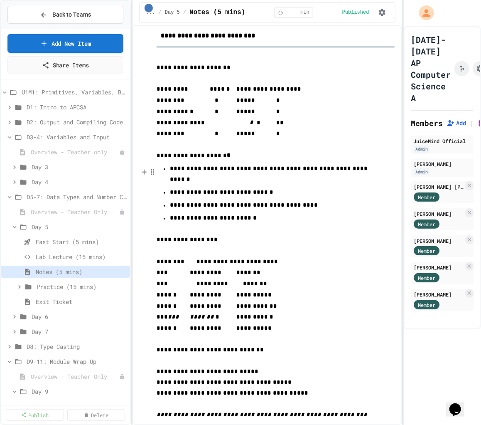
scroll to position [52, 0]
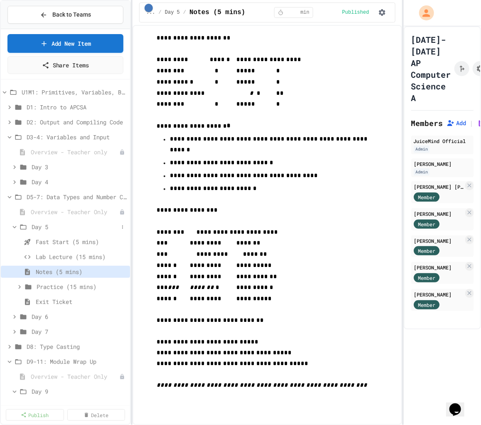
click at [14, 224] on icon at bounding box center [14, 226] width 7 height 7
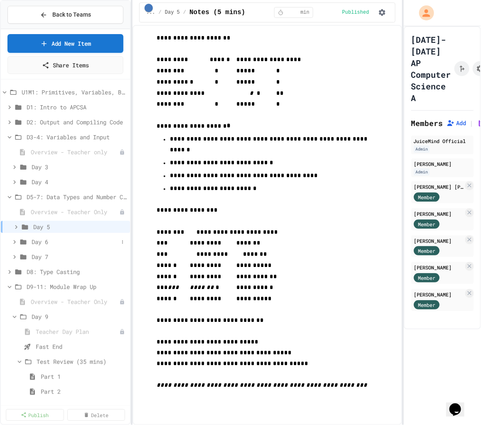
click at [16, 240] on icon at bounding box center [14, 241] width 7 height 7
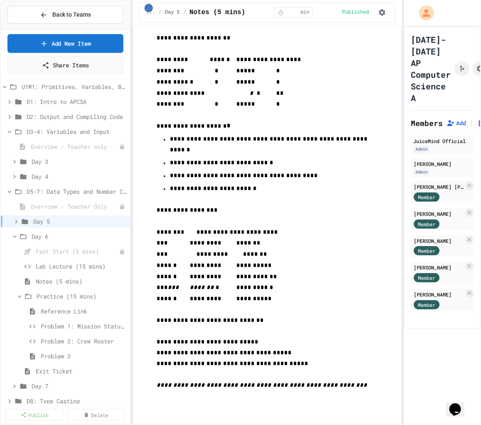
scroll to position [10, 0]
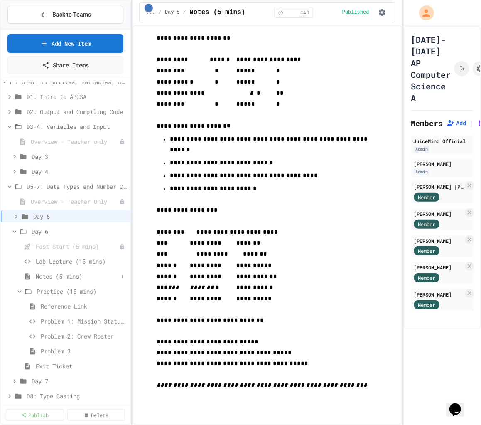
click at [61, 277] on span "Notes (5 mins)" at bounding box center [77, 276] width 83 height 9
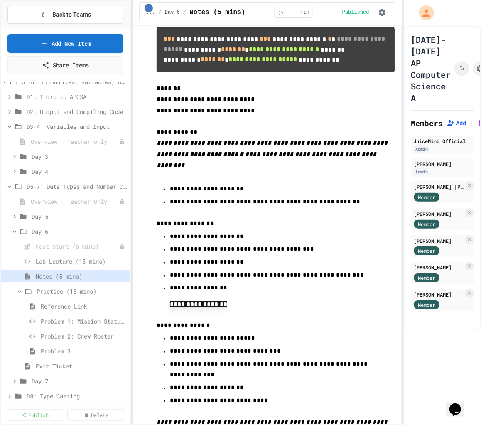
scroll to position [546, 0]
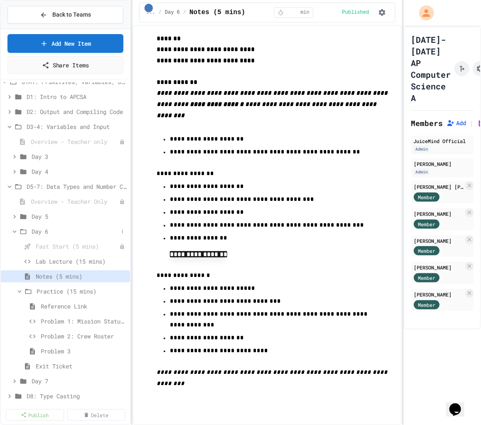
click at [15, 229] on icon at bounding box center [14, 231] width 7 height 7
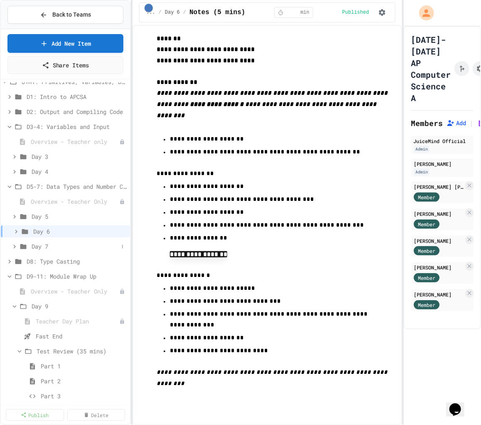
click at [15, 245] on icon at bounding box center [14, 246] width 7 height 7
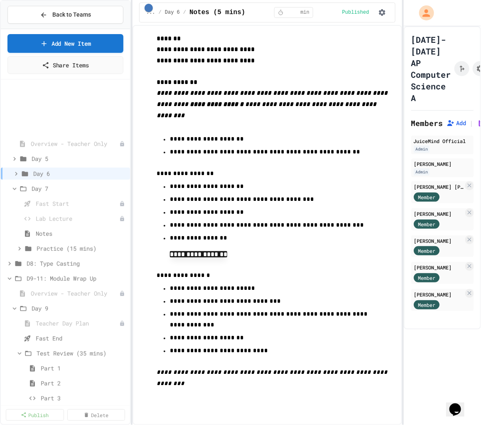
scroll to position [139, 0]
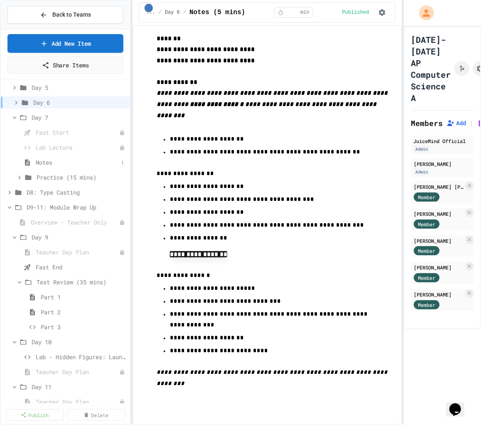
click at [49, 162] on span "Notes" at bounding box center [77, 162] width 83 height 9
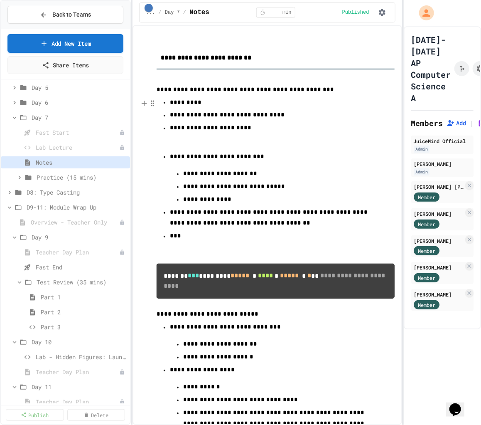
scroll to position [231, 0]
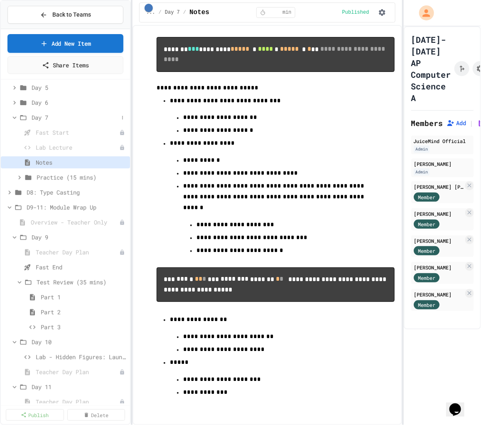
click at [12, 119] on icon at bounding box center [14, 117] width 7 height 7
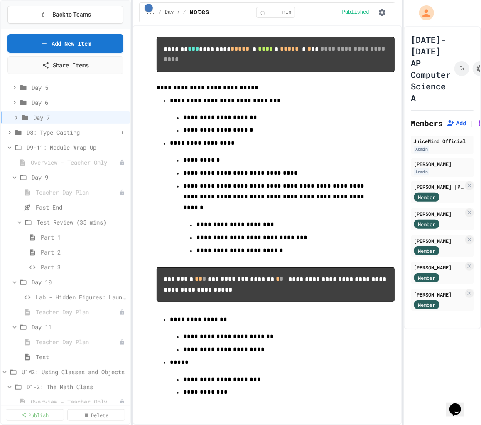
click at [10, 133] on icon at bounding box center [9, 132] width 7 height 7
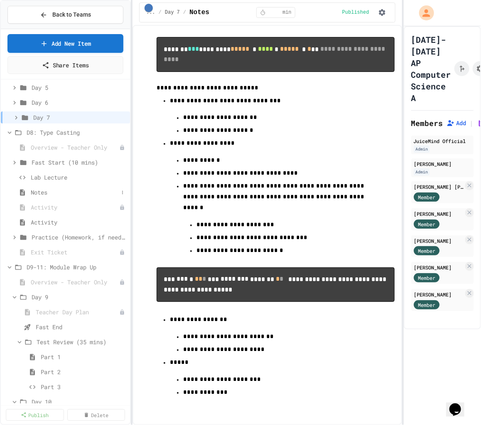
click at [38, 188] on span "Notes" at bounding box center [75, 192] width 88 height 9
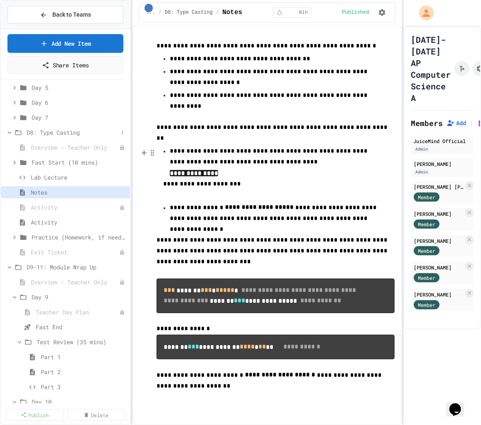
click at [10, 135] on icon at bounding box center [9, 132] width 7 height 7
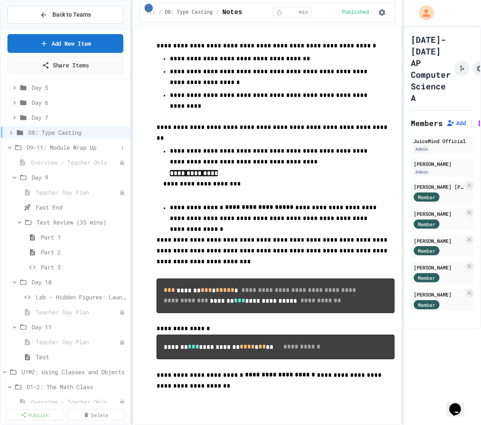
click at [9, 146] on icon at bounding box center [9, 147] width 7 height 7
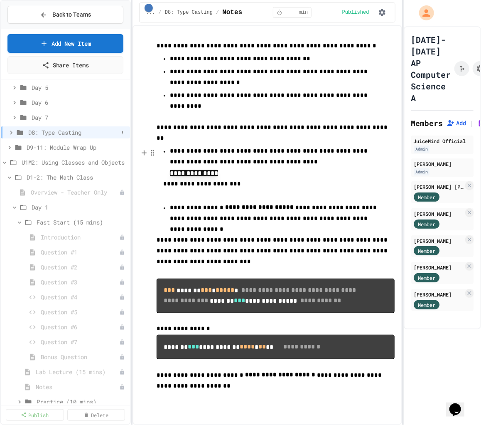
click at [8, 131] on icon at bounding box center [10, 132] width 7 height 7
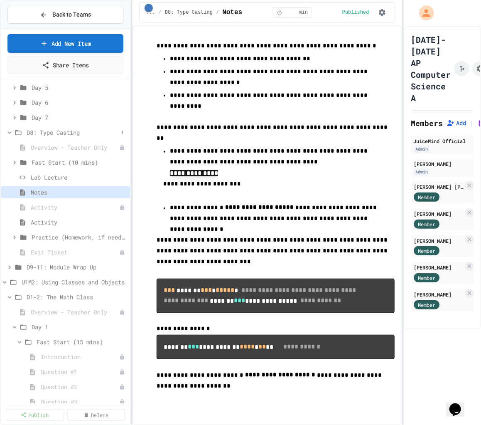
click at [12, 133] on icon at bounding box center [9, 132] width 7 height 7
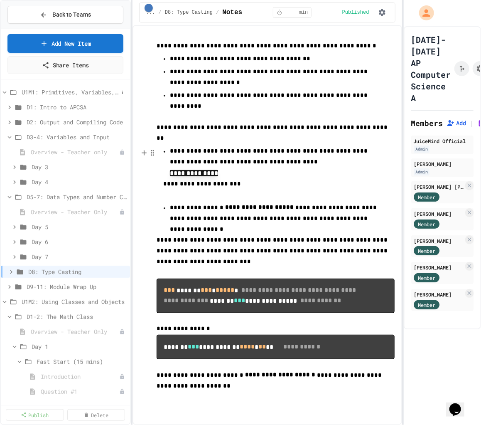
click at [62, 90] on span "U1M1: Primitives, Variables, Basic I/O" at bounding box center [70, 92] width 97 height 9
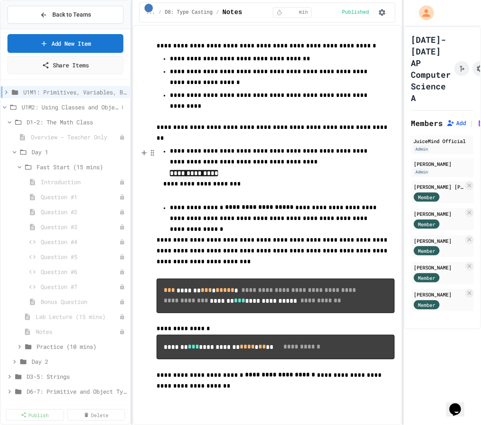
click at [60, 105] on span "U1M2: Using Classes and Objects" at bounding box center [70, 107] width 97 height 9
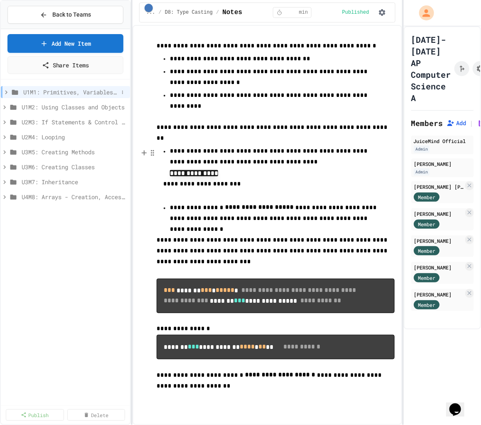
click at [7, 90] on icon at bounding box center [5, 92] width 7 height 7
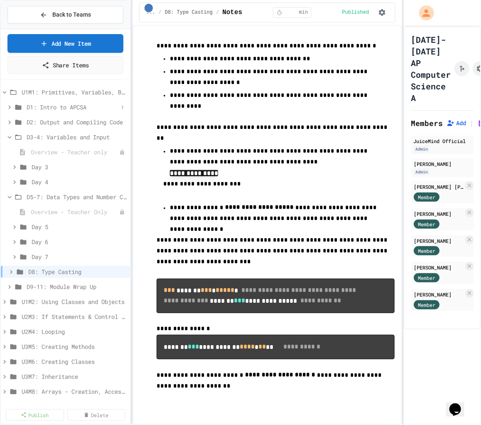
click at [10, 108] on icon at bounding box center [9, 106] width 7 height 7
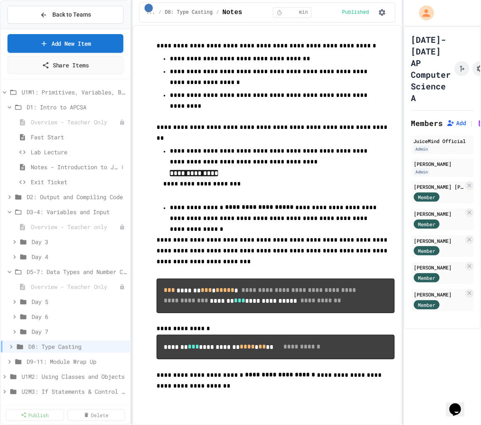
click at [74, 164] on span "Notes - Introduction to Java Programming" at bounding box center [75, 167] width 88 height 9
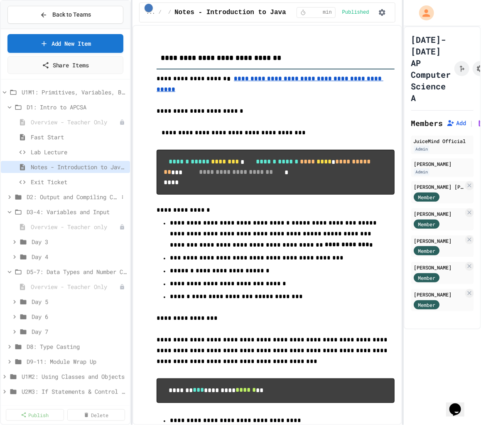
click at [8, 198] on icon at bounding box center [9, 196] width 7 height 7
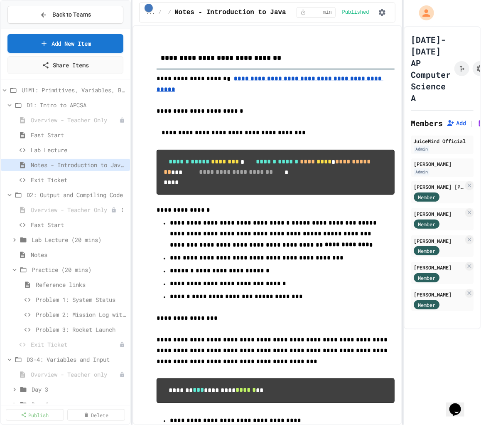
scroll to position [7, 0]
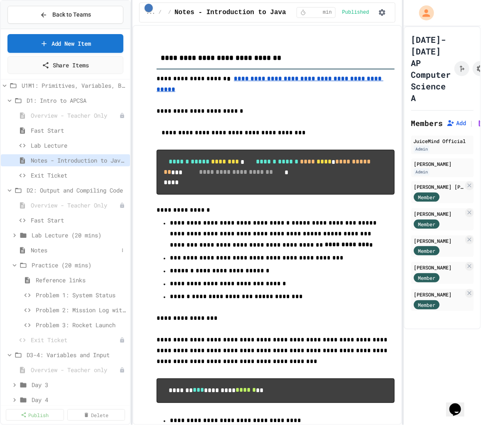
click at [47, 247] on span "Notes" at bounding box center [75, 250] width 88 height 9
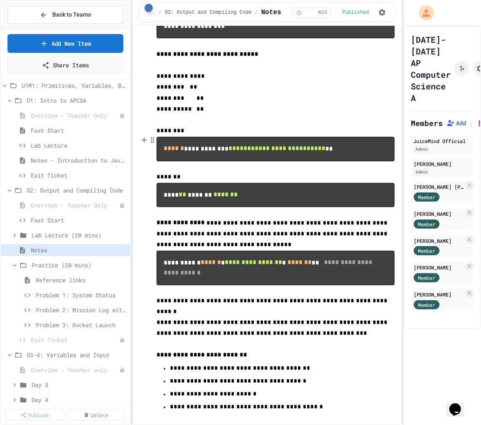
scroll to position [623, 0]
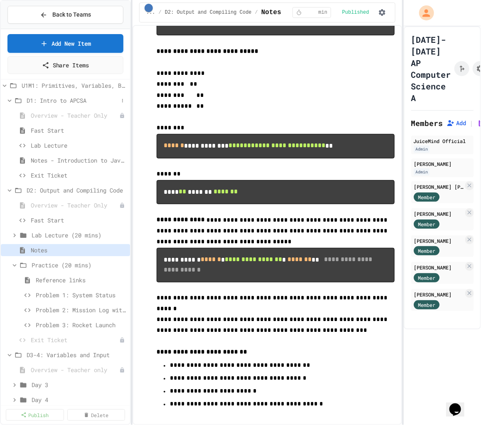
click at [12, 101] on icon at bounding box center [9, 100] width 7 height 7
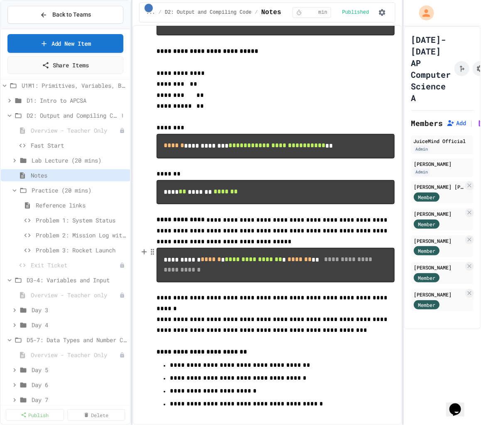
click at [11, 116] on icon at bounding box center [9, 115] width 7 height 7
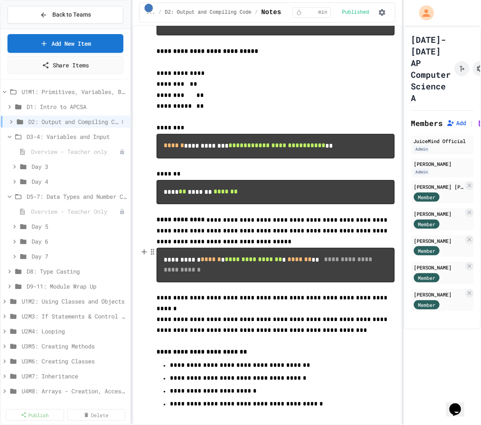
scroll to position [0, 0]
click at [14, 165] on icon at bounding box center [14, 166] width 7 height 7
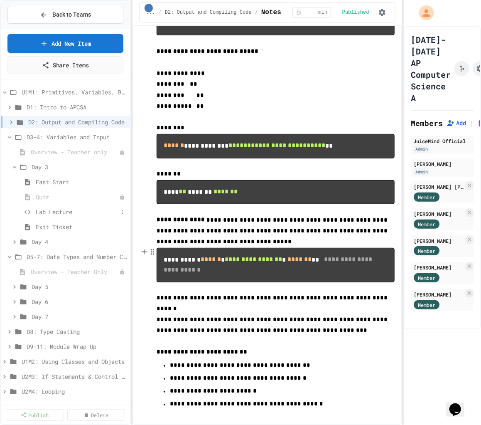
click at [54, 212] on span "Lab Lecture" at bounding box center [77, 211] width 83 height 9
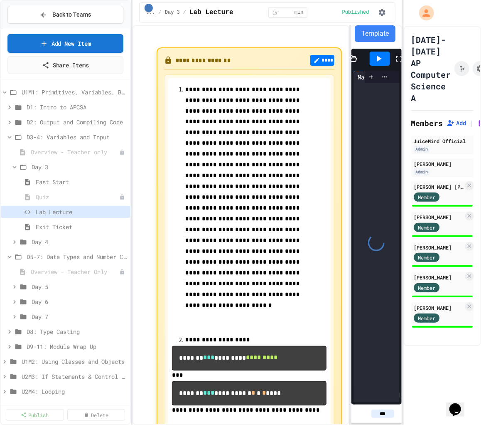
click at [300, 126] on div "**********" at bounding box center [268, 225] width 270 height 400
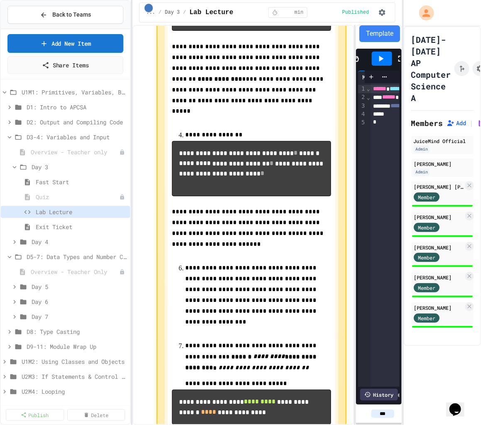
scroll to position [751, 0]
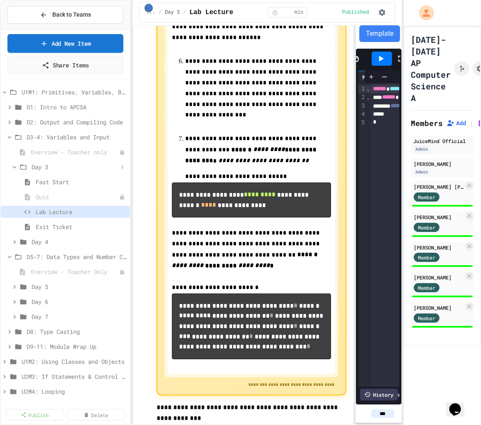
click at [12, 166] on icon at bounding box center [14, 166] width 7 height 7
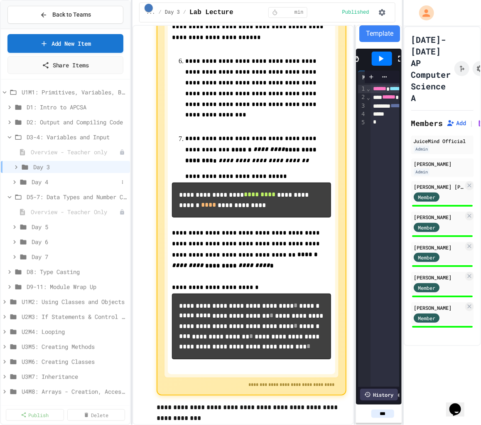
click at [12, 181] on icon at bounding box center [14, 181] width 7 height 7
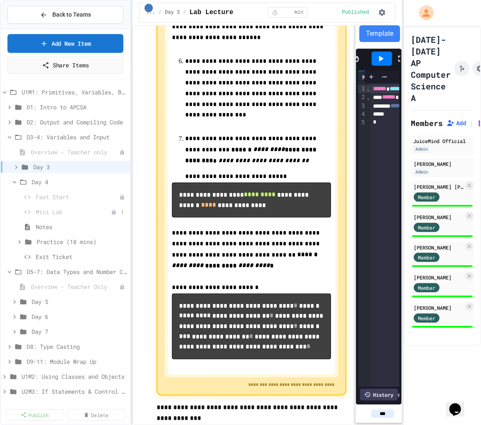
click at [55, 210] on span "Mini Lab" at bounding box center [73, 211] width 75 height 9
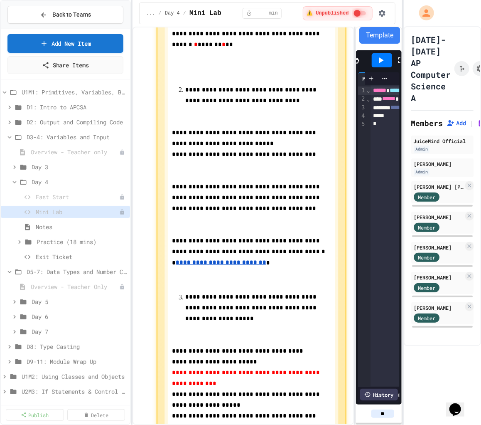
scroll to position [980, 0]
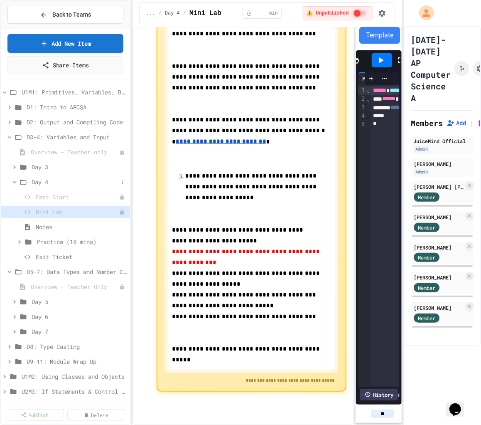
click at [15, 180] on icon at bounding box center [14, 181] width 7 height 7
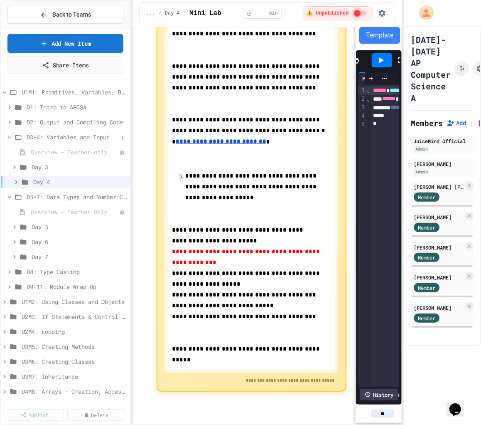
click at [8, 137] on icon at bounding box center [9, 136] width 7 height 7
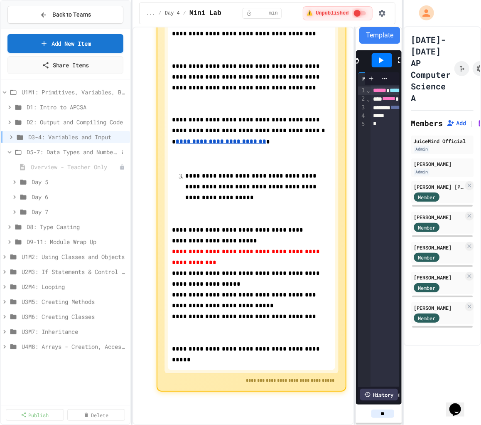
click at [10, 150] on icon at bounding box center [9, 151] width 7 height 7
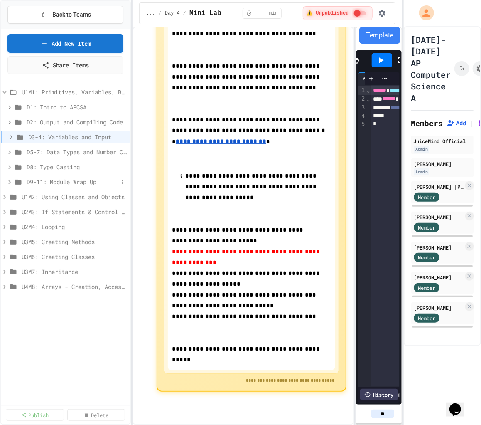
click at [10, 182] on icon at bounding box center [9, 181] width 7 height 7
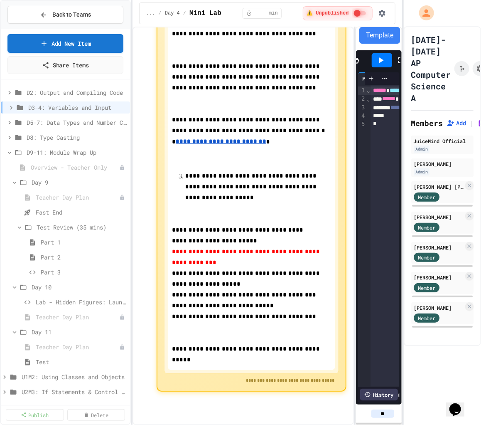
scroll to position [62, 0]
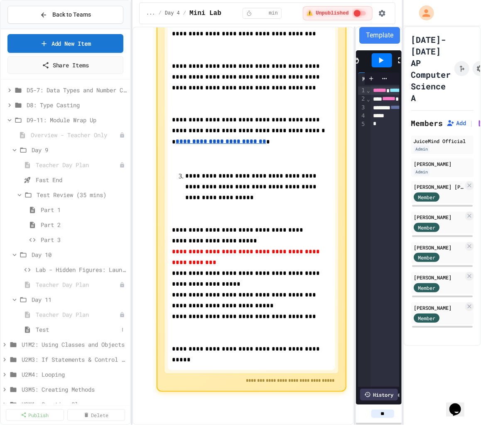
click at [52, 303] on span "Test" at bounding box center [77, 329] width 83 height 9
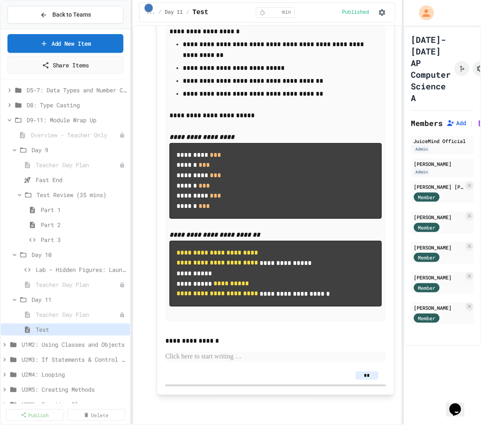
scroll to position [8565, 0]
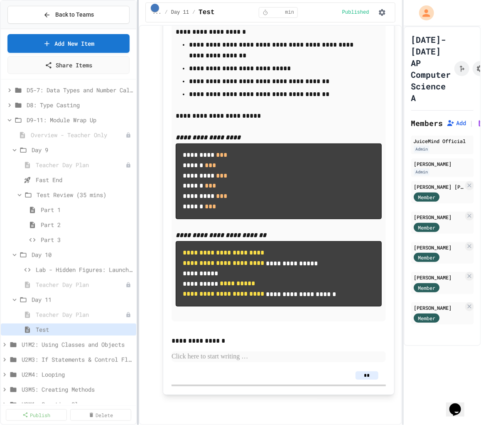
click at [137, 172] on div at bounding box center [138, 212] width 2 height 425
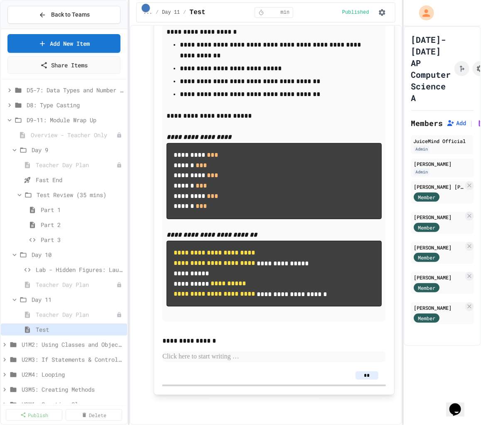
click at [300, 145] on div at bounding box center [403, 212] width 2 height 425
click at [300, 149] on div "**********" at bounding box center [240, 212] width 481 height 425
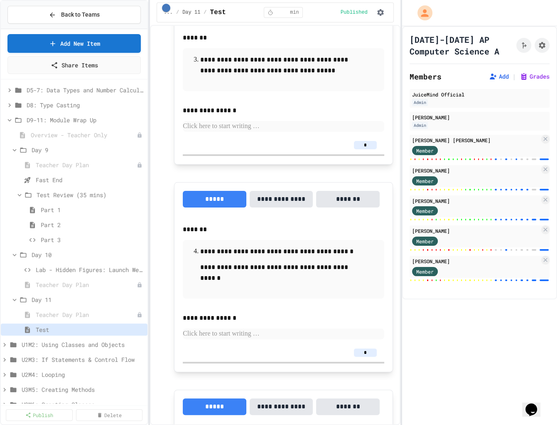
scroll to position [6304, 0]
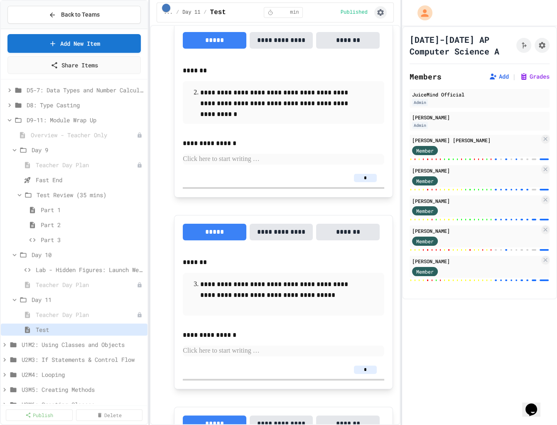
click at [300, 13] on icon "button" at bounding box center [380, 12] width 7 height 7
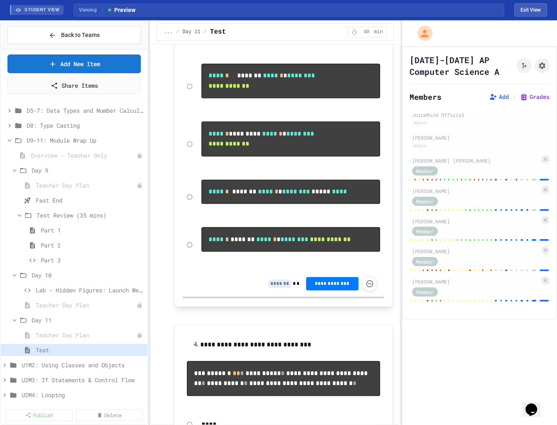
scroll to position [0, 0]
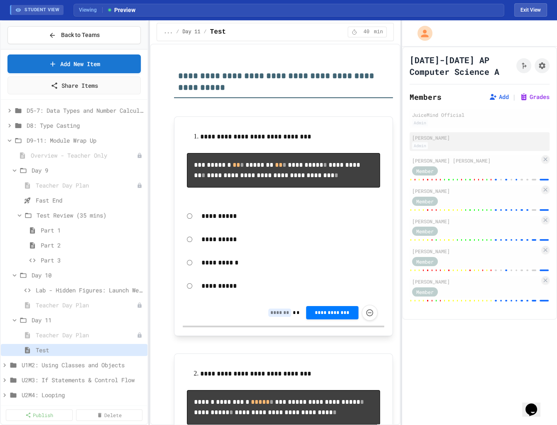
drag, startPoint x: 499, startPoint y: 131, endPoint x: 438, endPoint y: 143, distance: 61.9
click at [300, 132] on div "[PERSON_NAME] Admin" at bounding box center [480, 141] width 140 height 19
click at [300, 303] on div "[DATE]-[DATE] AP Computer Science A Members Add | Grades JuiceMind Official Adm…" at bounding box center [479, 236] width 155 height 378
